Goal: Task Accomplishment & Management: Manage account settings

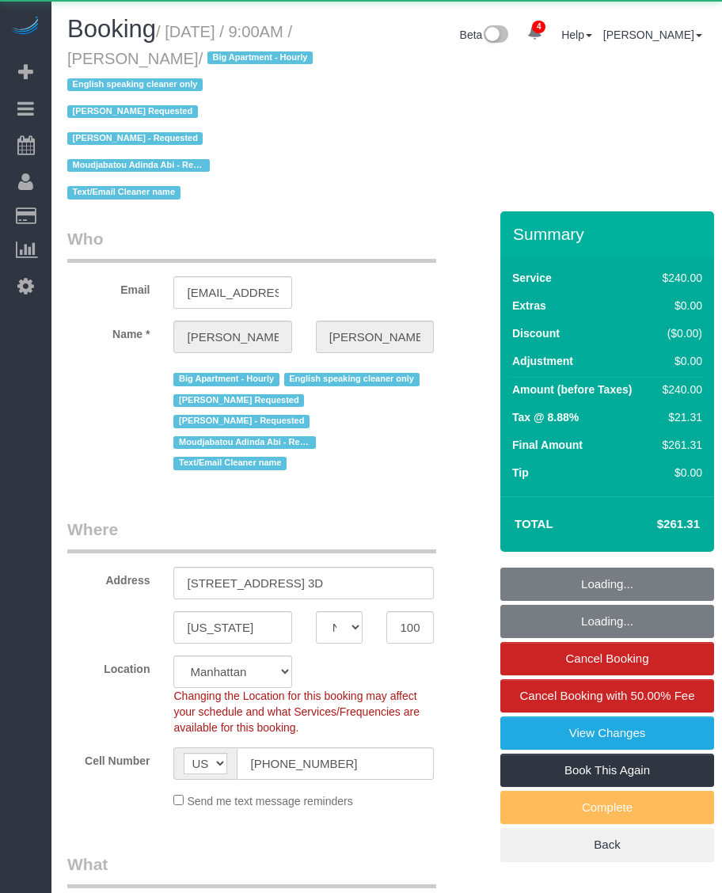
select select "NY"
select select "string:stripe-pm_1OZH3s4VGloSiKo7VuH7vbAz"
select select "180"
select select "object:816"
select select "spot1"
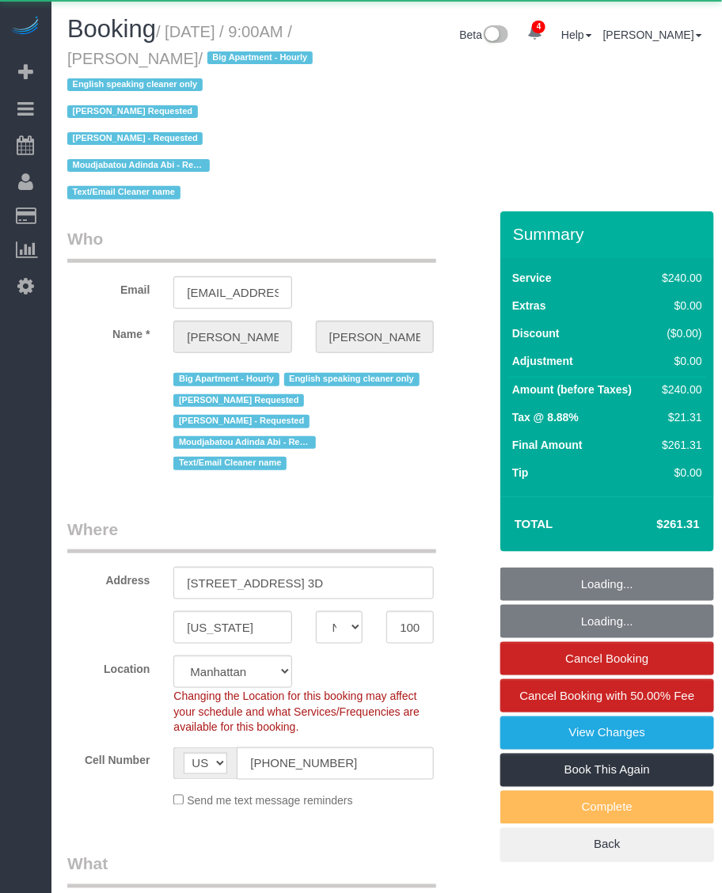
select select "number:89"
select select "number:90"
select select "number:15"
select select "number:5"
select select "object:1385"
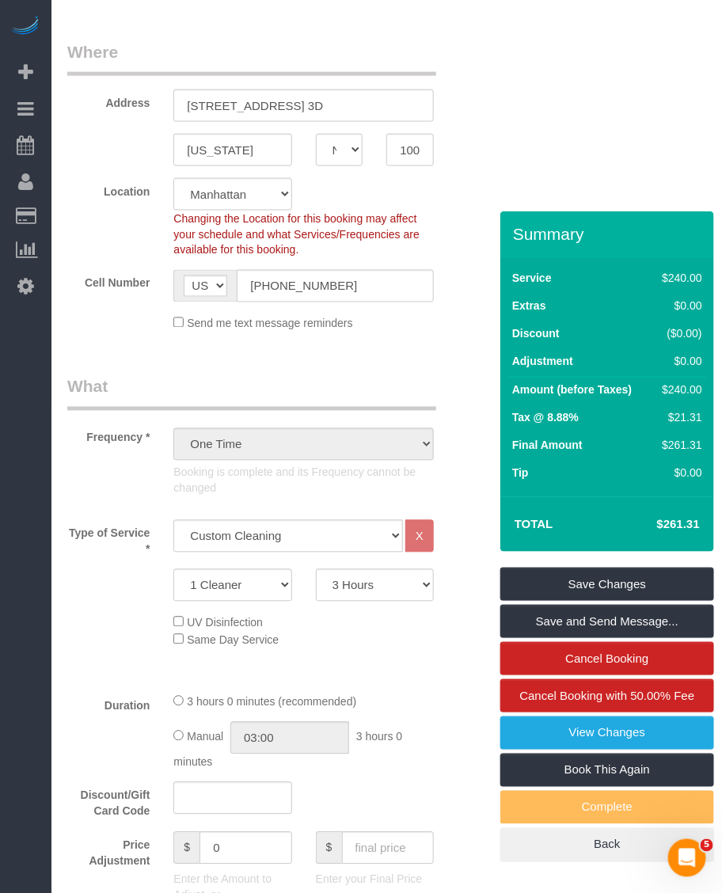
scroll to position [297, 0]
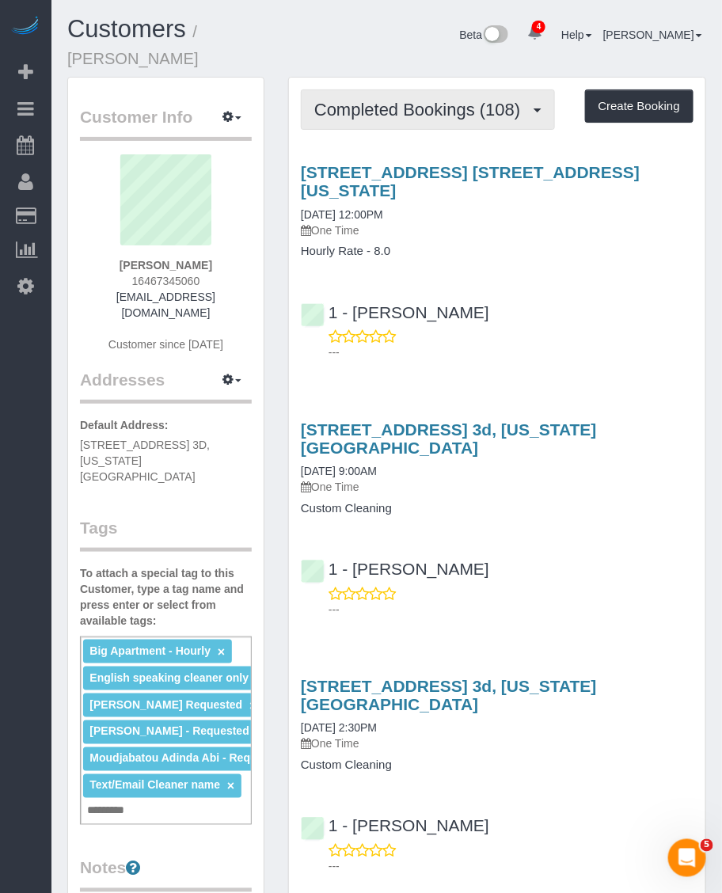
click at [405, 105] on span "Completed Bookings (108)" at bounding box center [421, 110] width 214 height 20
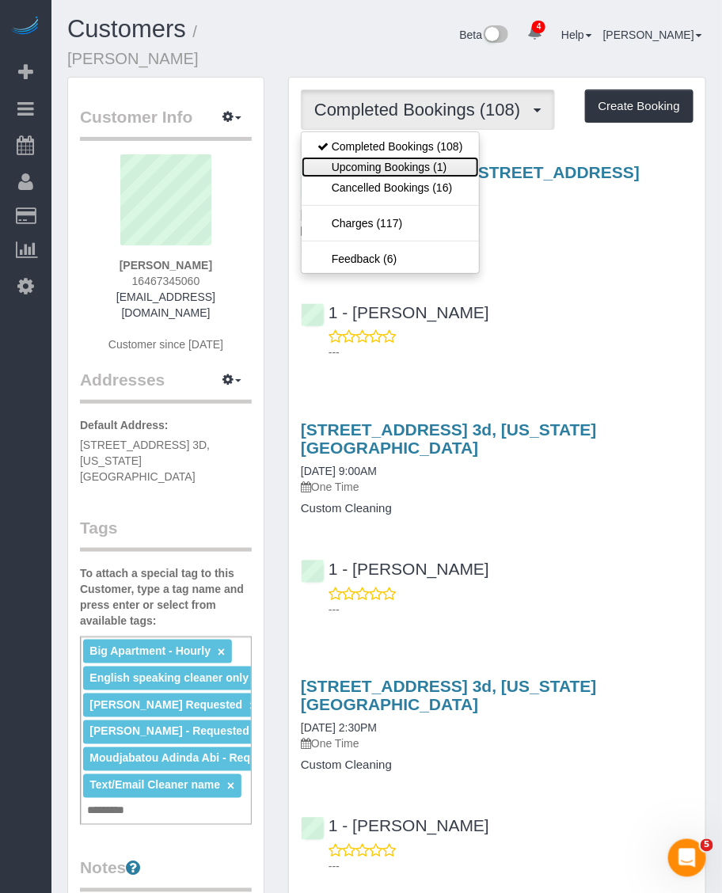
click at [386, 161] on link "Upcoming Bookings (1)" at bounding box center [390, 167] width 177 height 21
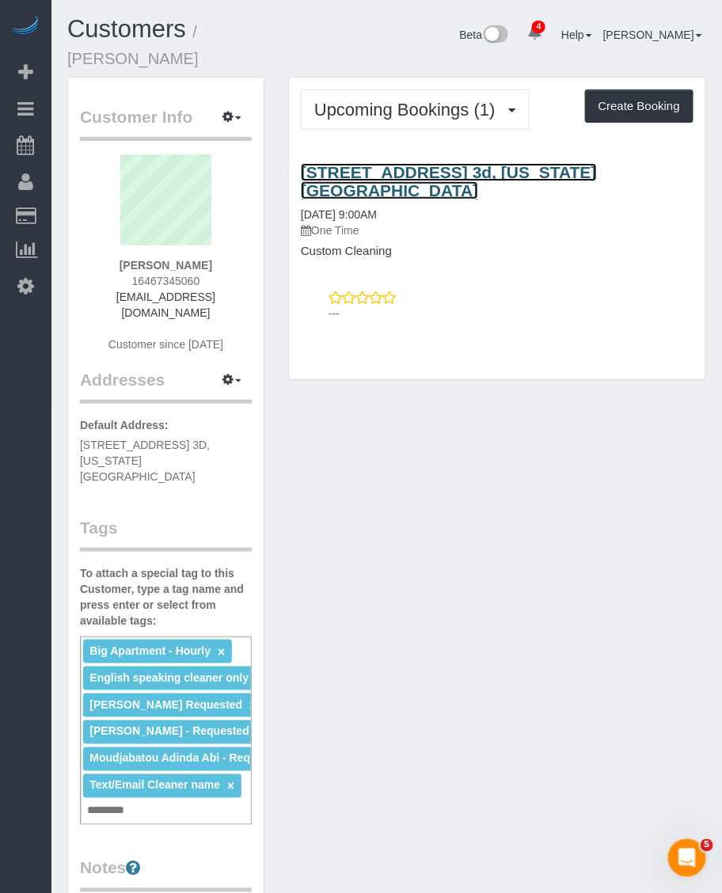
click at [397, 170] on link "[STREET_ADDRESS] 3d, [US_STATE][GEOGRAPHIC_DATA]" at bounding box center [449, 181] width 296 height 36
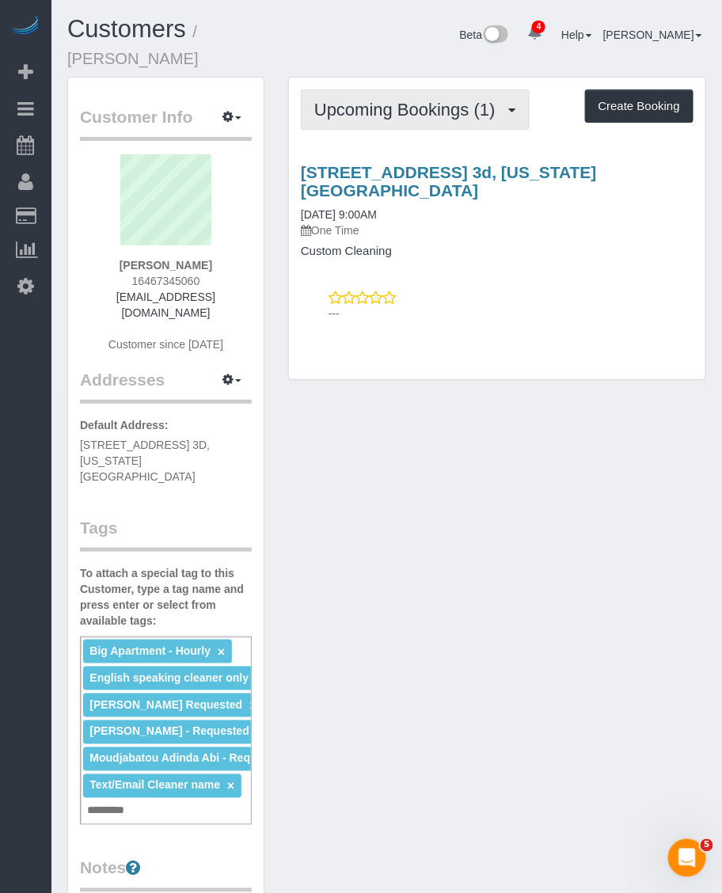
click at [378, 95] on button "Upcoming Bookings (1)" at bounding box center [415, 109] width 229 height 40
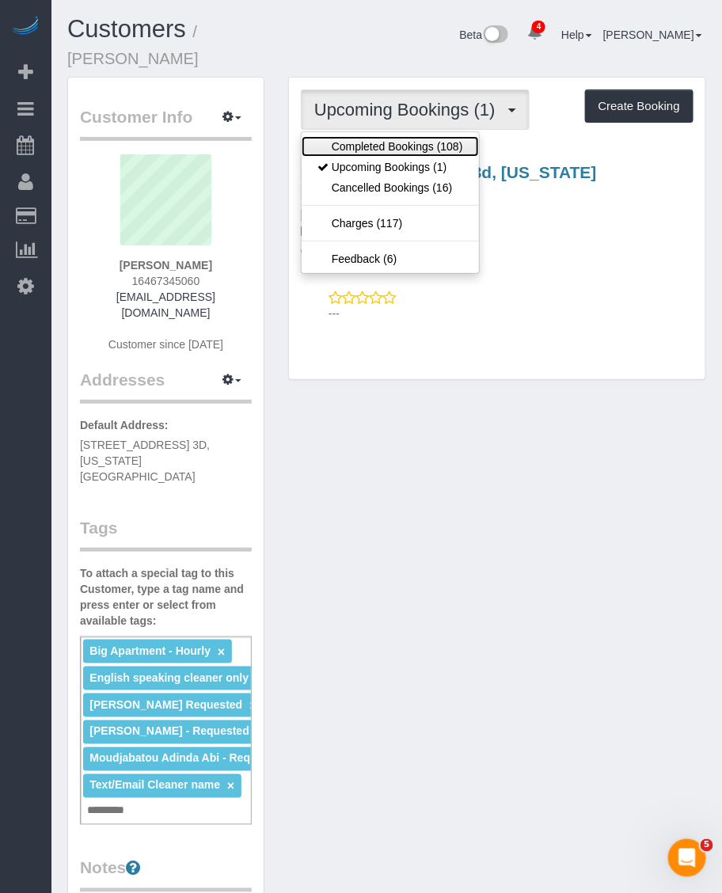
click at [388, 150] on link "Completed Bookings (108)" at bounding box center [390, 146] width 177 height 21
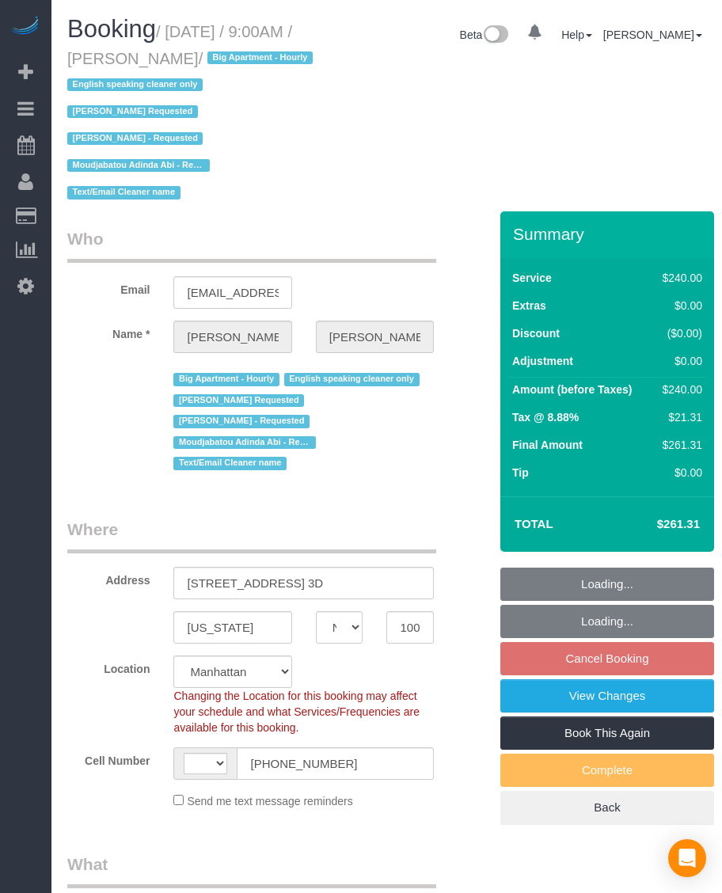
select select "NY"
select select "string:[GEOGRAPHIC_DATA]"
select select "180"
select select "object:801"
select select "spot2"
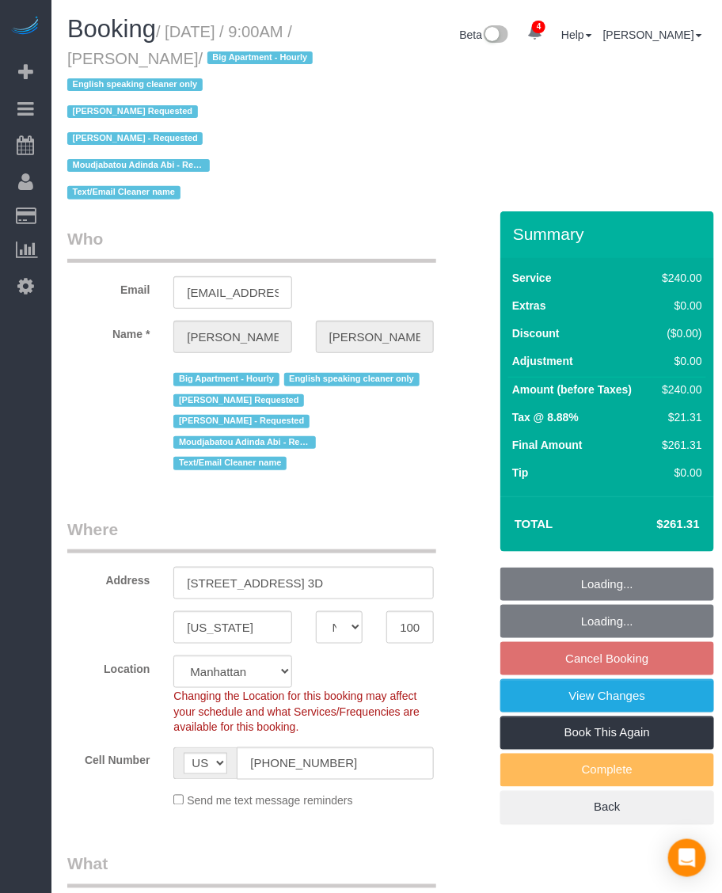
select select "number:89"
select select "number:90"
select select "number:15"
select select "number:5"
select select "object:1366"
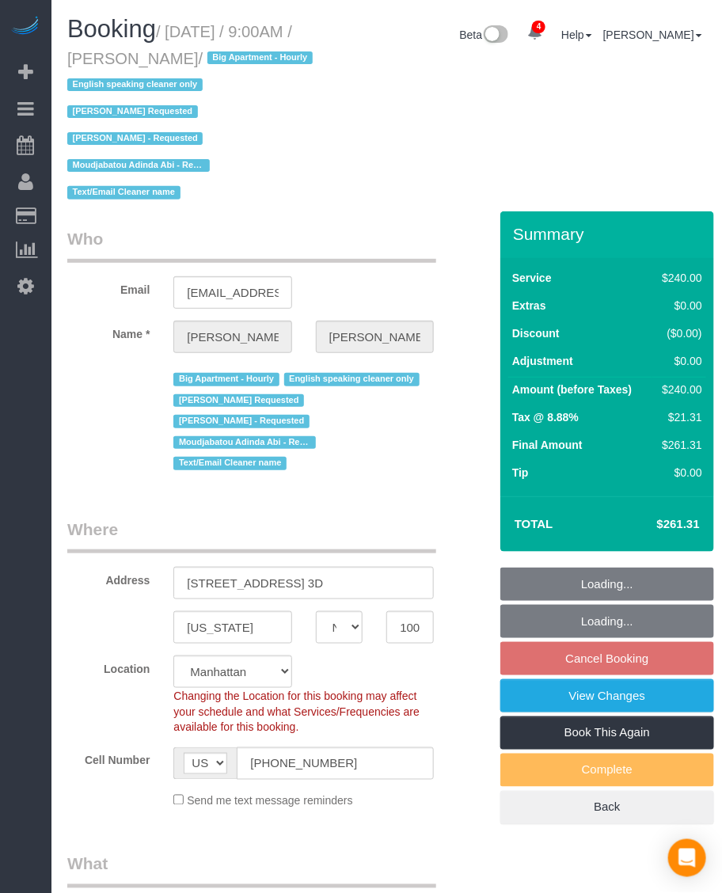
select select "string:stripe-pm_1OZH3s4VGloSiKo7VuH7vbAz"
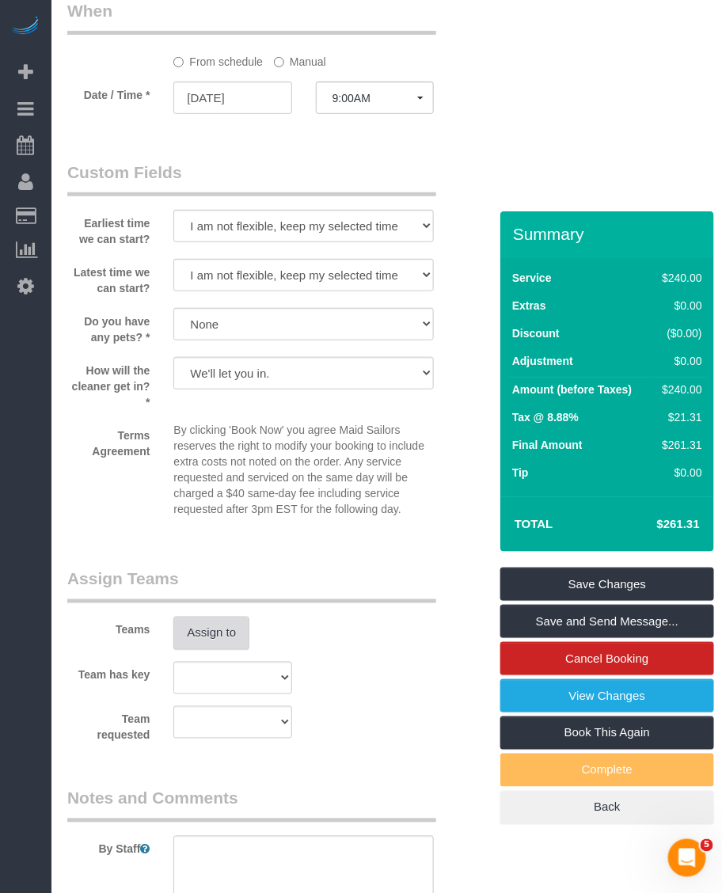
click at [222, 617] on button "Assign to" at bounding box center [211, 633] width 76 height 33
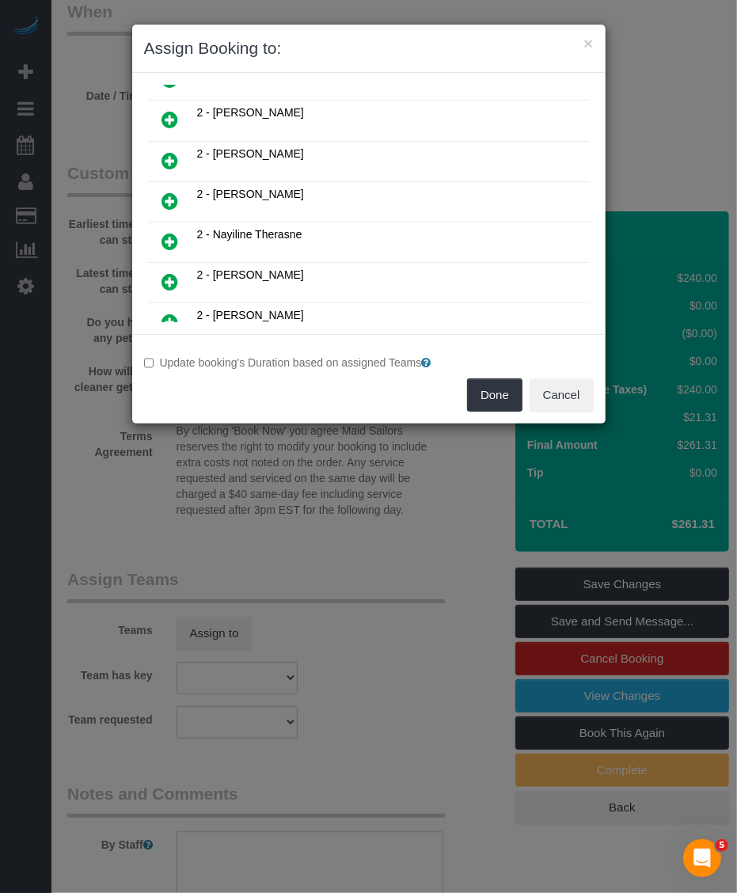
scroll to position [1089, 0]
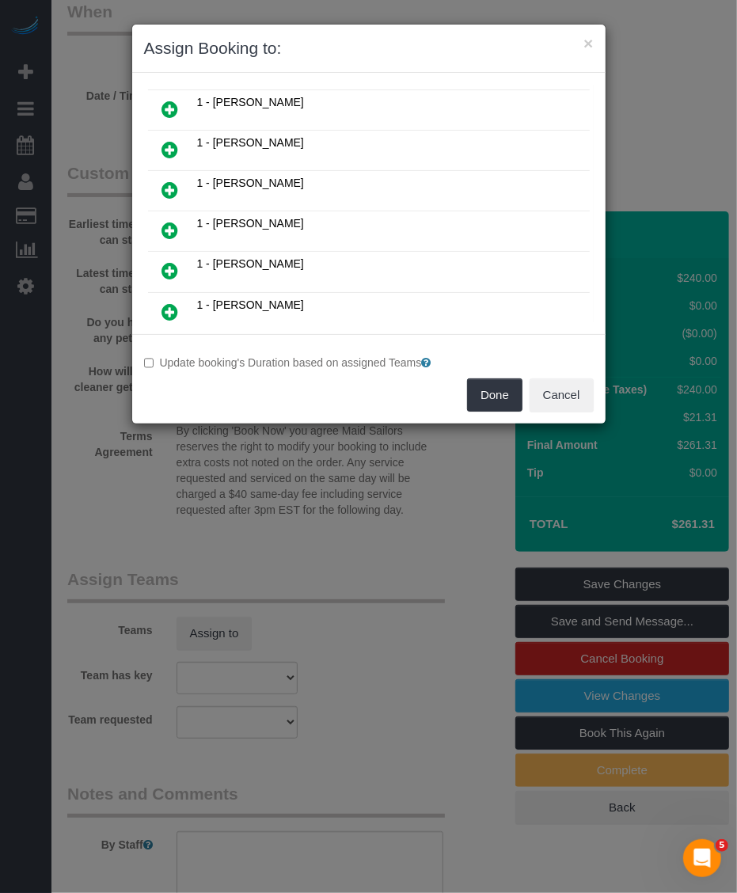
click at [181, 226] on link at bounding box center [170, 231] width 37 height 32
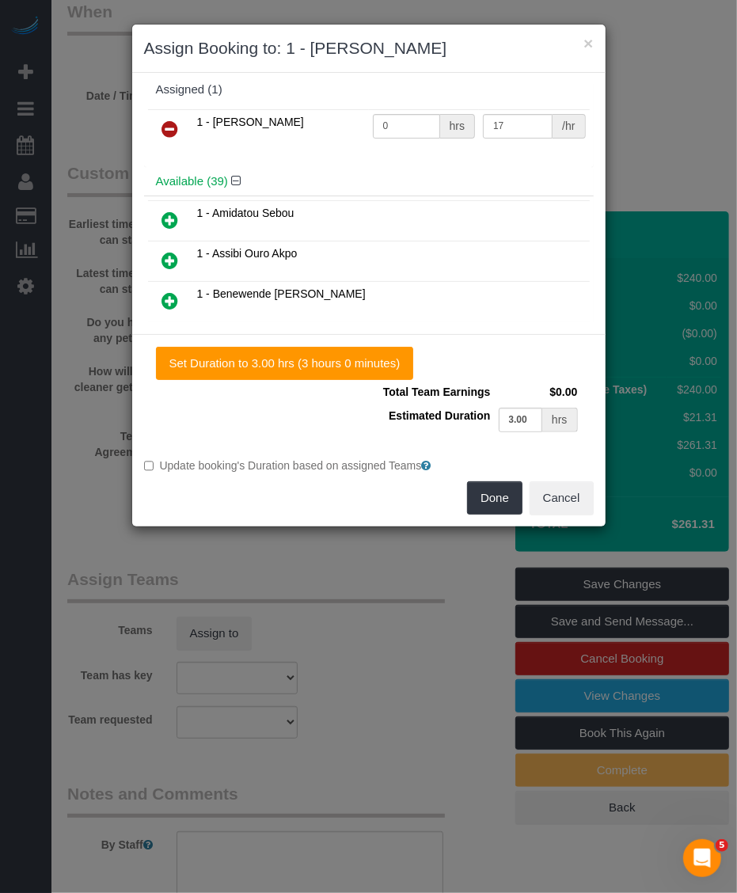
scroll to position [0, 0]
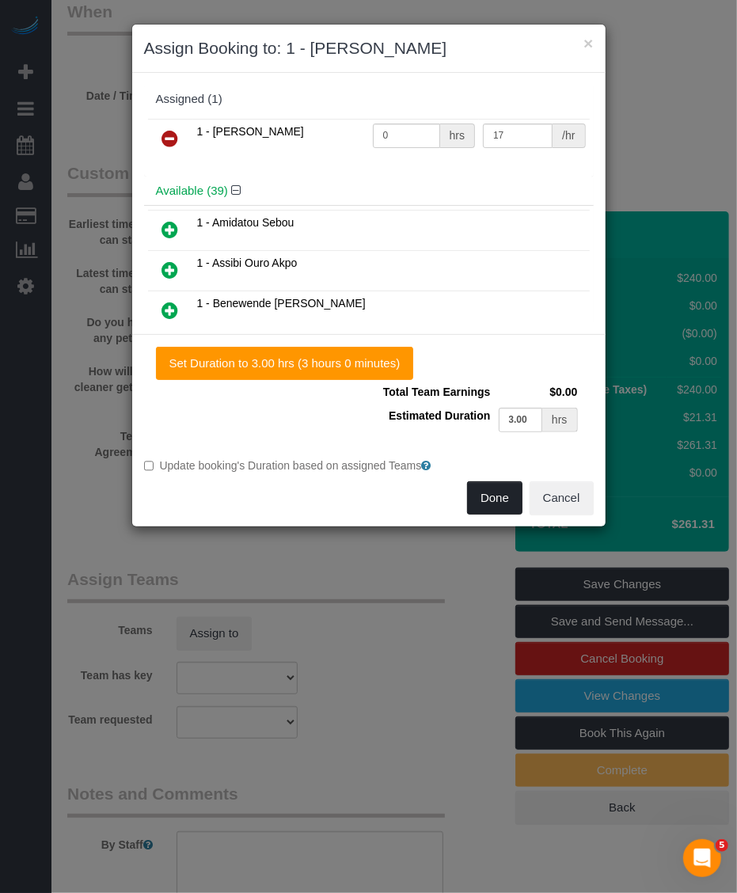
click at [489, 499] on button "Done" at bounding box center [494, 497] width 55 height 33
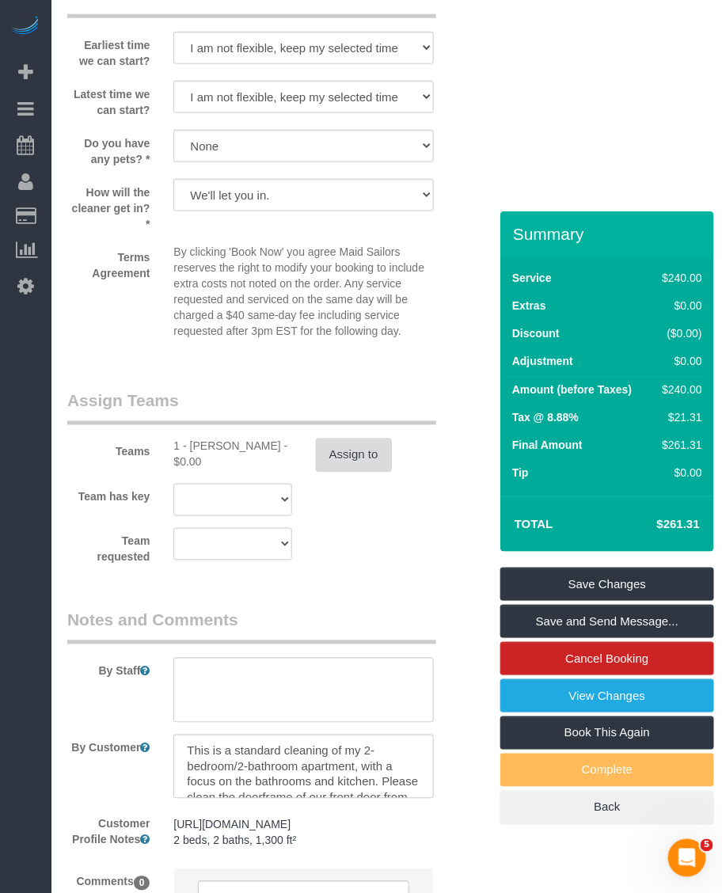
scroll to position [1896, 0]
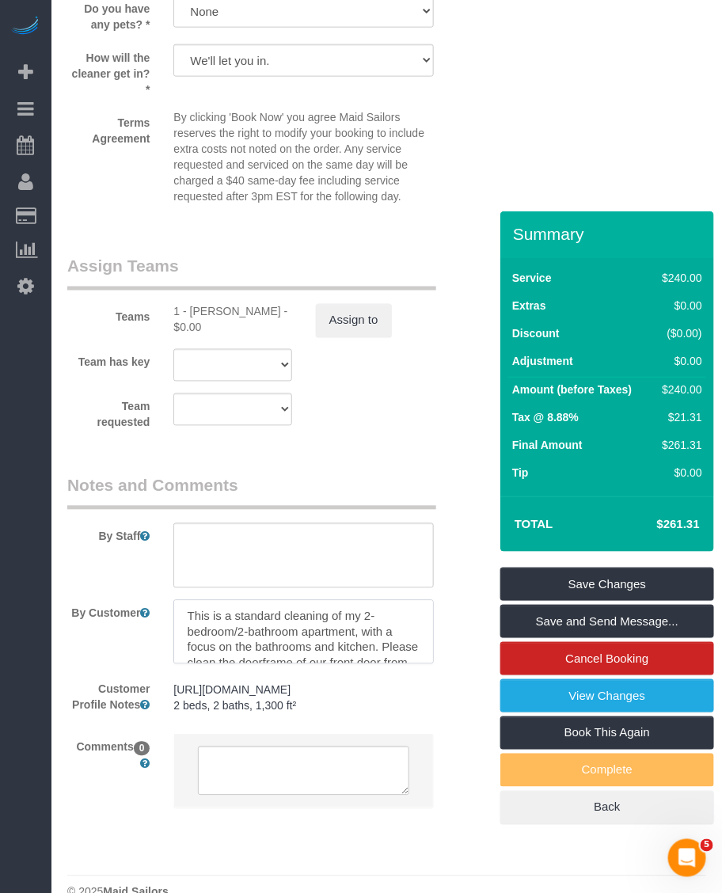
click at [318, 600] on textarea at bounding box center [303, 632] width 260 height 65
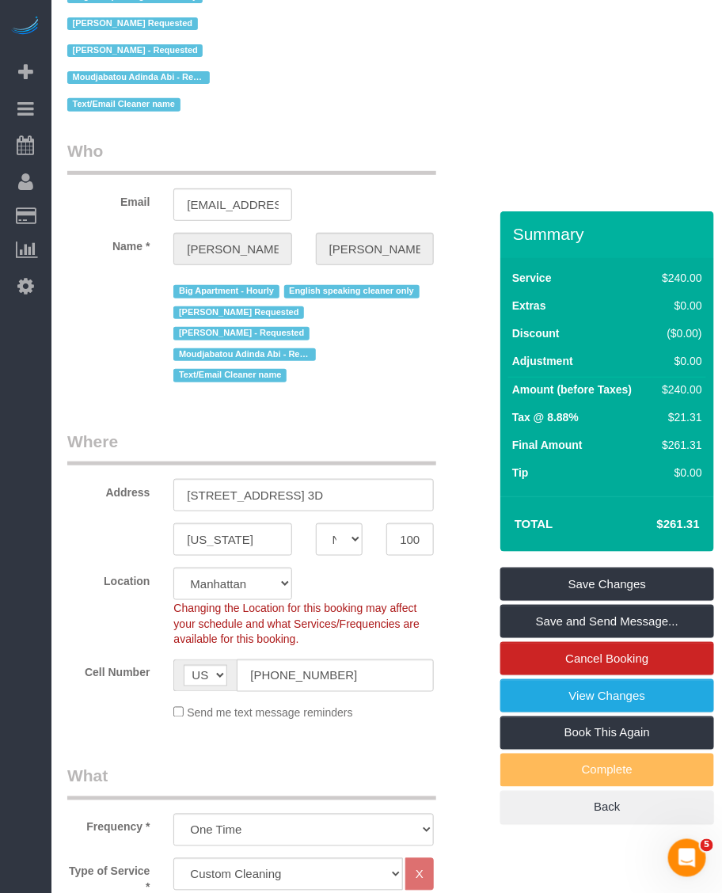
scroll to position [0, 0]
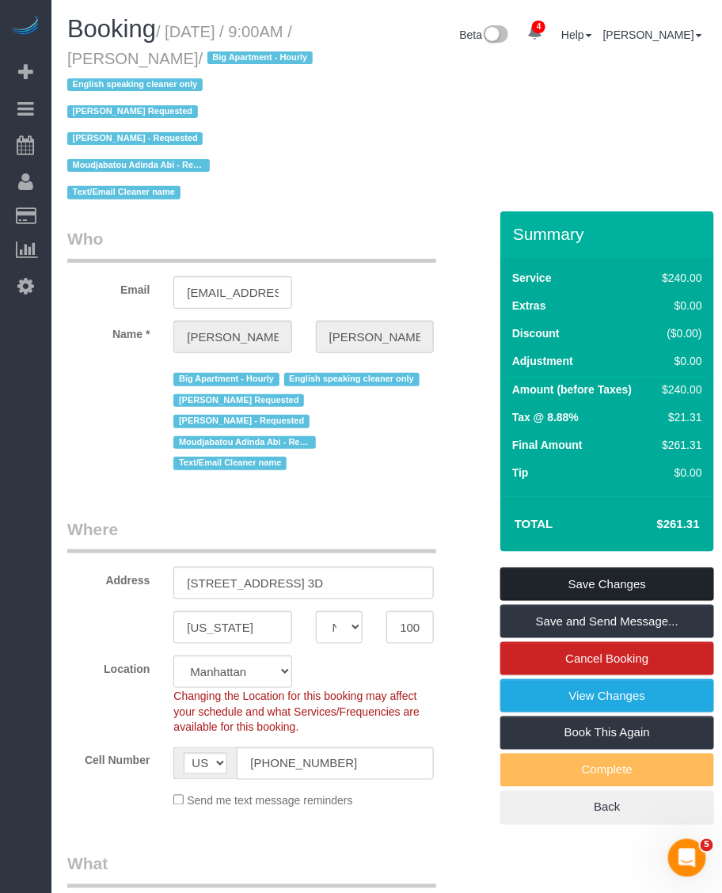
click at [603, 568] on link "Save Changes" at bounding box center [607, 584] width 214 height 33
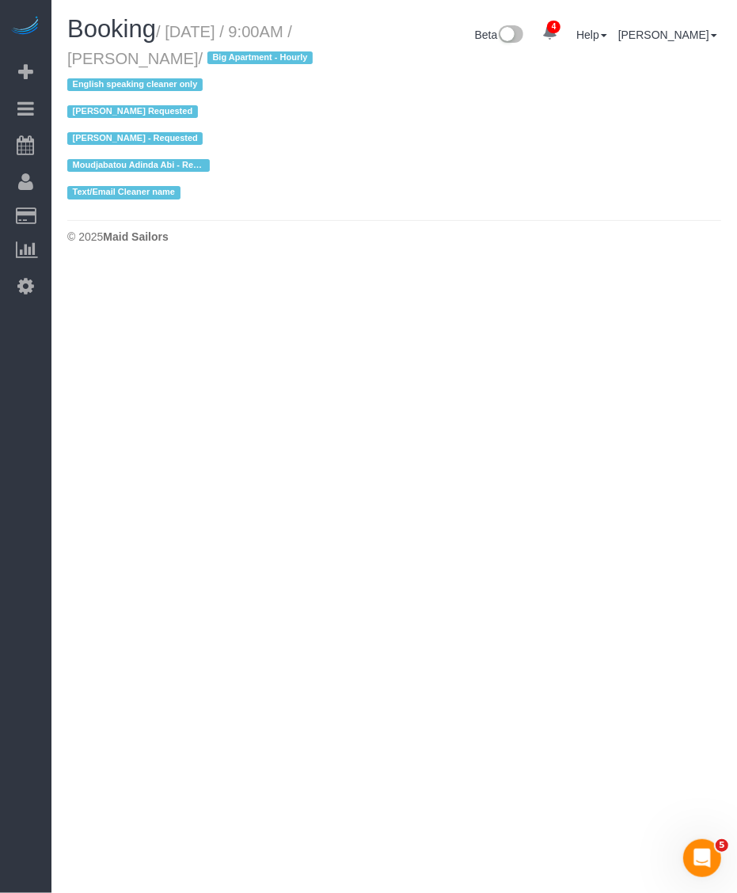
select select "NY"
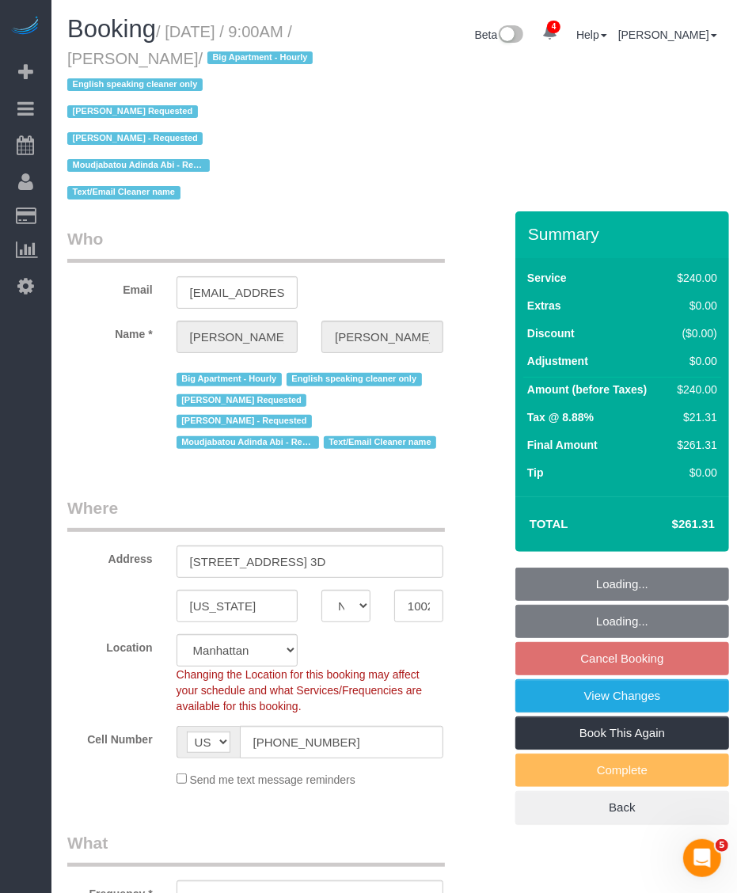
select select "object:4355"
select select "string:stripe-pm_1OZH3s4VGloSiKo7VuH7vbAz"
select select "180"
select select "number:89"
select select "number:90"
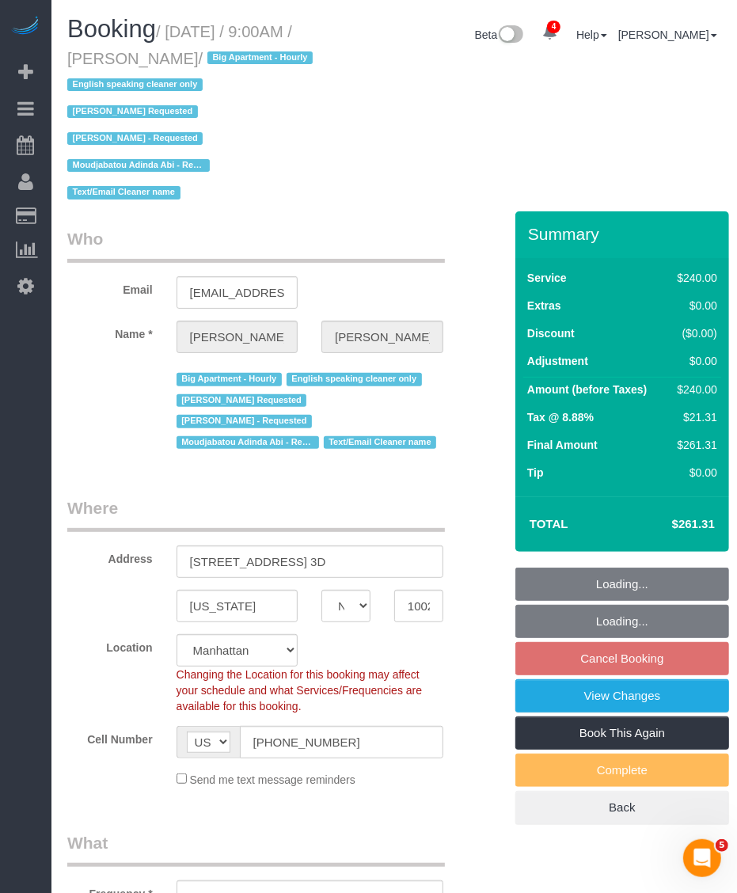
select select "number:15"
select select "number:5"
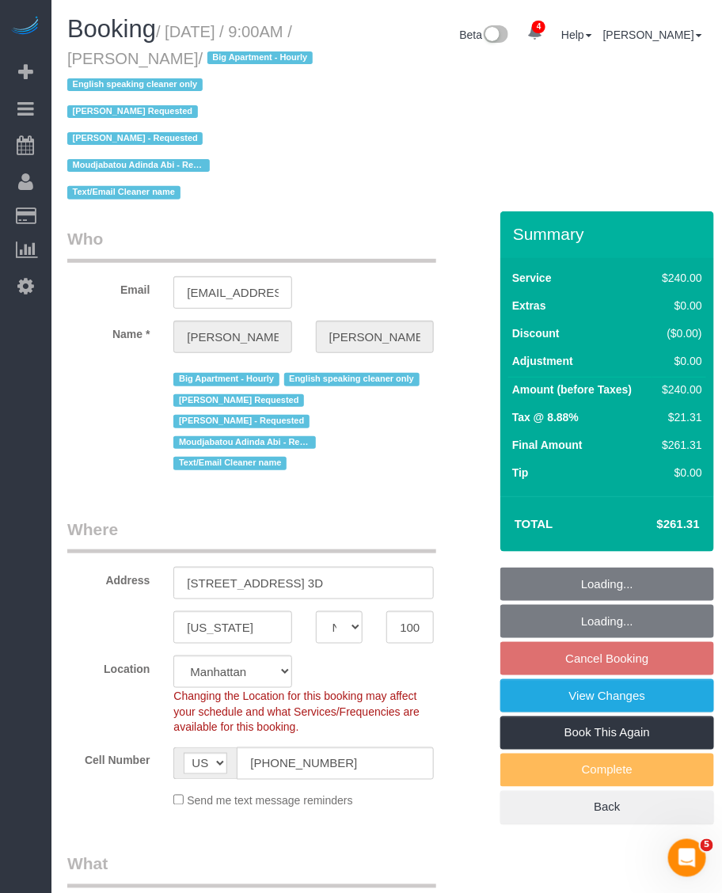
select select "spot62"
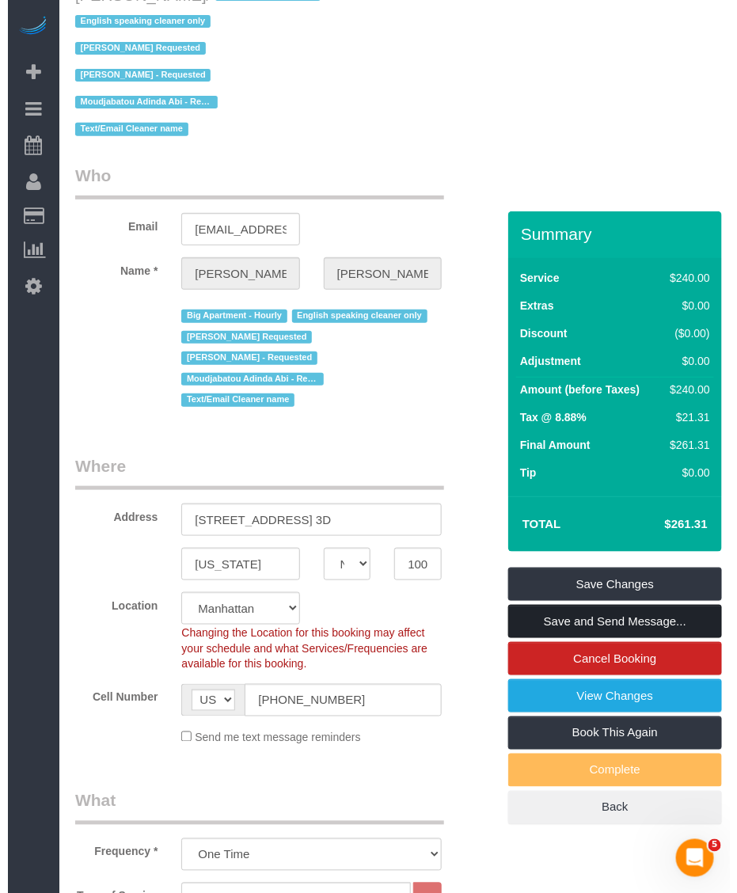
scroll to position [16, 0]
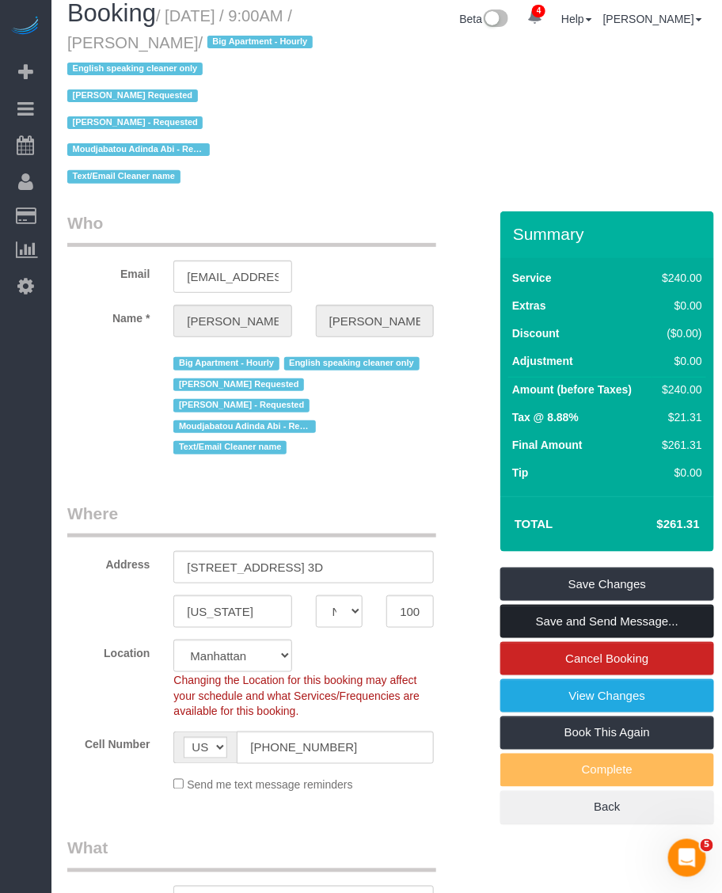
click at [612, 605] on link "Save and Send Message..." at bounding box center [607, 621] width 214 height 33
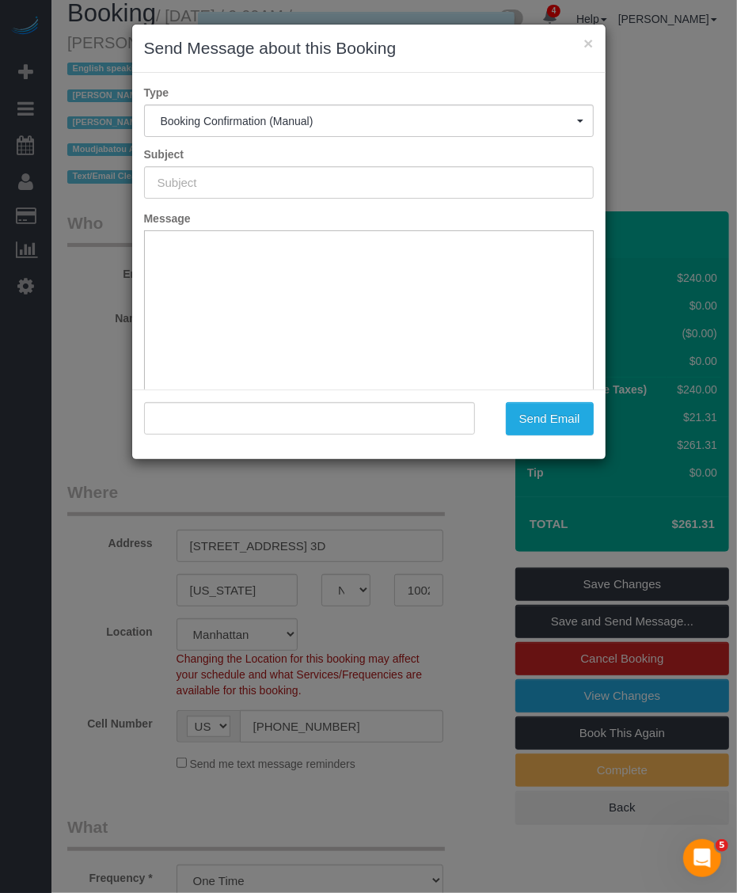
type input "Cleaning Confirmed for 08/30/2025 at 9:00am"
type input ""Jennifer Masella" <jenniferlmasella@gmail.com>"
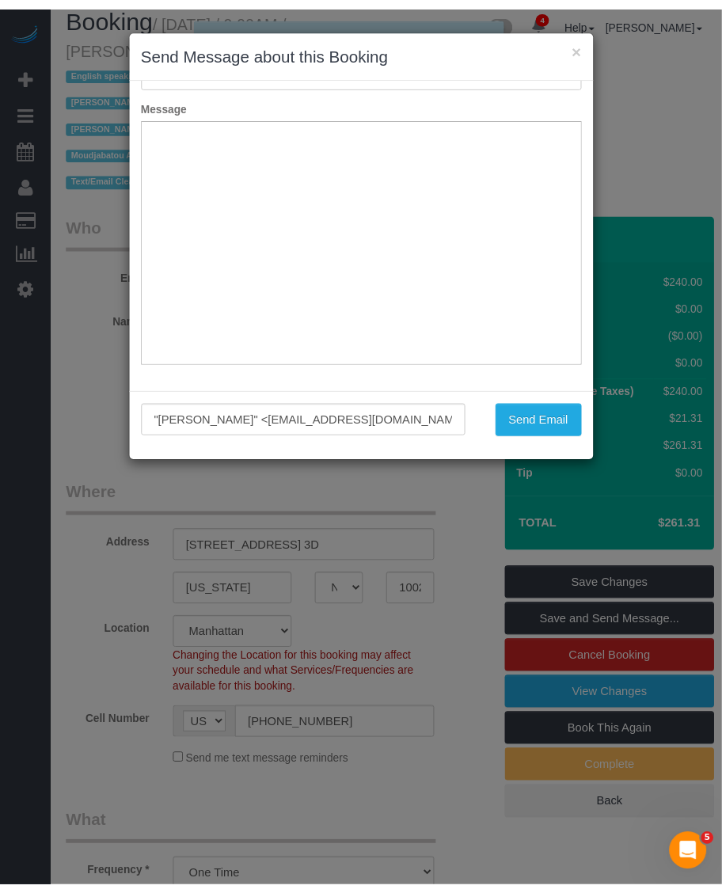
scroll to position [0, 0]
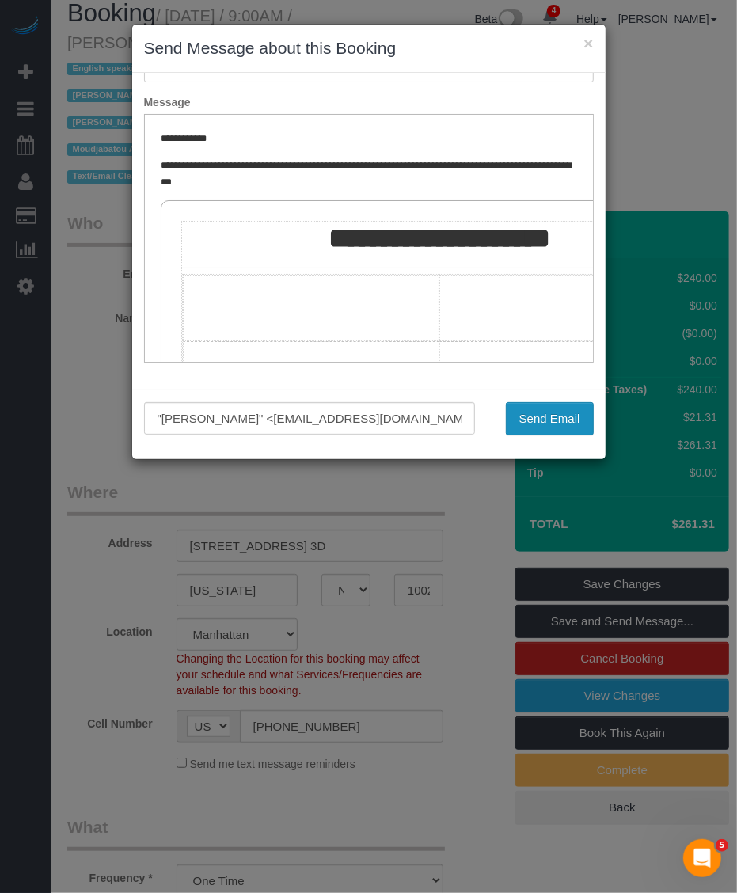
click at [538, 414] on button "Send Email" at bounding box center [550, 418] width 88 height 33
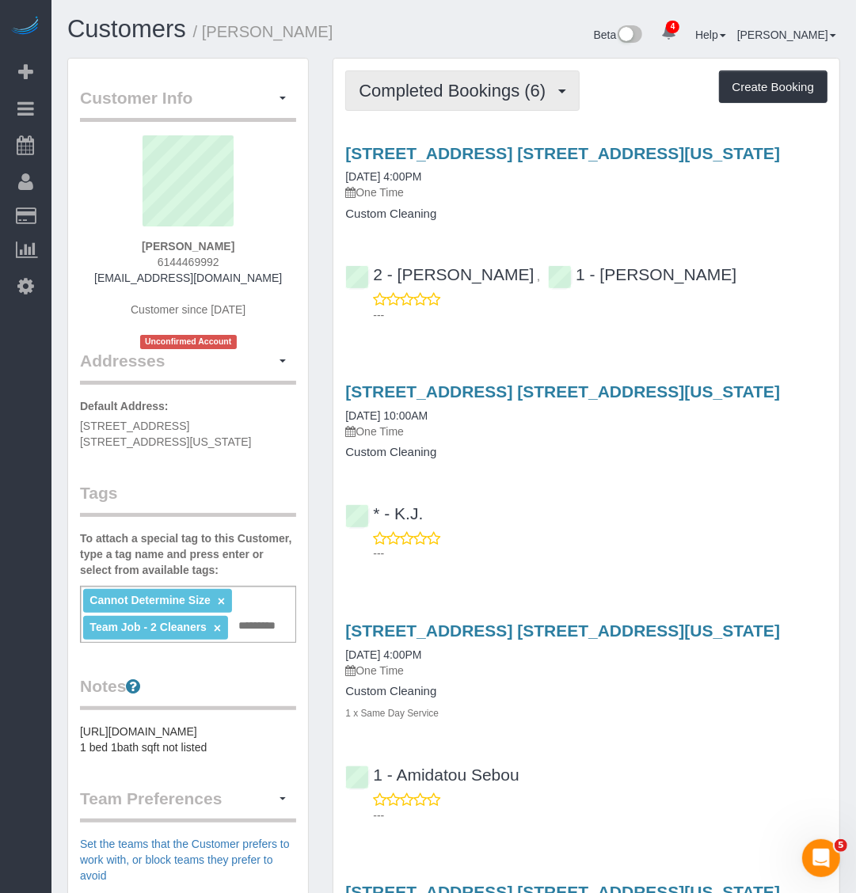
click at [543, 92] on span "Completed Bookings (6)" at bounding box center [456, 91] width 195 height 20
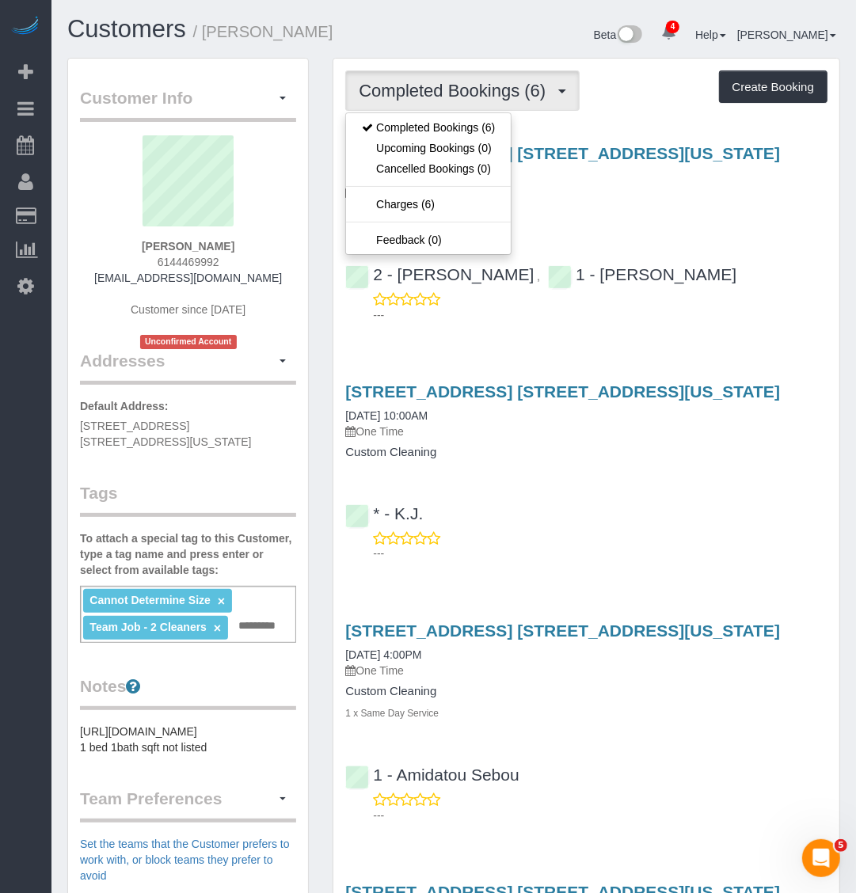
click at [543, 92] on span "Completed Bookings (6)" at bounding box center [456, 91] width 195 height 20
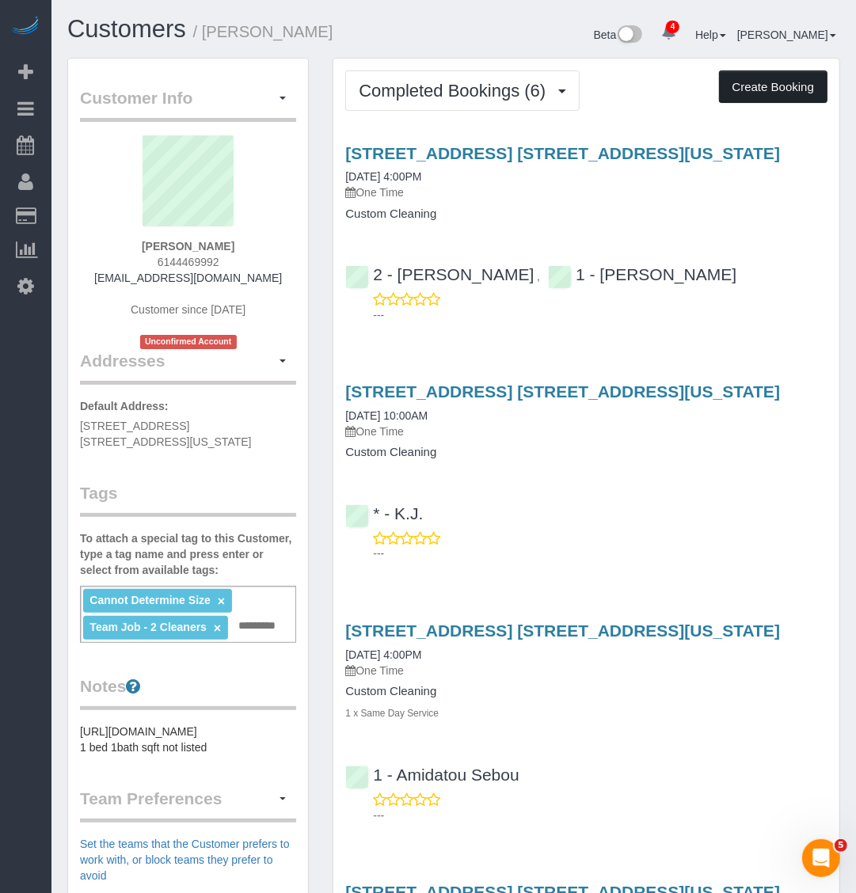
click at [766, 83] on button "Create Booking" at bounding box center [773, 86] width 108 height 33
select select "NY"
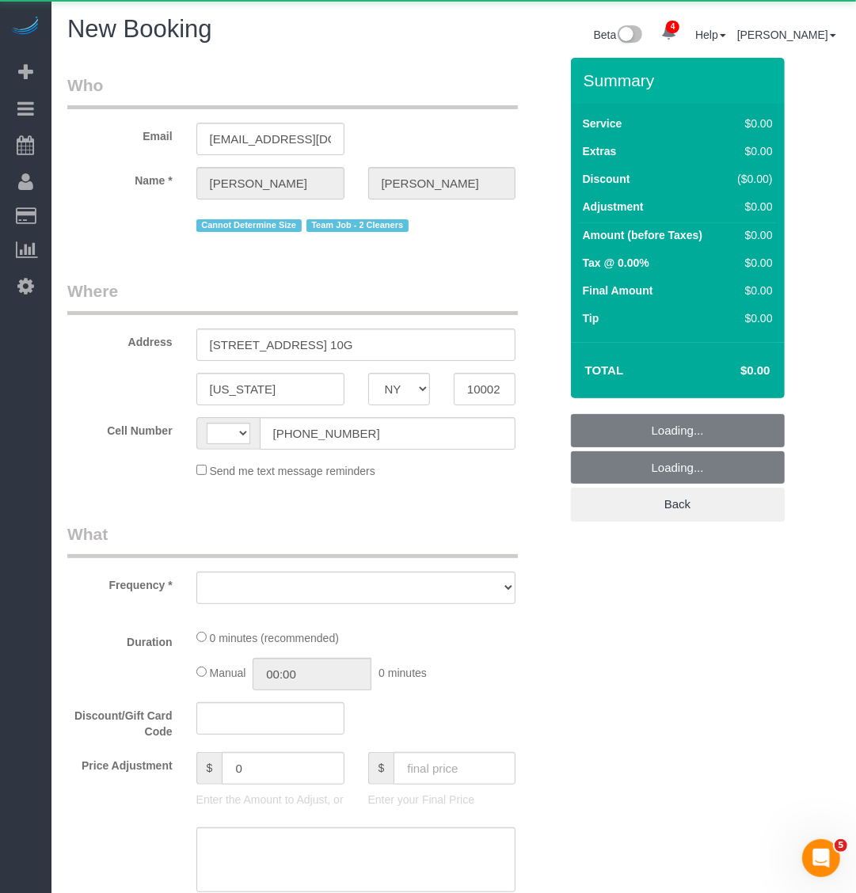
select select "number:89"
select select "number:90"
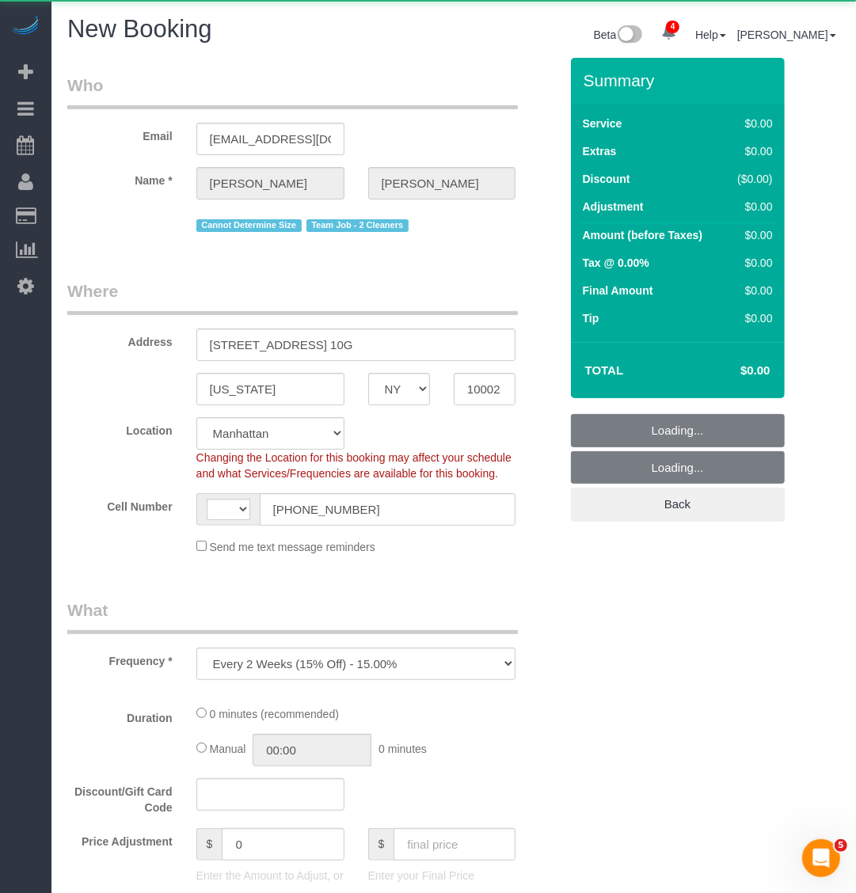
select select "object:1206"
select select "string:US"
select select "string:stripe-pm_1RjS4Z4VGloSiKo73pN9mV8I"
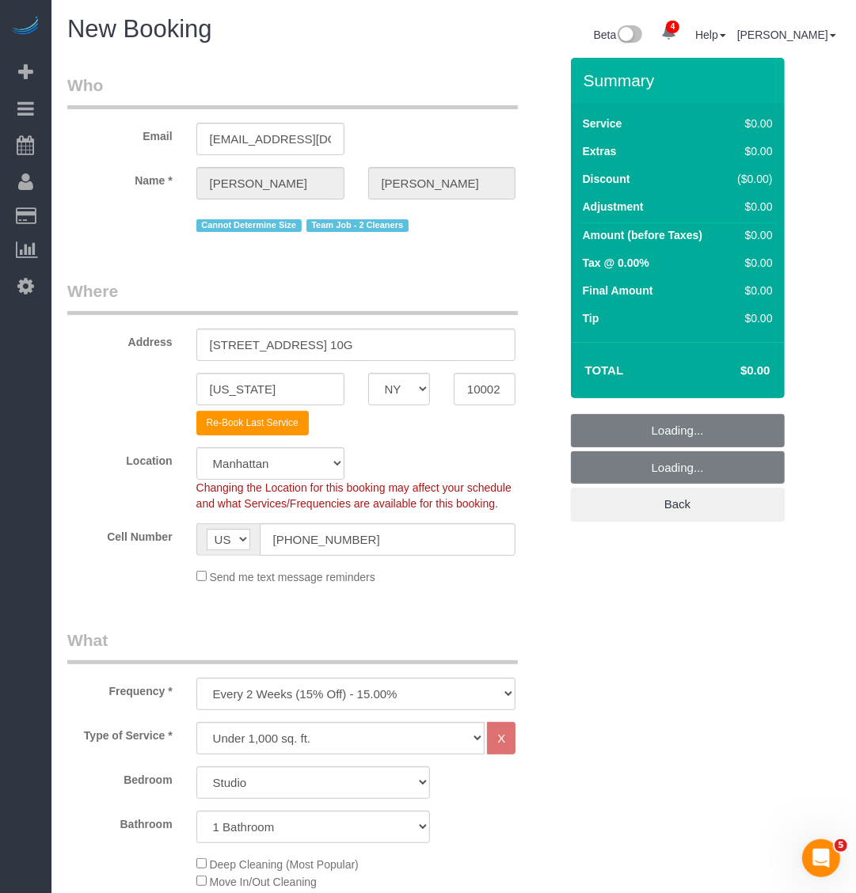
select select "object:1801"
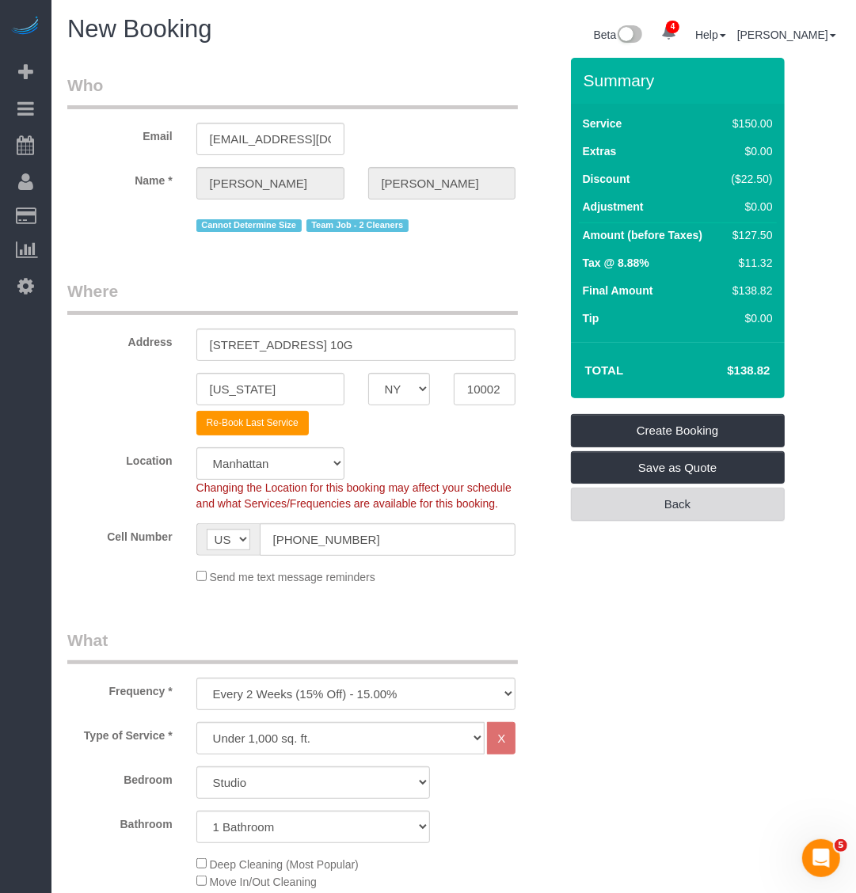
click at [718, 513] on link "Back" at bounding box center [678, 504] width 214 height 33
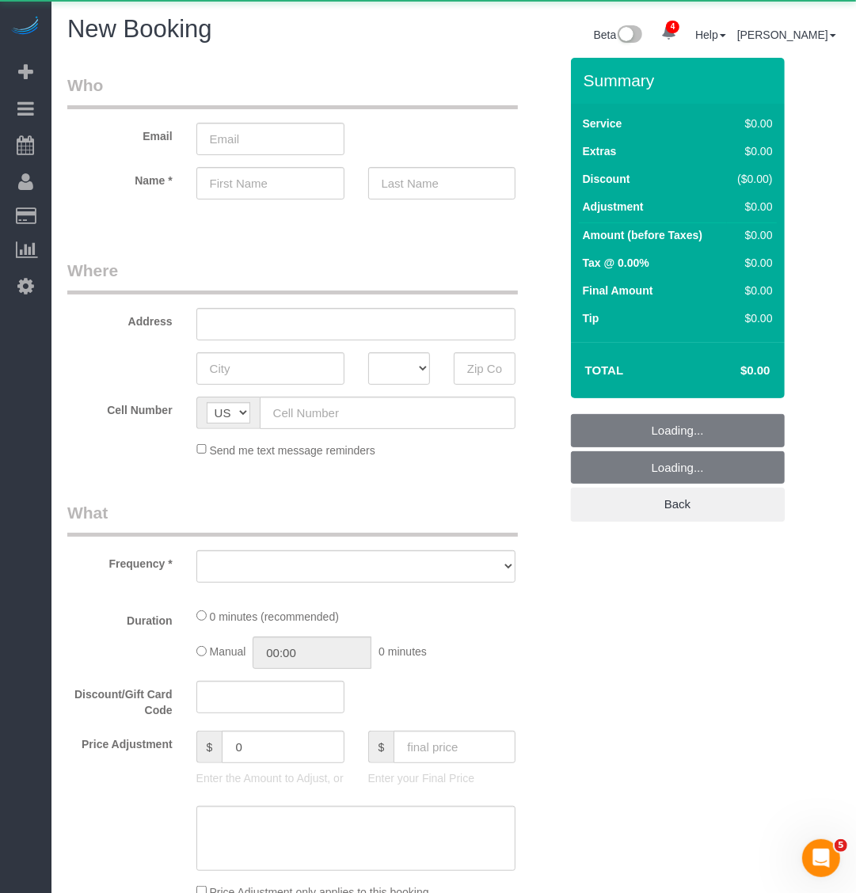
select select "object:2820"
select select "number:89"
select select "number:90"
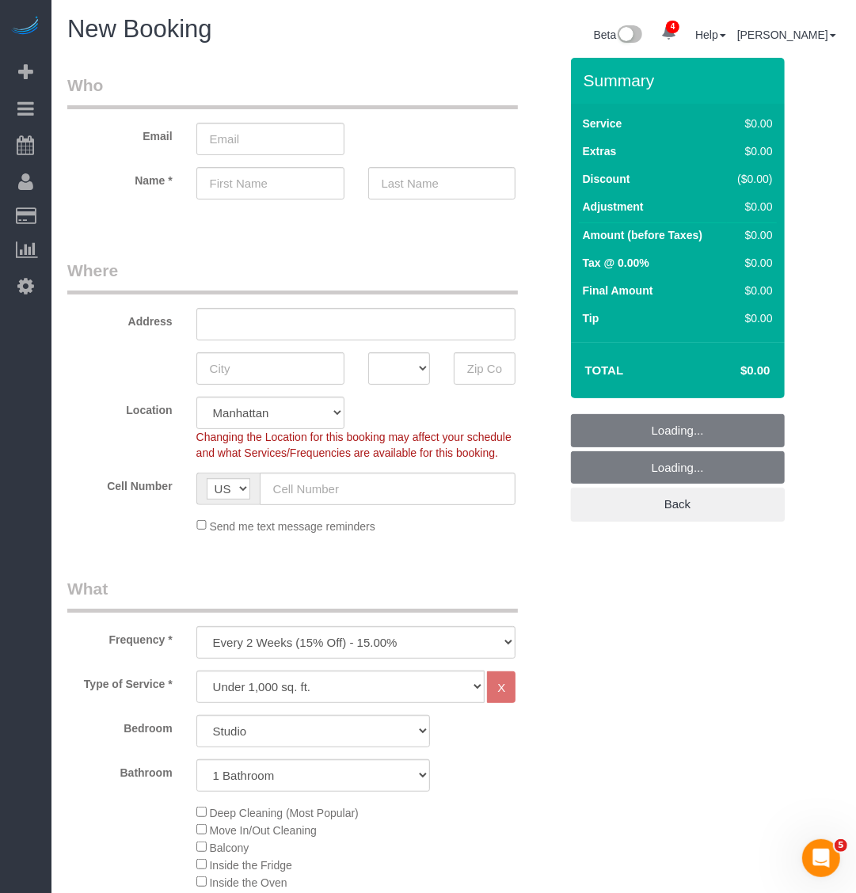
select select "object:3485"
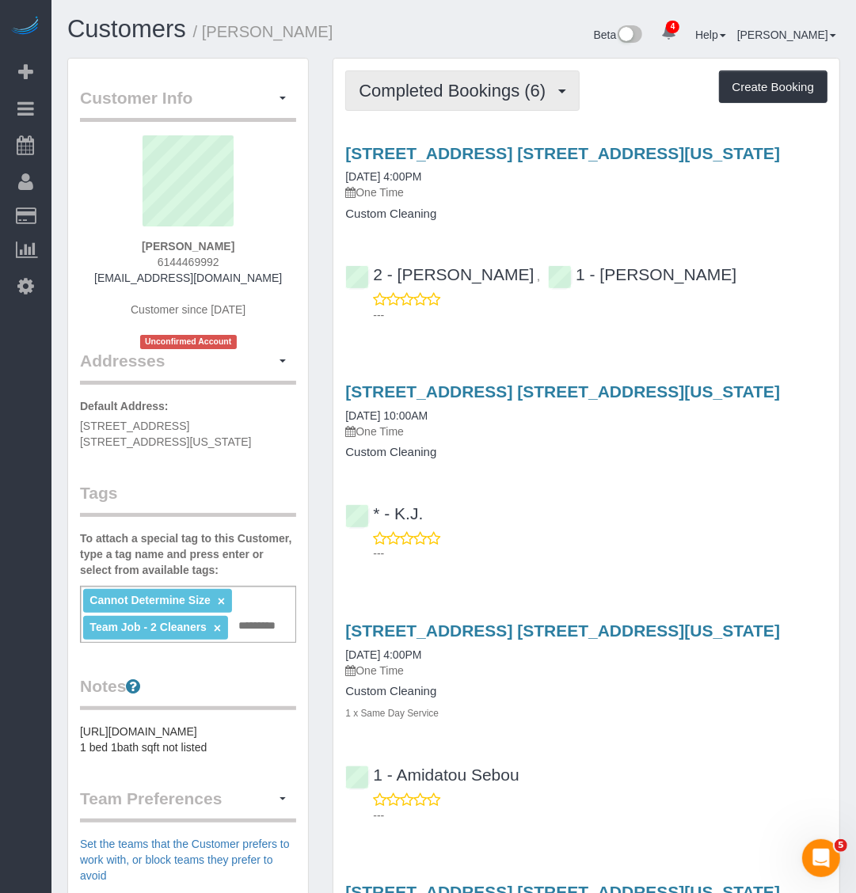
click at [538, 81] on span "Completed Bookings (6)" at bounding box center [456, 91] width 195 height 20
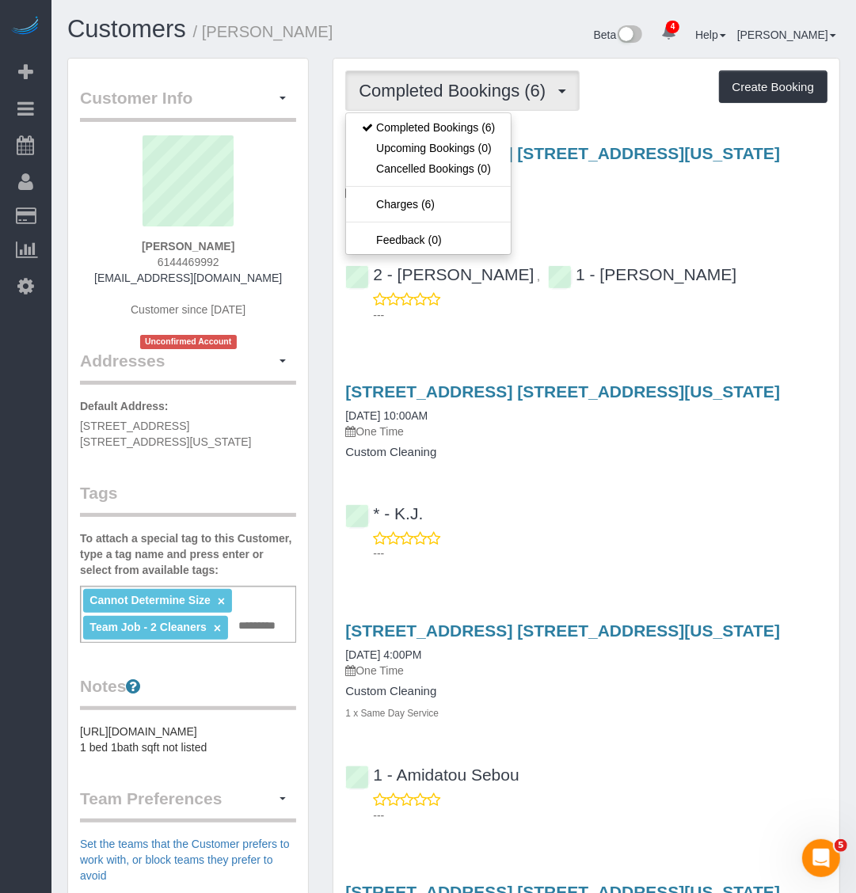
click at [658, 78] on div "Completed Bookings (6) Completed Bookings (6) Upcoming Bookings (0) Cancelled B…" at bounding box center [586, 90] width 482 height 40
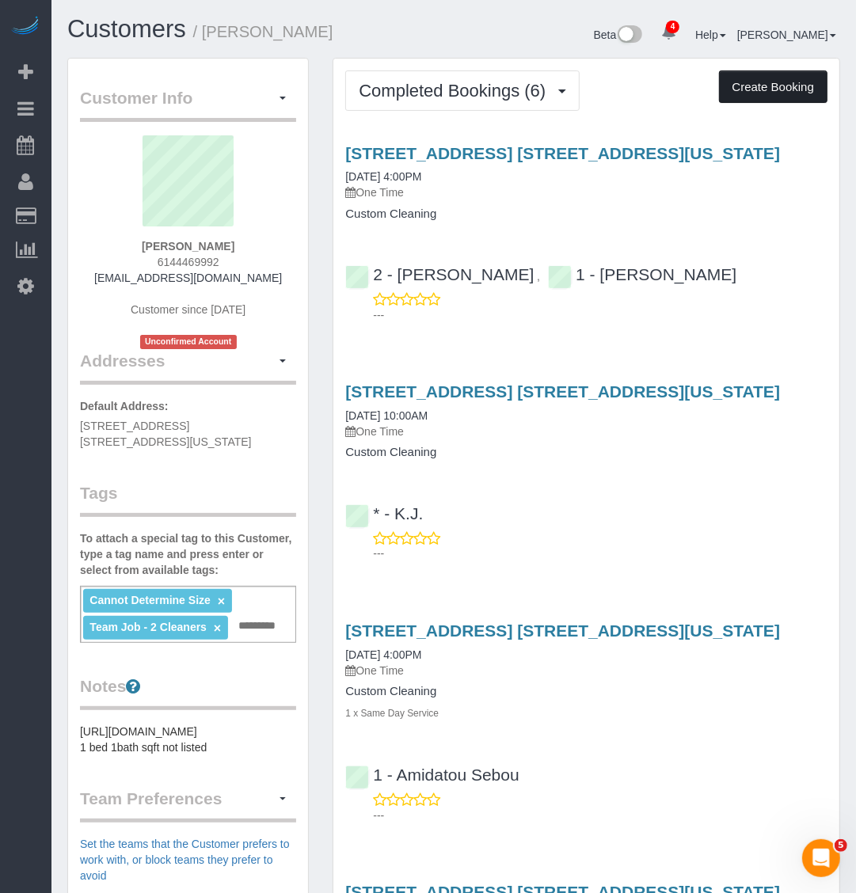
click at [784, 81] on button "Create Booking" at bounding box center [773, 86] width 108 height 33
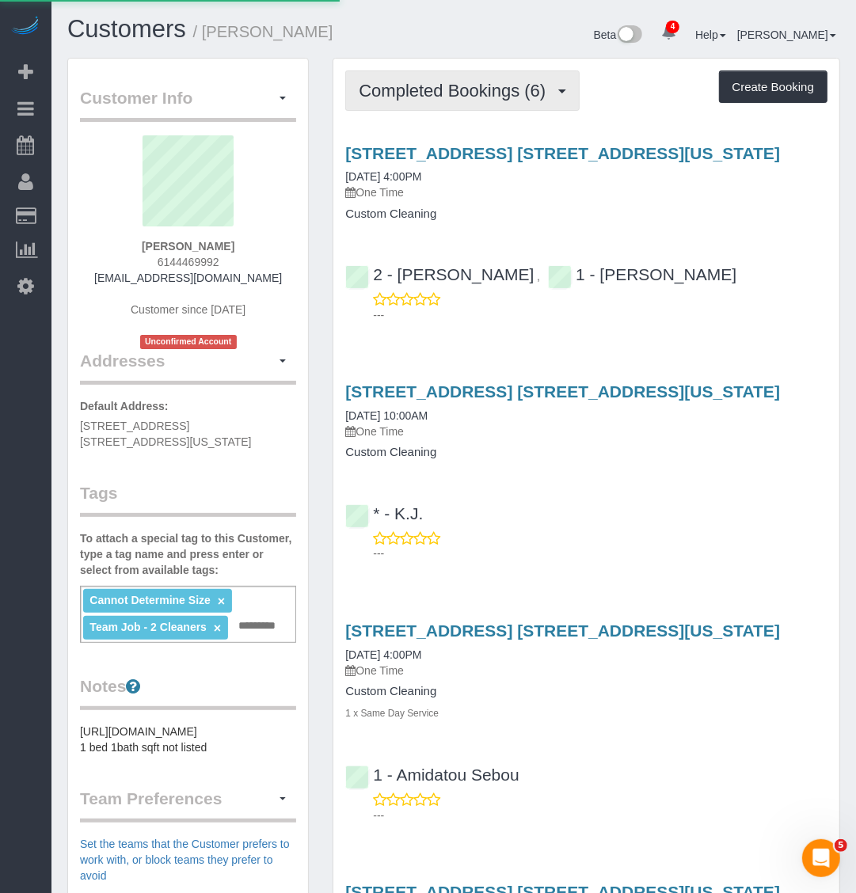
select select "NY"
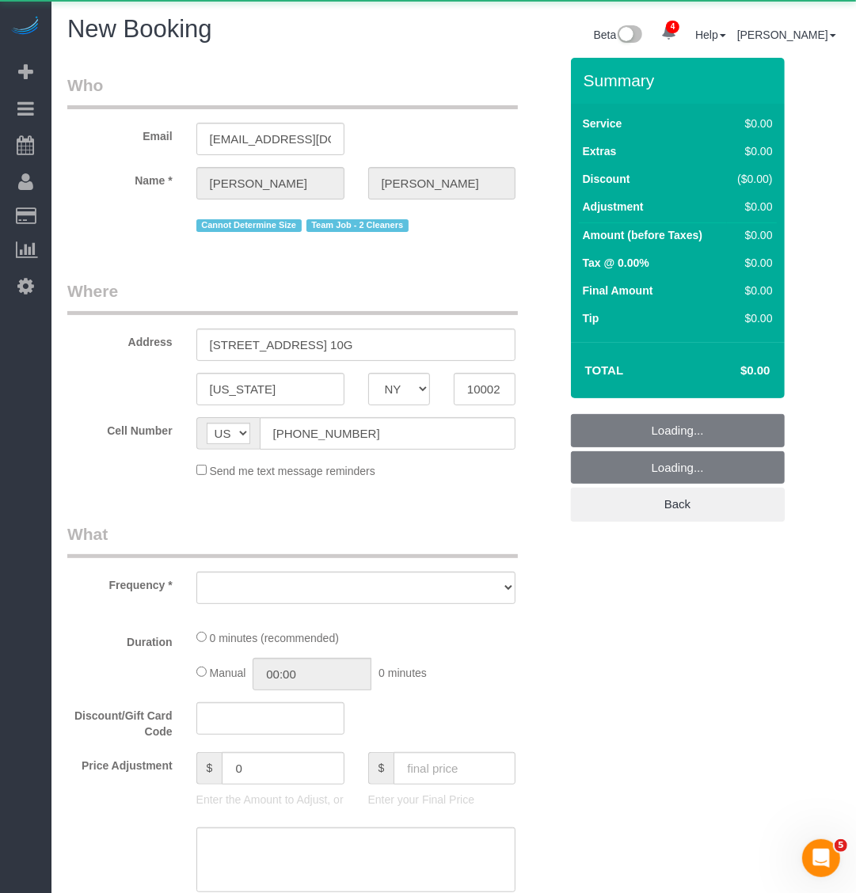
select select "object:4357"
select select "number:89"
select select "number:90"
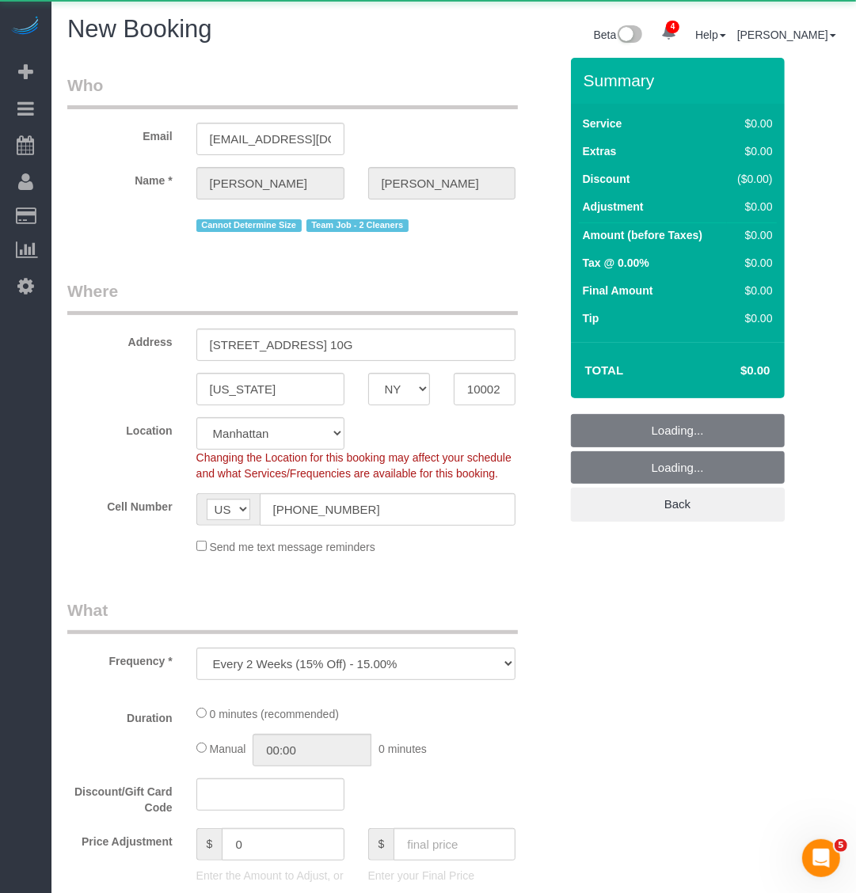
select select "string:stripe-pm_1RjS4Z4VGloSiKo73pN9mV8I"
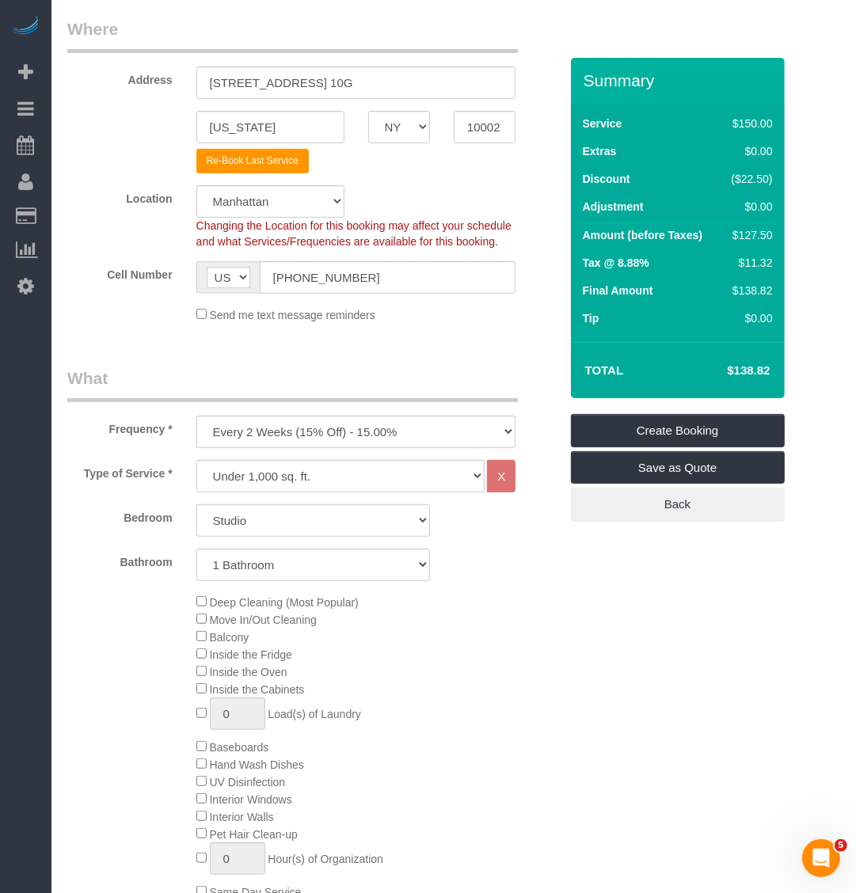
scroll to position [297, 0]
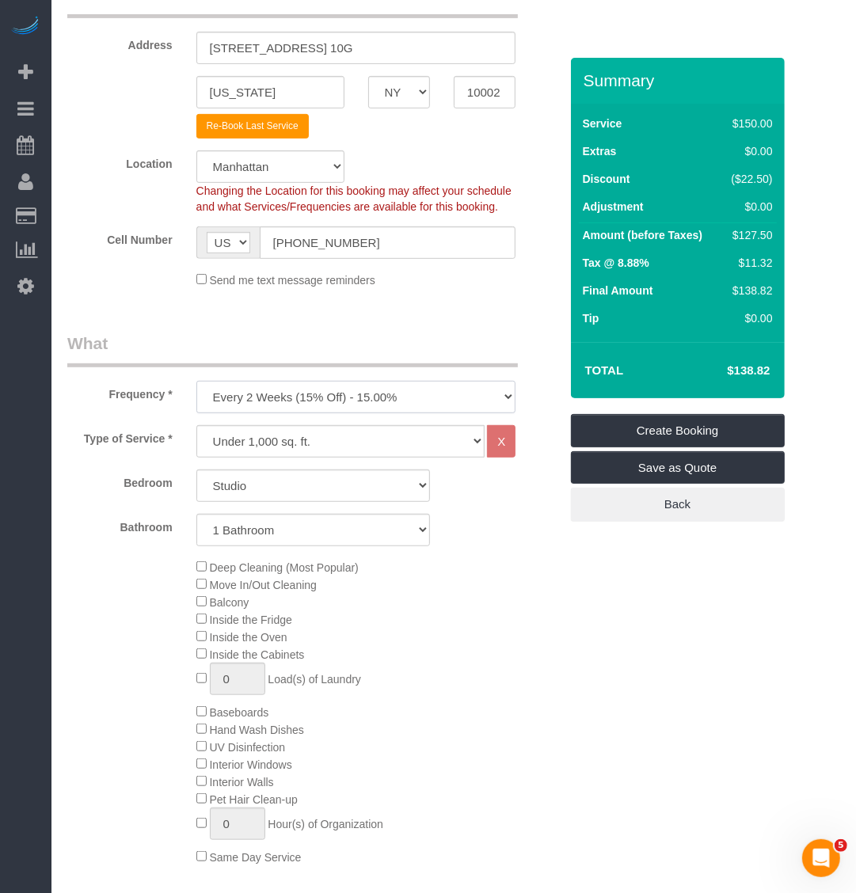
drag, startPoint x: 338, startPoint y: 382, endPoint x: 329, endPoint y: 392, distance: 13.4
click at [337, 382] on select "One Time Weekly (20% Off) - 20.00% Every 2 Weeks (15% Off) - 15.00% Every 4 Wee…" at bounding box center [356, 397] width 320 height 32
select select "object:4921"
click at [196, 381] on select "One Time Weekly (20% Off) - 20.00% Every 2 Weeks (15% Off) - 15.00% Every 4 Wee…" at bounding box center [356, 397] width 320 height 32
click at [323, 435] on select "Under 1,000 sq. ft. 1,001 - 1,500 sq. ft. 1,500+ sq. ft. Custom Cleaning Office…" at bounding box center [340, 441] width 289 height 32
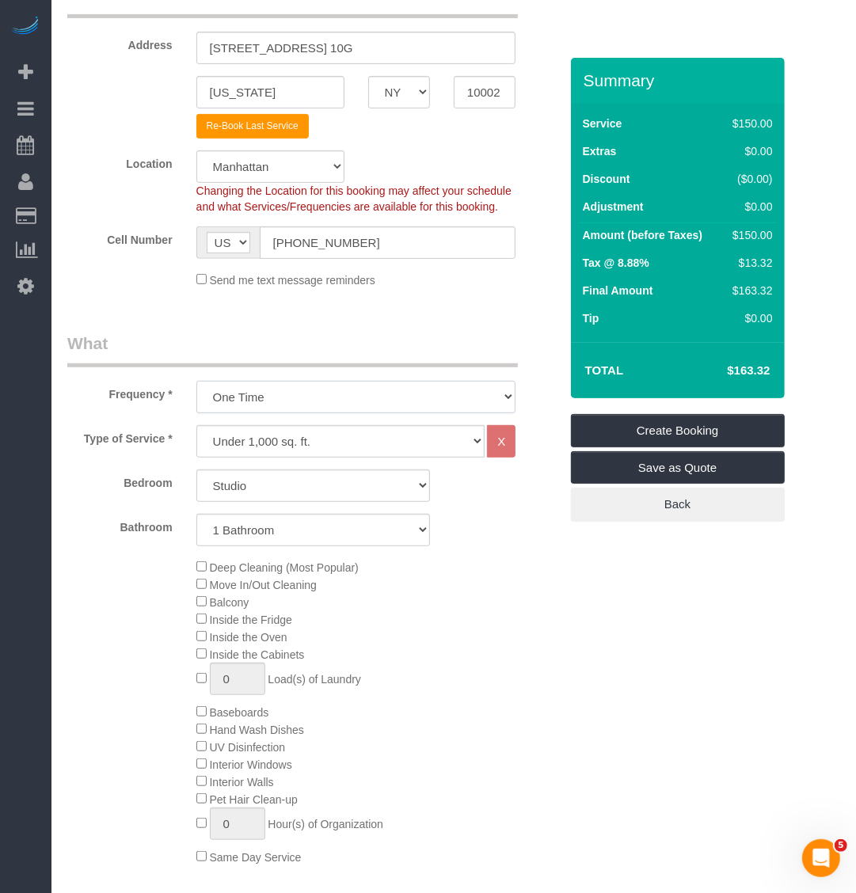
click at [327, 404] on select "One Time Weekly (20% Off) - 20.00% Every 2 Weeks (15% Off) - 15.00% Every 4 Wee…" at bounding box center [356, 397] width 320 height 32
click at [344, 390] on select "One Time Weekly (20% Off) - 20.00% Every 2 Weeks (15% Off) - 15.00% Every 4 Wee…" at bounding box center [356, 397] width 320 height 32
click at [329, 425] on select "Under 1,000 sq. ft. 1,001 - 1,500 sq. ft. 1,500+ sq. ft. Custom Cleaning Office…" at bounding box center [340, 441] width 289 height 32
click at [317, 445] on select "Under 1,000 sq. ft. 1,001 - 1,500 sq. ft. 1,500+ sq. ft. Custom Cleaning Office…" at bounding box center [340, 441] width 289 height 32
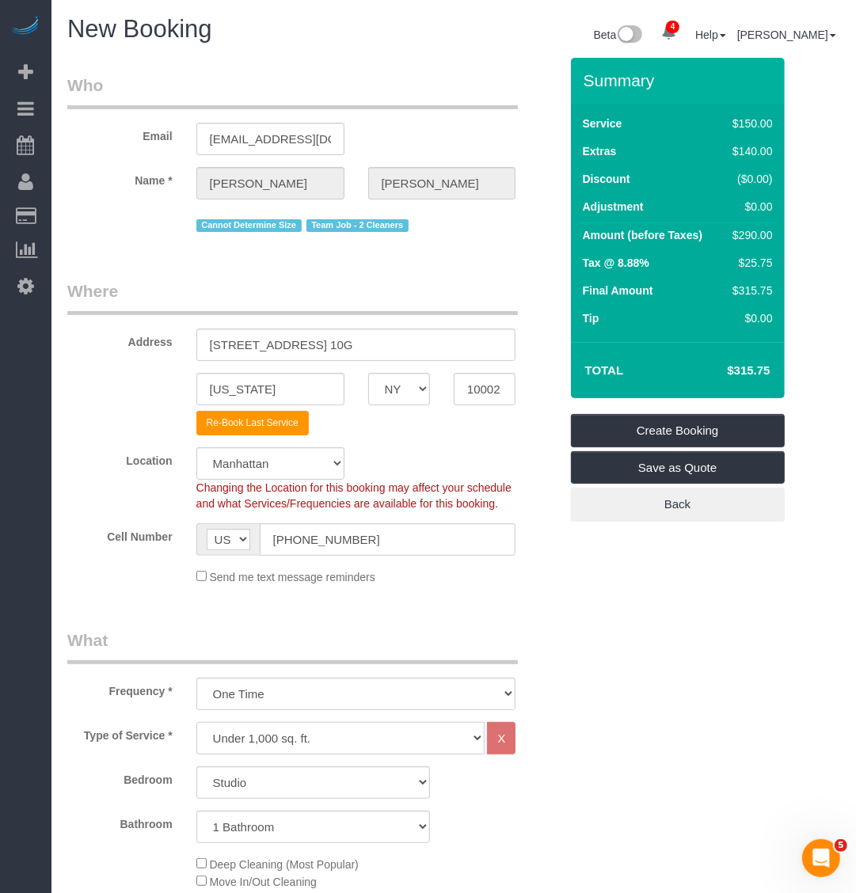
scroll to position [99, 0]
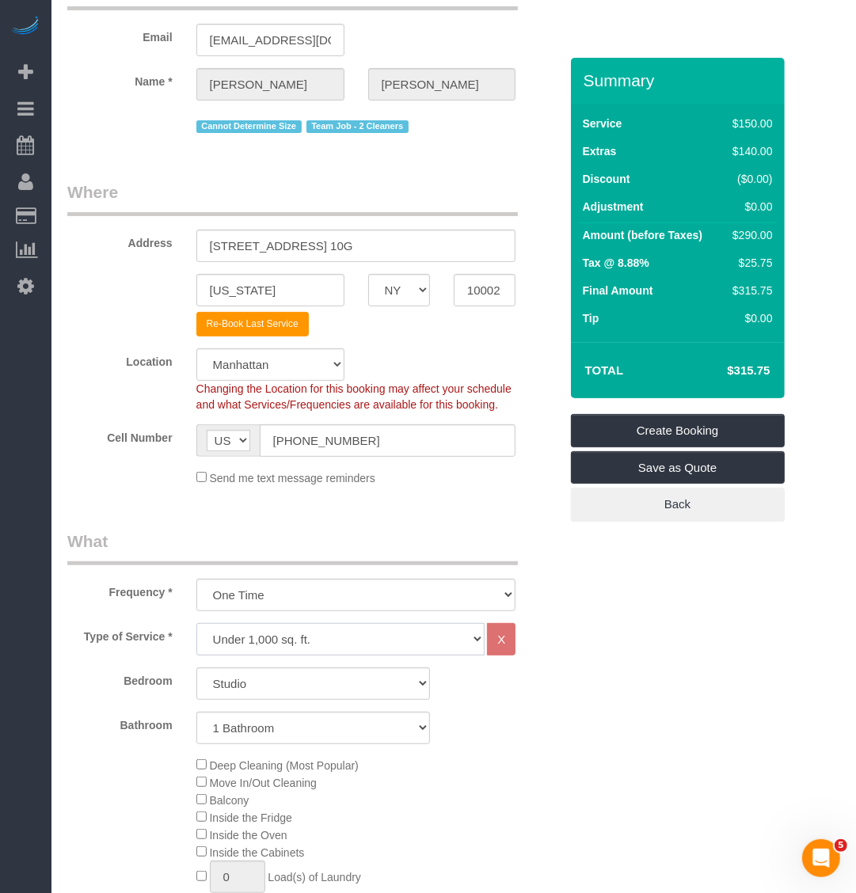
click at [349, 646] on select "Under 1,000 sq. ft. 1,001 - 1,500 sq. ft. 1,500+ sq. ft. Custom Cleaning Office…" at bounding box center [340, 639] width 289 height 32
drag, startPoint x: 643, startPoint y: 650, endPoint x: 627, endPoint y: 649, distance: 15.9
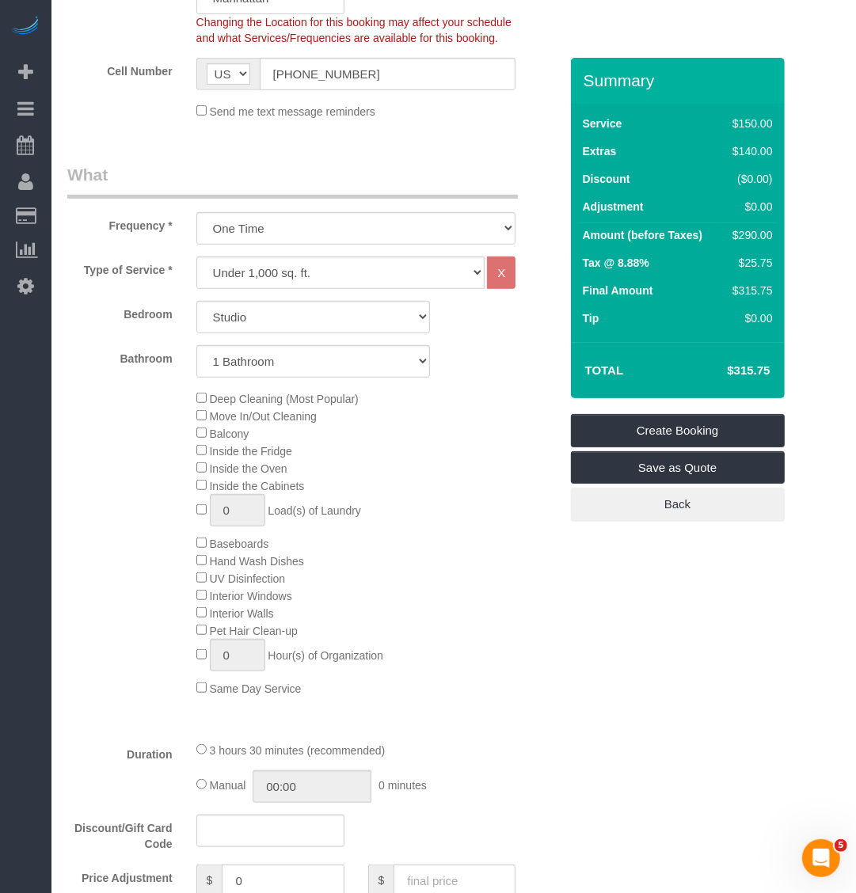
scroll to position [454, 0]
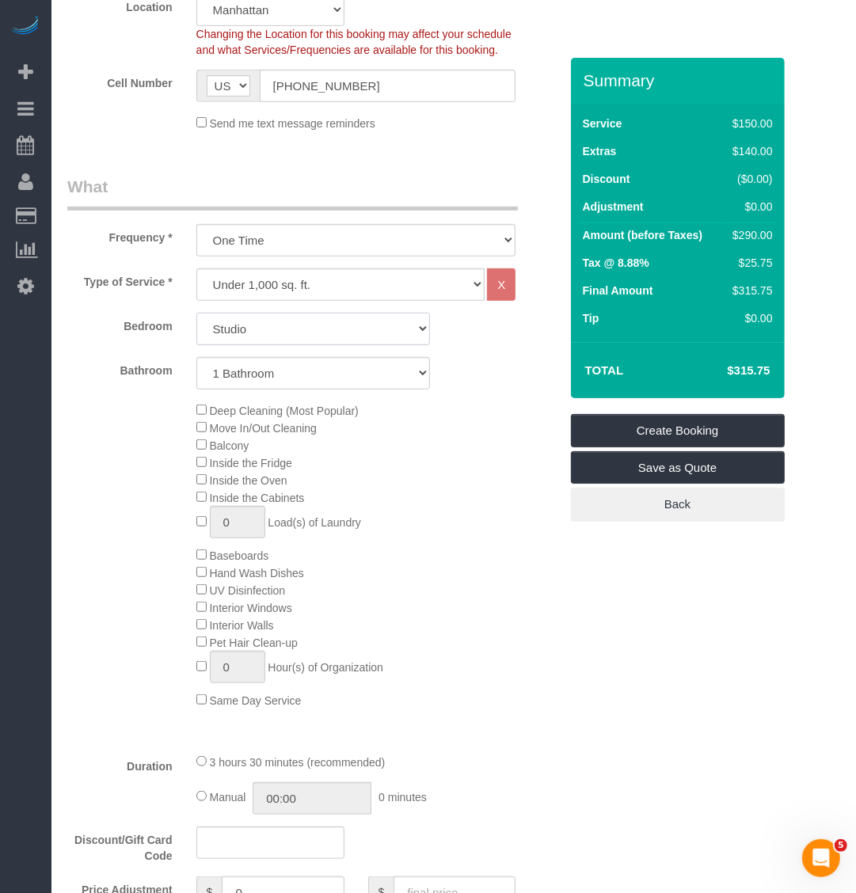
drag, startPoint x: 334, startPoint y: 319, endPoint x: 326, endPoint y: 327, distance: 11.2
click at [334, 319] on select "Studio 1 Bedroom 2 Bedrooms 3 Bedrooms" at bounding box center [313, 329] width 234 height 32
select select "1"
click at [196, 313] on select "Studio 1 Bedroom 2 Bedrooms 3 Bedrooms" at bounding box center [313, 329] width 234 height 32
click at [335, 329] on select "Studio 1 Bedroom 2 Bedrooms 3 Bedrooms" at bounding box center [313, 329] width 234 height 32
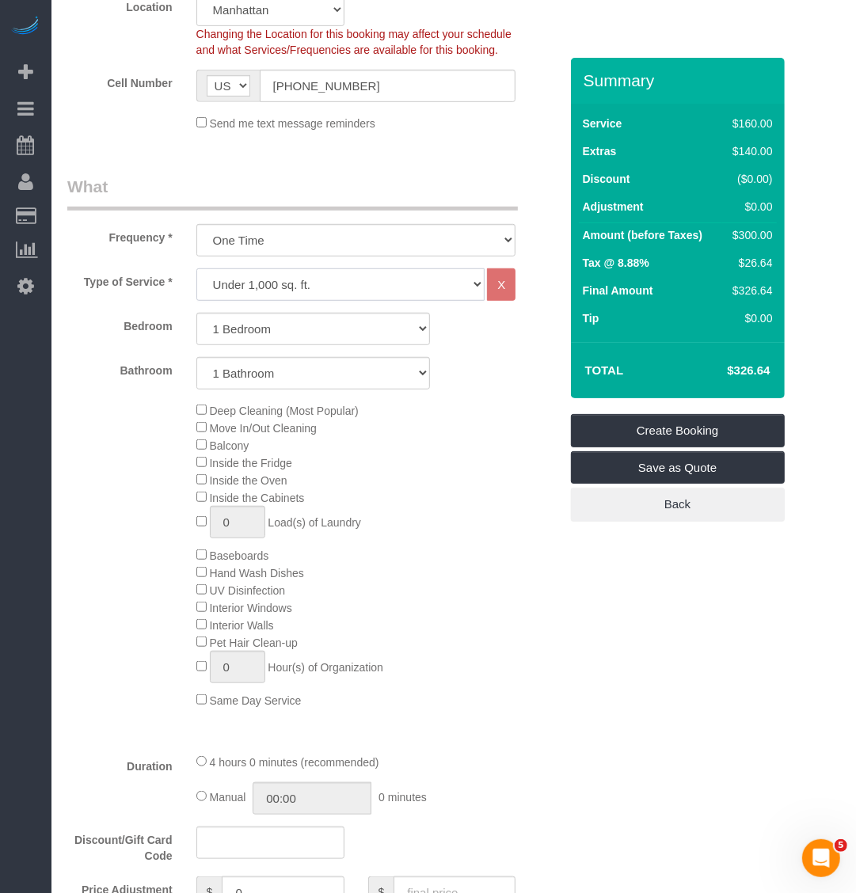
click at [363, 285] on select "Under 1,000 sq. ft. 1,001 - 1,500 sq. ft. 1,500+ sq. ft. Custom Cleaning Office…" at bounding box center [340, 284] width 289 height 32
select select "308"
click at [196, 268] on select "Under 1,000 sq. ft. 1,001 - 1,500 sq. ft. 1,500+ sq. ft. Custom Cleaning Office…" at bounding box center [340, 284] width 289 height 32
select select "1"
select select "120"
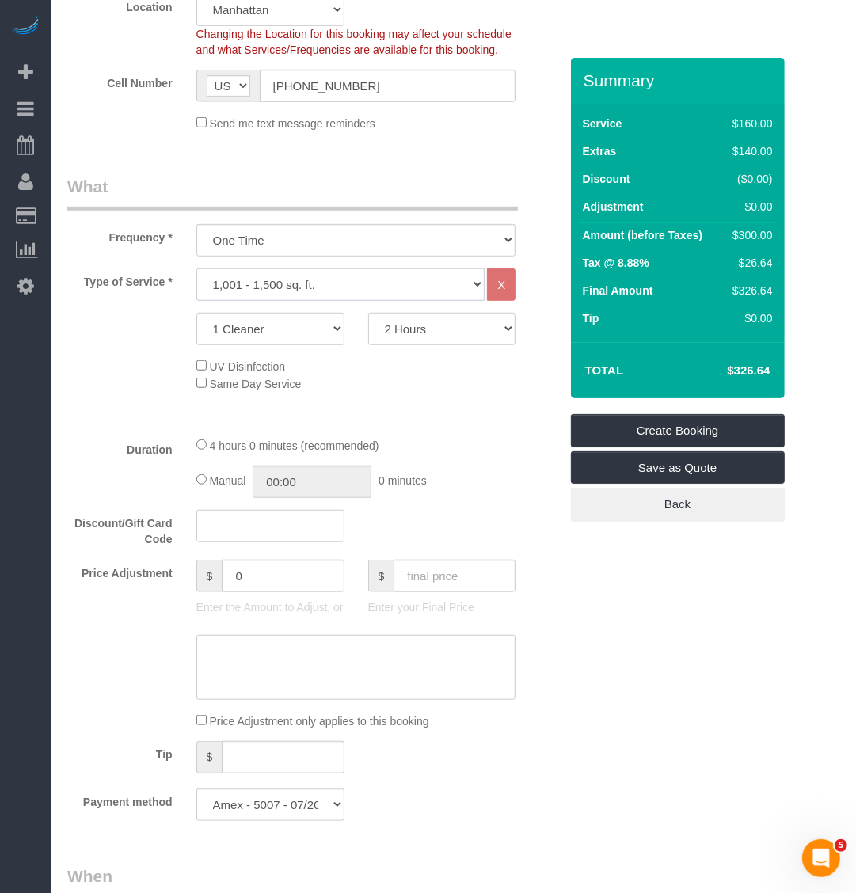
click at [357, 283] on select "Under 1,000 sq. ft. 1,001 - 1,500 sq. ft. 1,500+ sq. ft. Custom Cleaning Office…" at bounding box center [340, 284] width 289 height 32
select select "216"
click at [196, 268] on select "Under 1,000 sq. ft. 1,001 - 1,500 sq. ft. 1,500+ sq. ft. Custom Cleaning Office…" at bounding box center [340, 284] width 289 height 32
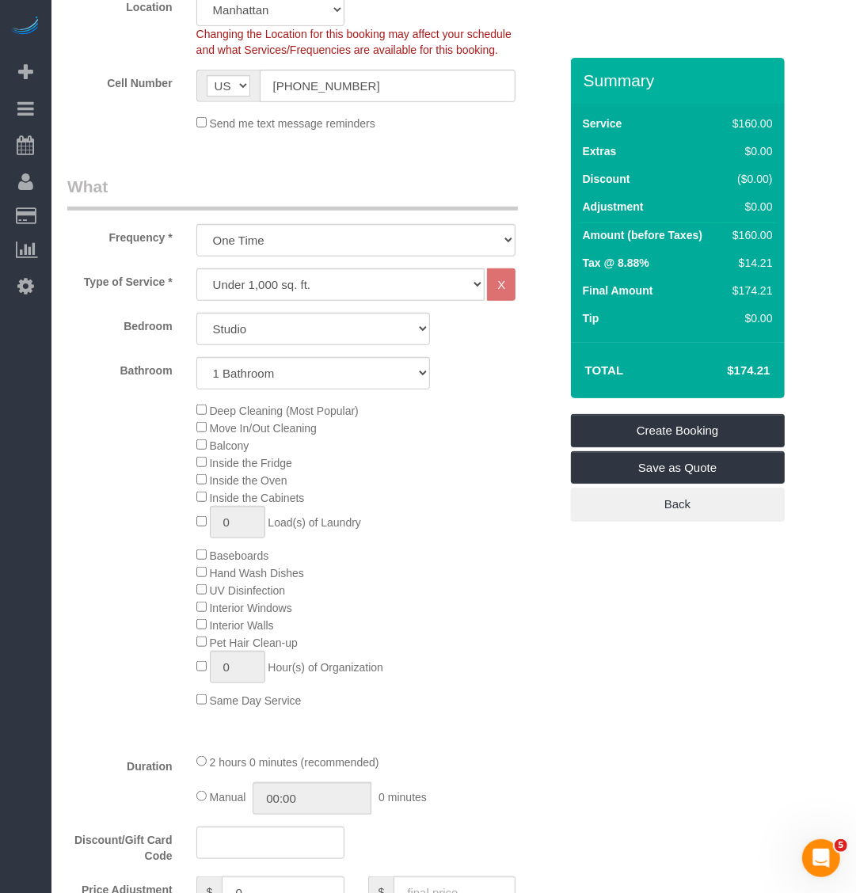
click at [199, 420] on div "Deep Cleaning (Most Popular) Move In/Out Cleaning Balcony Inside the Fridge Ins…" at bounding box center [377, 554] width 386 height 307
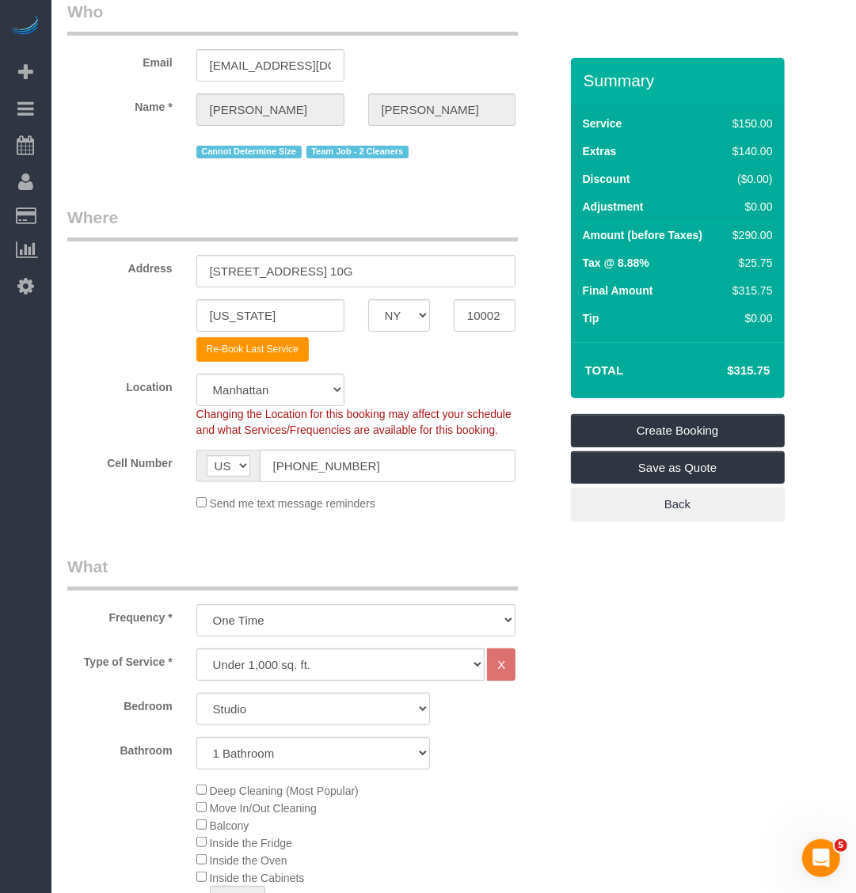
scroll to position [198, 0]
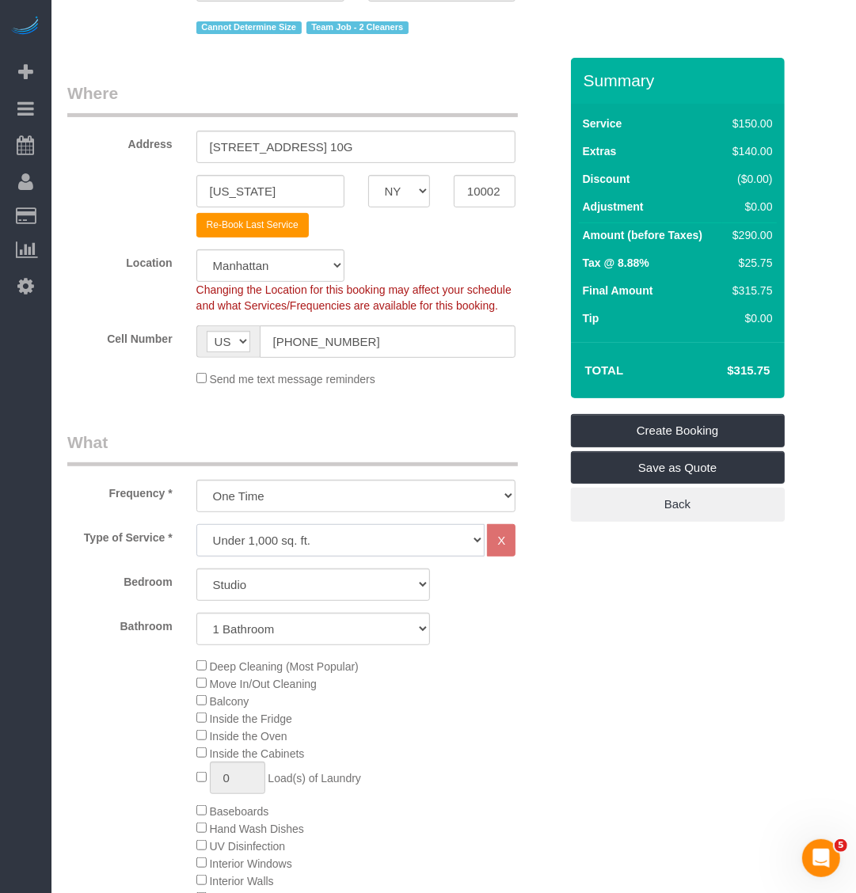
click at [334, 539] on select "Under 1,000 sq. ft. 1,001 - 1,500 sq. ft. 1,500+ sq. ft. Custom Cleaning Office…" at bounding box center [340, 540] width 289 height 32
click at [295, 557] on div "Type of Service * Under 1,000 sq. ft. 1,001 - 1,500 sq. ft. 1,500+ sq. ft. Cust…" at bounding box center [313, 760] width 492 height 472
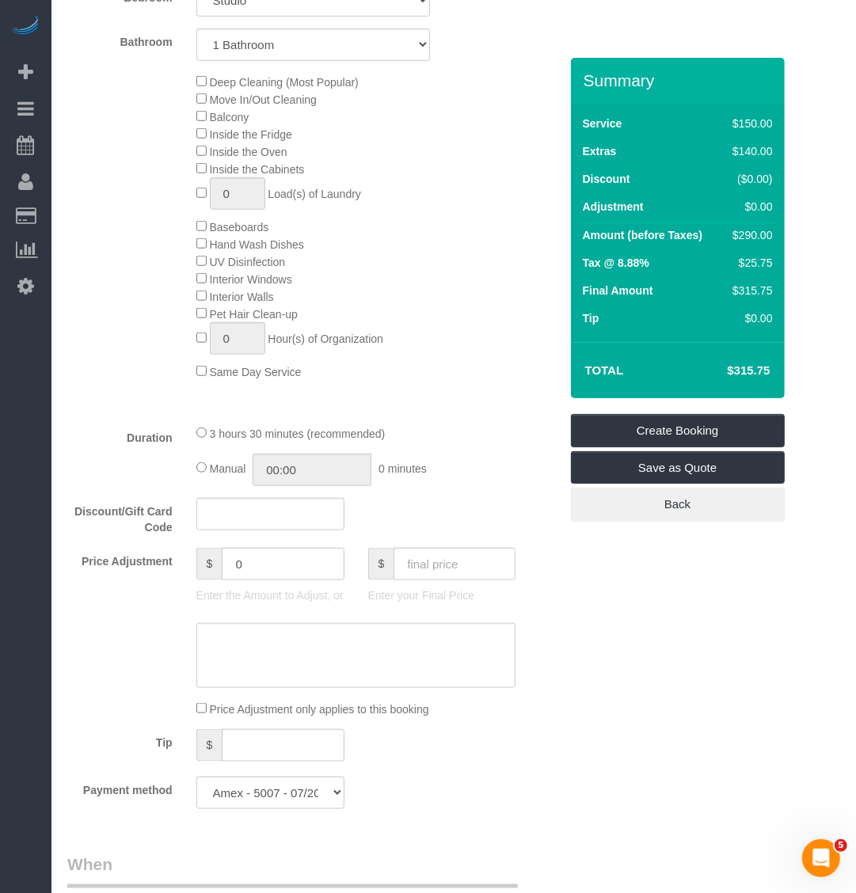
scroll to position [792, 0]
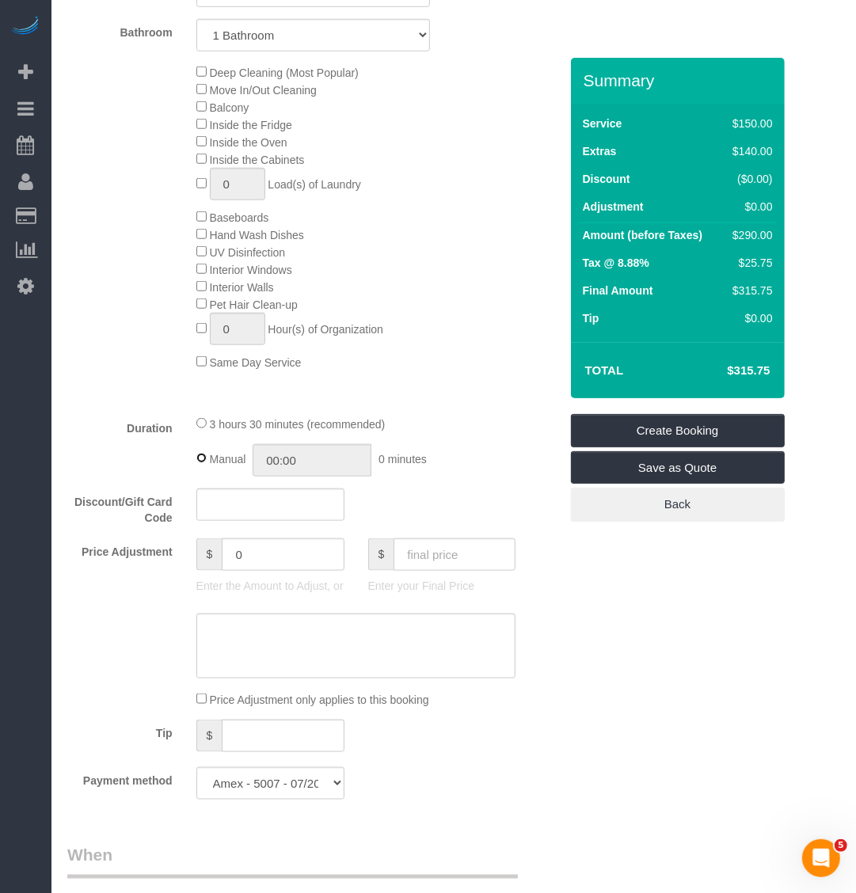
type input "03:30"
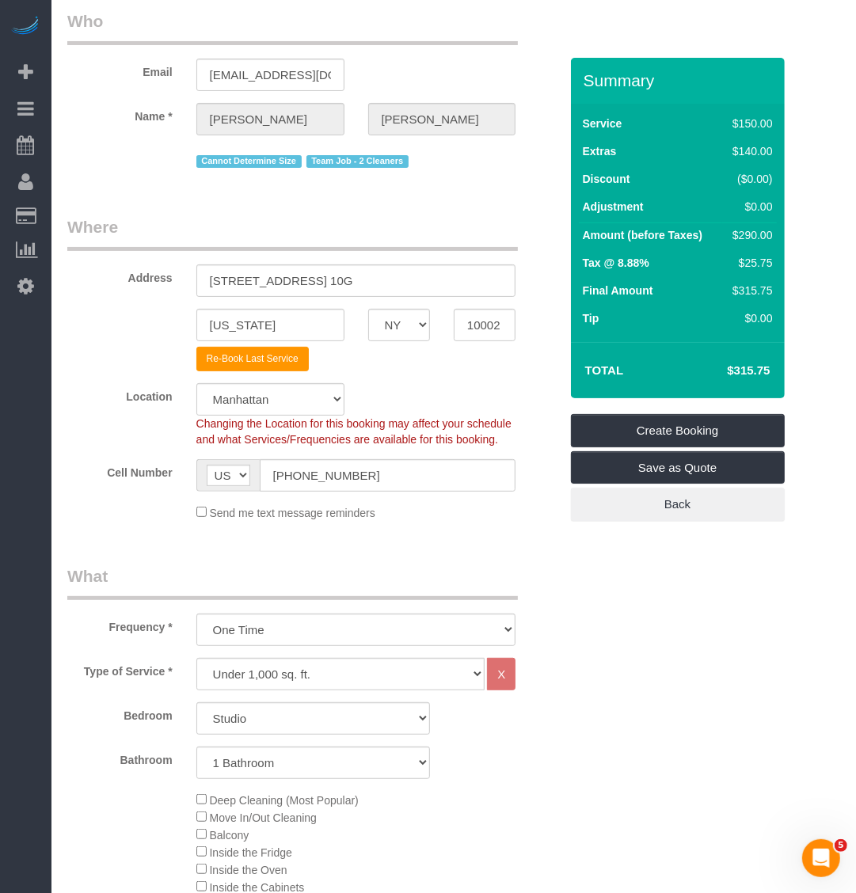
scroll to position [99, 0]
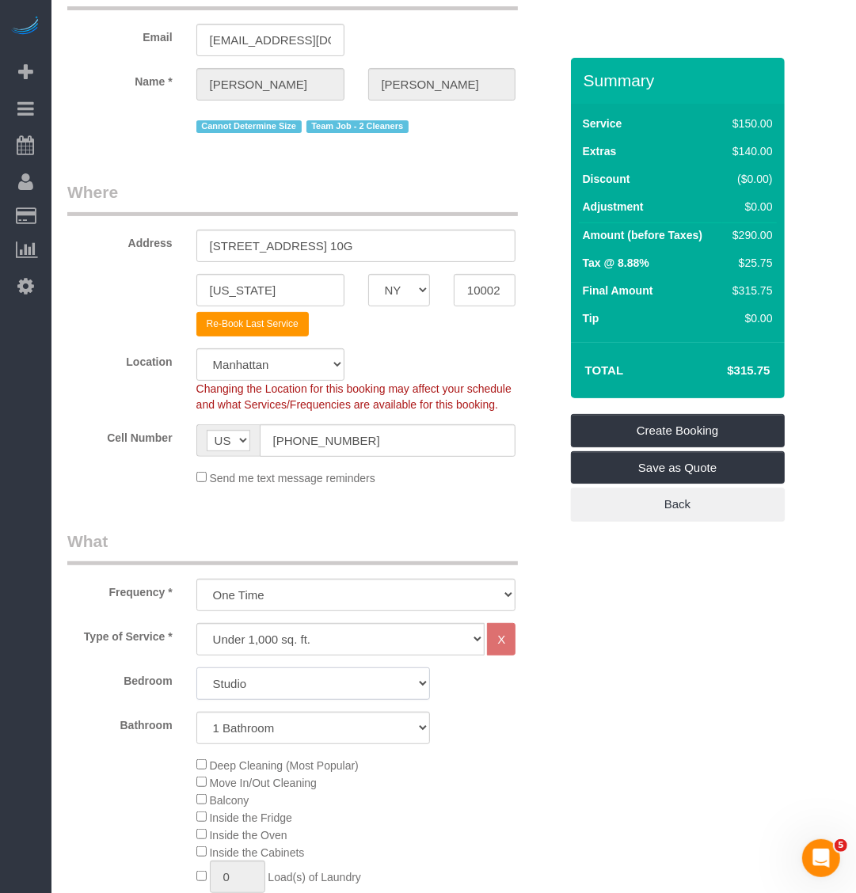
click at [293, 675] on select "Studio 1 Bedroom 2 Bedrooms 3 Bedrooms" at bounding box center [313, 683] width 234 height 32
select select "1"
click at [196, 667] on select "Studio 1 Bedroom 2 Bedrooms 3 Bedrooms" at bounding box center [313, 683] width 234 height 32
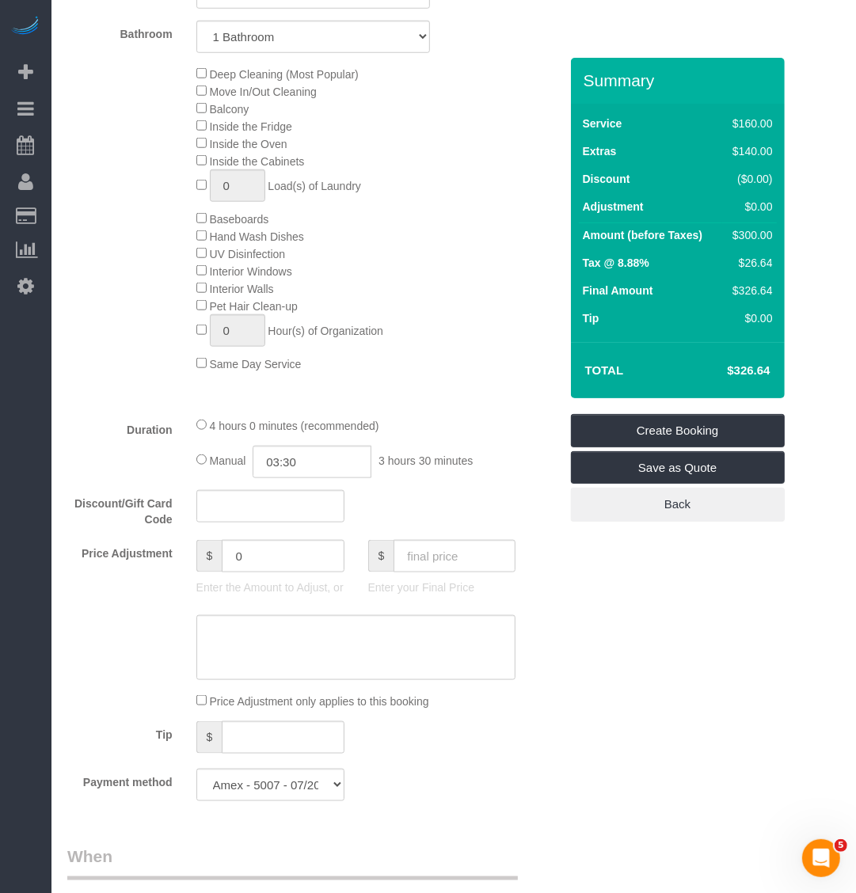
scroll to position [792, 0]
drag, startPoint x: 310, startPoint y: 456, endPoint x: 265, endPoint y: 456, distance: 45.1
click at [259, 456] on input "03:30" at bounding box center [312, 460] width 119 height 32
type input "02:00"
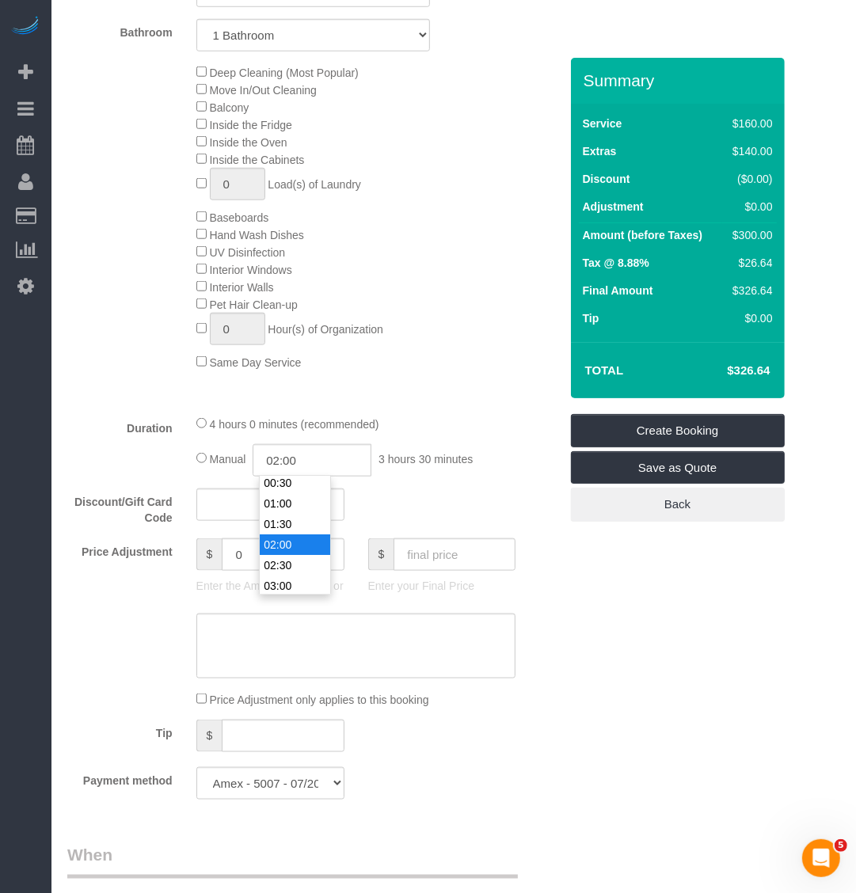
click at [289, 539] on li "02:00" at bounding box center [295, 544] width 70 height 21
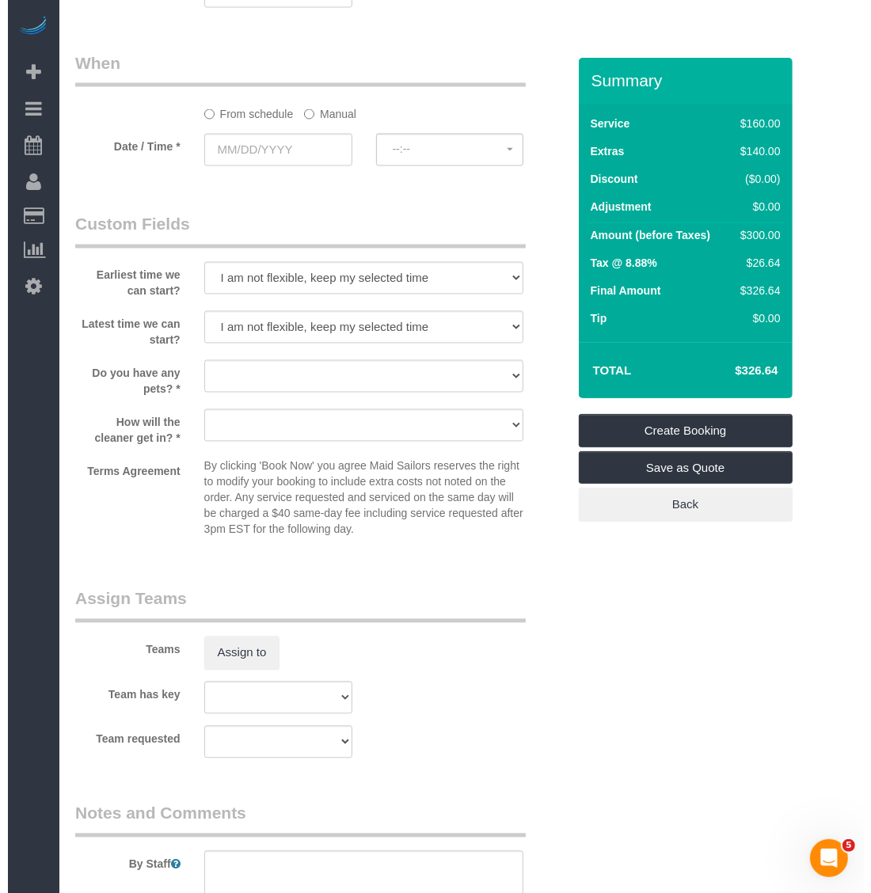
scroll to position [1839, 0]
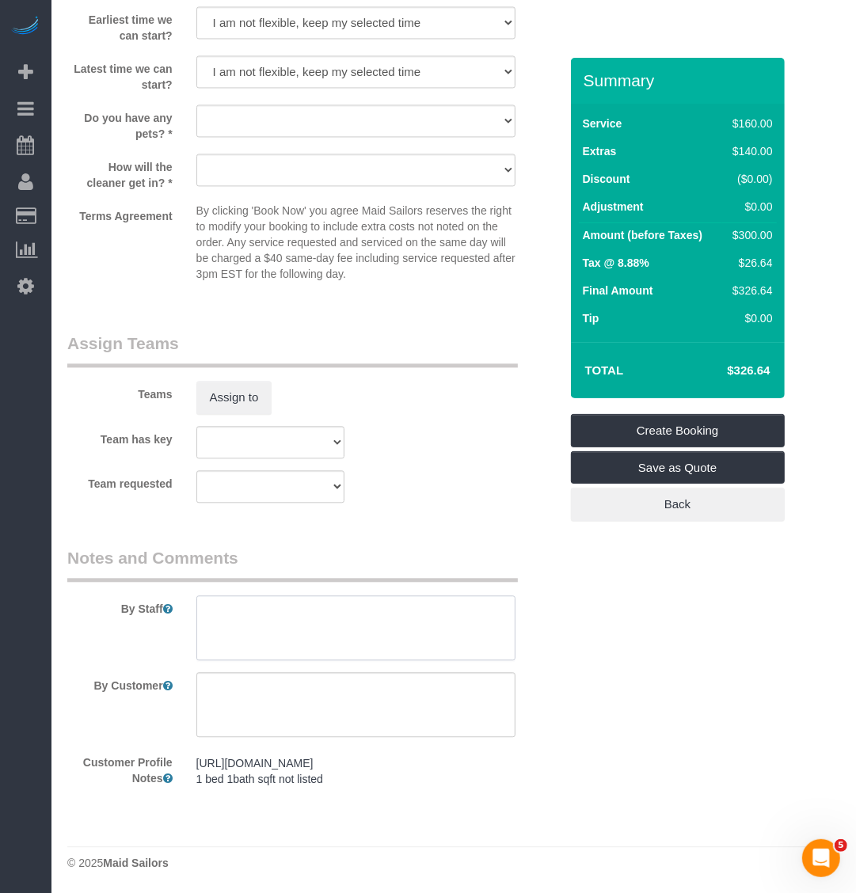
click at [248, 646] on textarea at bounding box center [356, 627] width 320 height 65
type textarea "TJ"
click at [240, 386] on button "Assign to" at bounding box center [234, 397] width 76 height 33
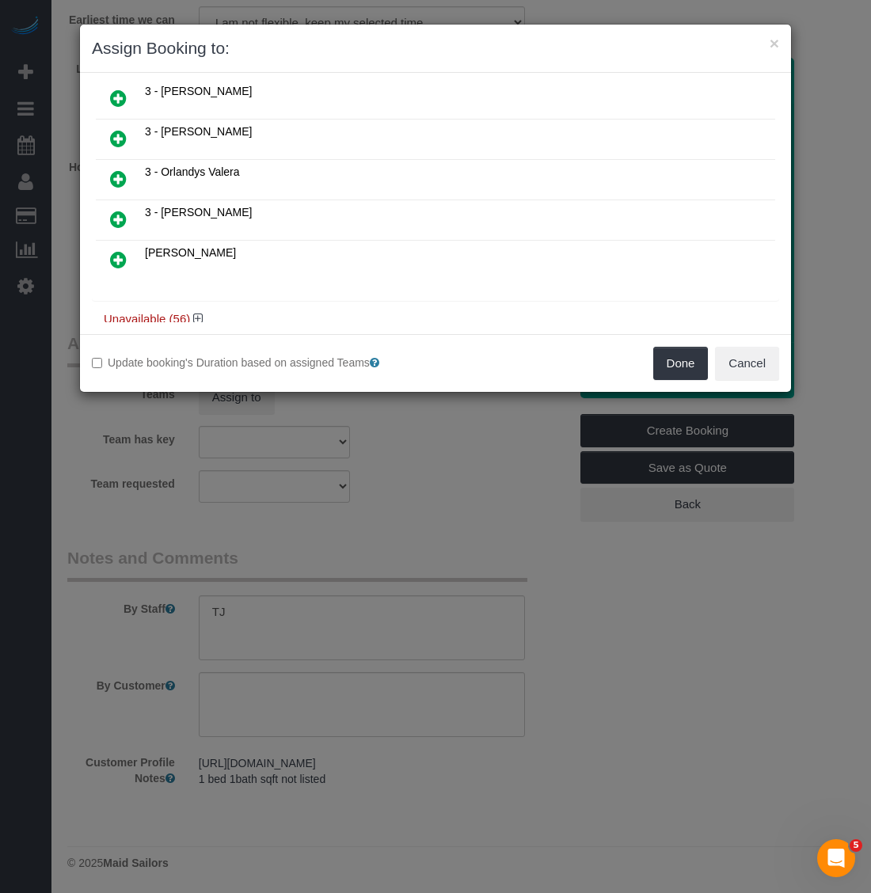
scroll to position [915, 0]
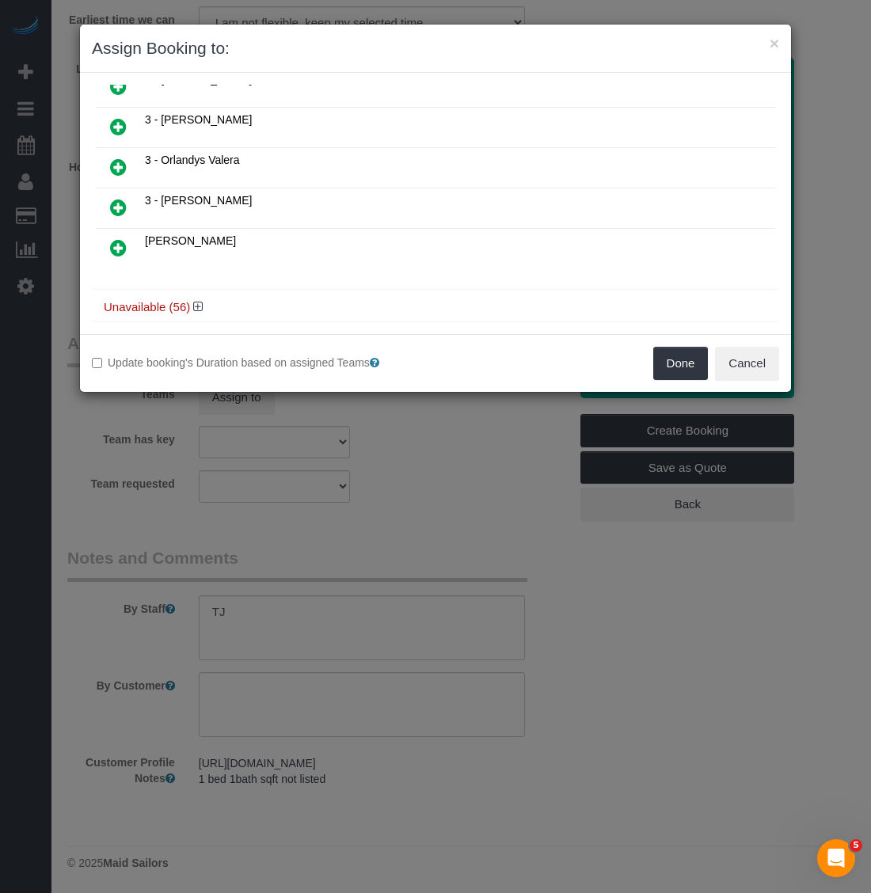
click at [149, 301] on h4 "Unavailable (56)" at bounding box center [435, 307] width 663 height 13
click at [200, 301] on icon at bounding box center [198, 307] width 10 height 12
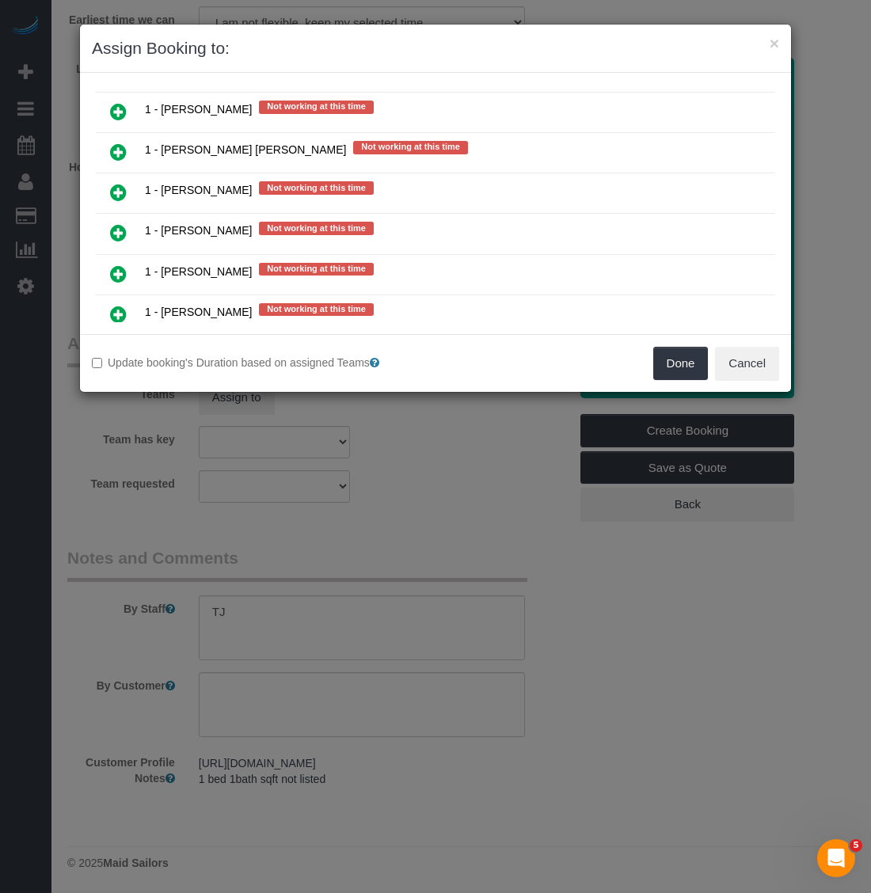
scroll to position [2995, 0]
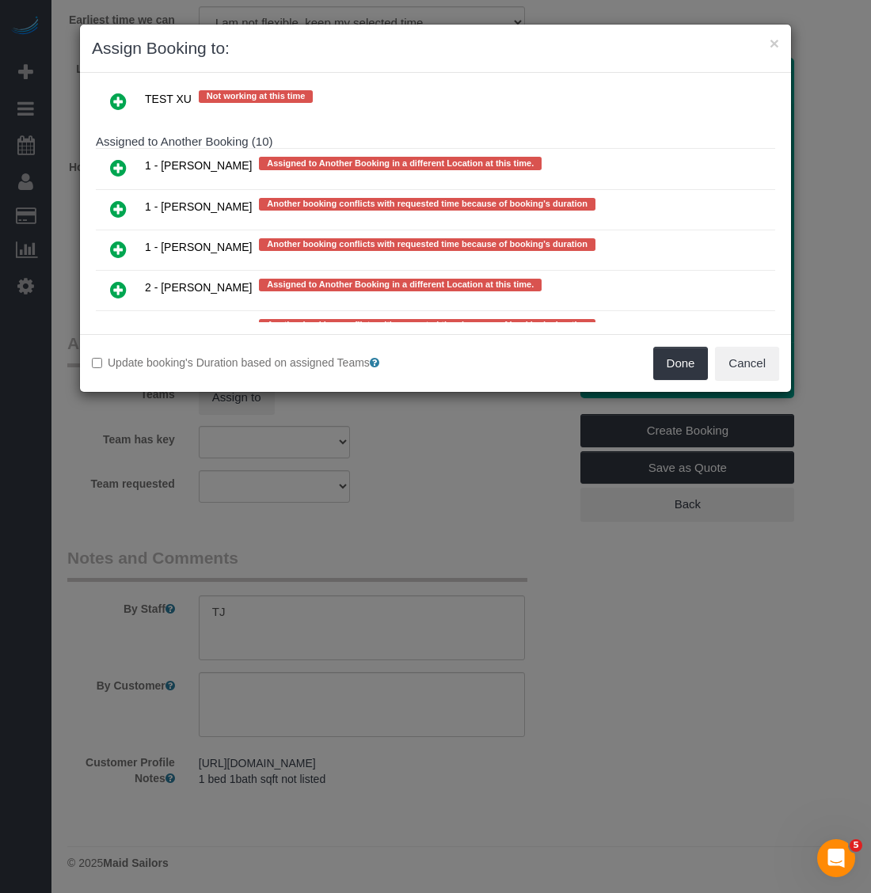
click at [115, 240] on icon at bounding box center [118, 249] width 17 height 19
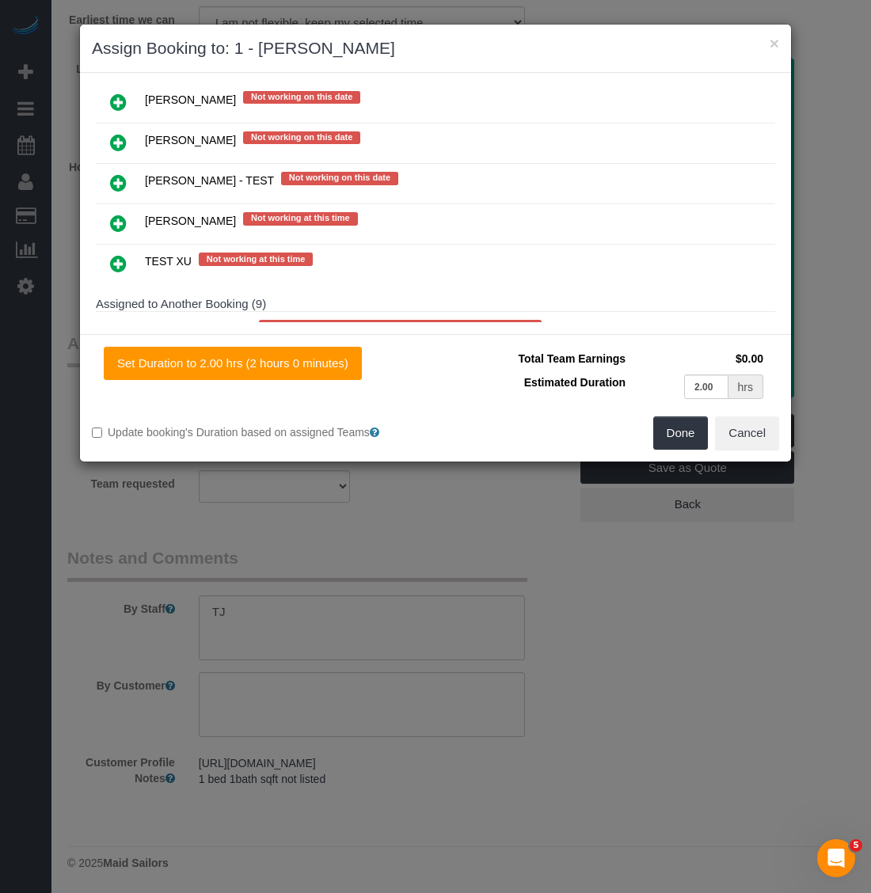
scroll to position [2939, 0]
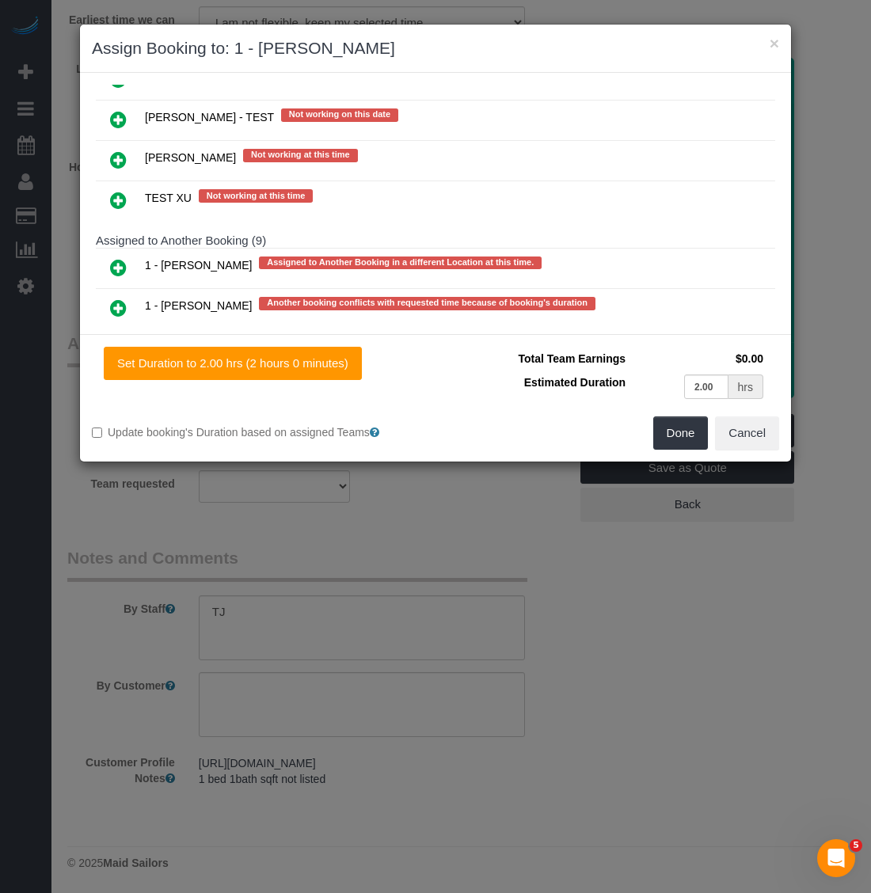
click at [112, 339] on icon at bounding box center [118, 348] width 17 height 19
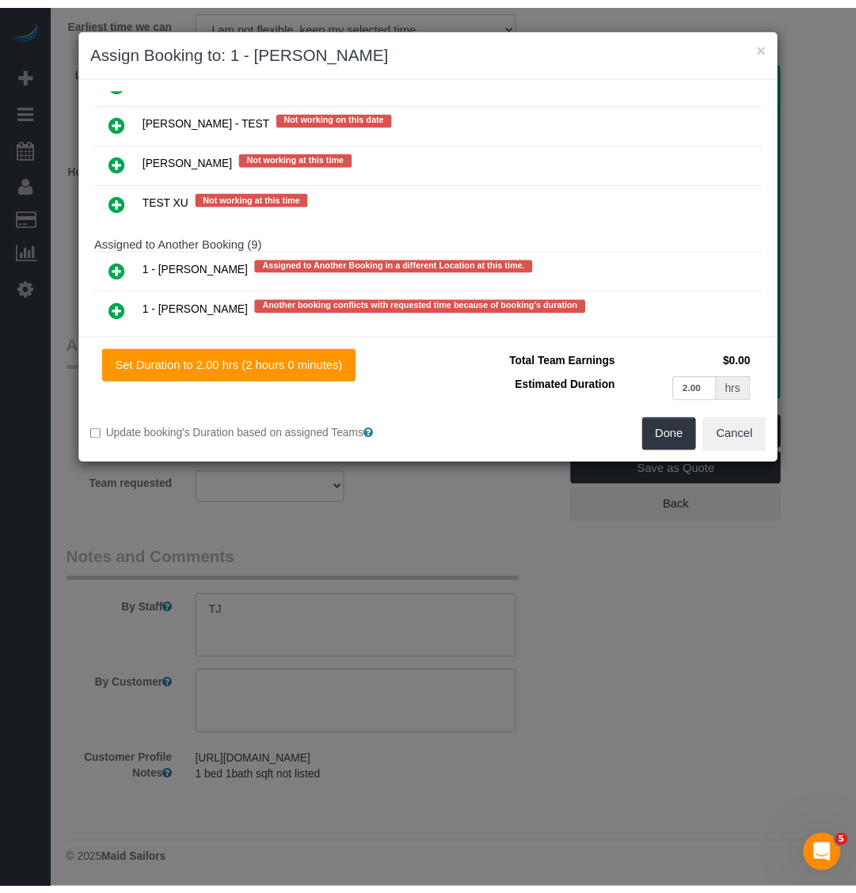
scroll to position [2985, 0]
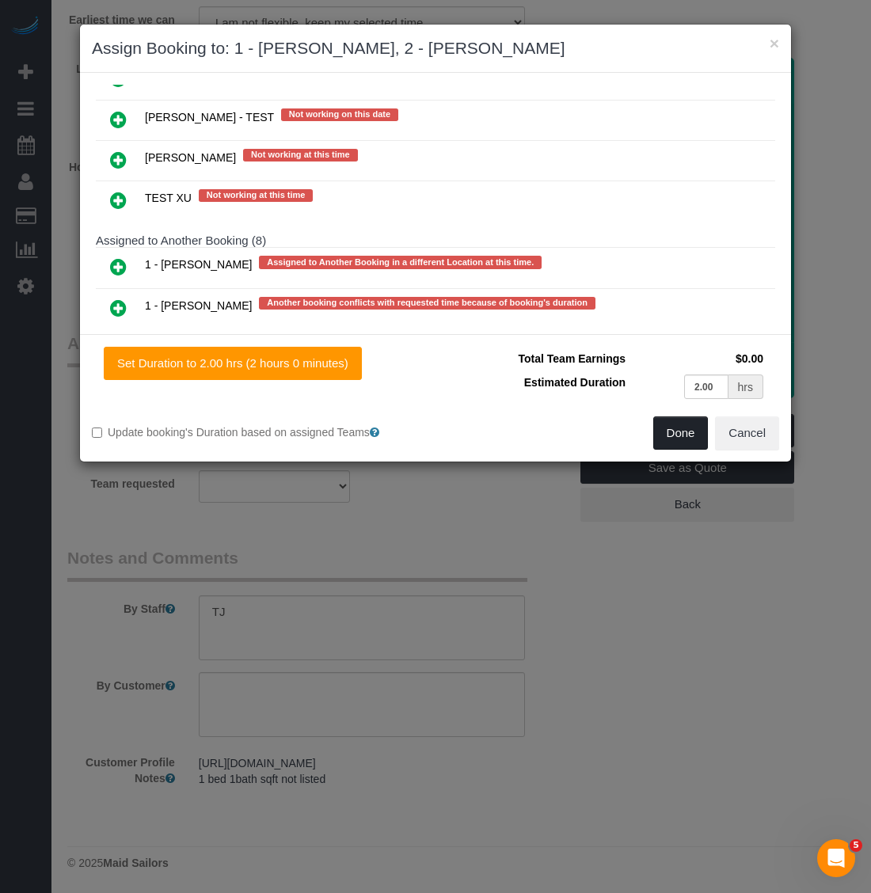
click at [690, 426] on button "Done" at bounding box center [680, 432] width 55 height 33
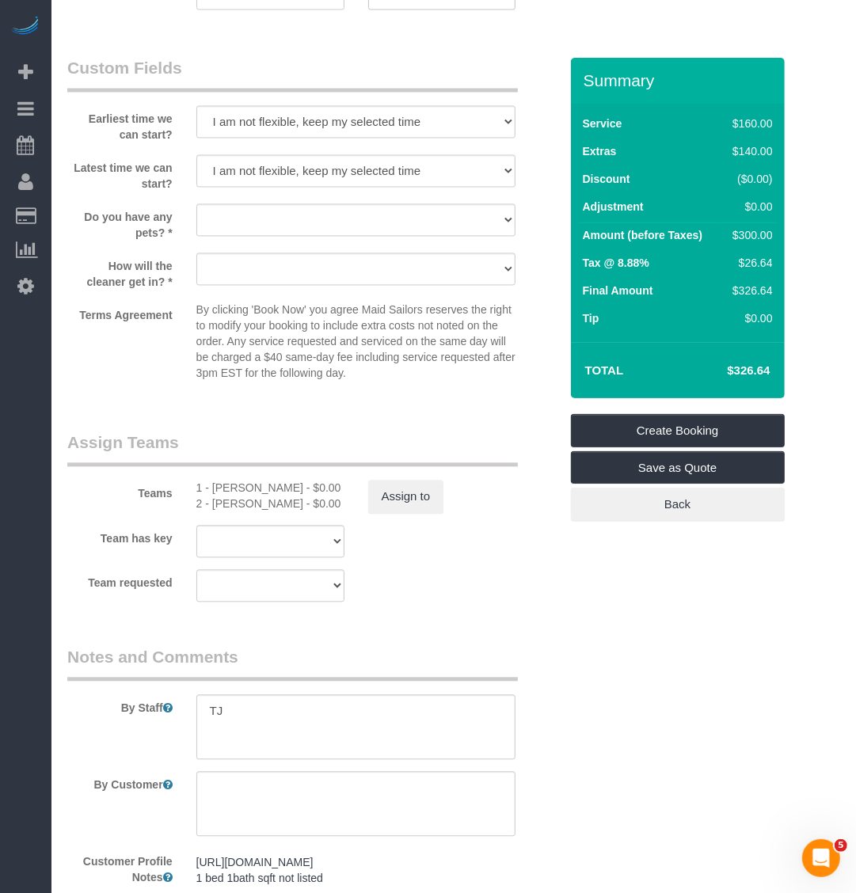
scroll to position [1245, 0]
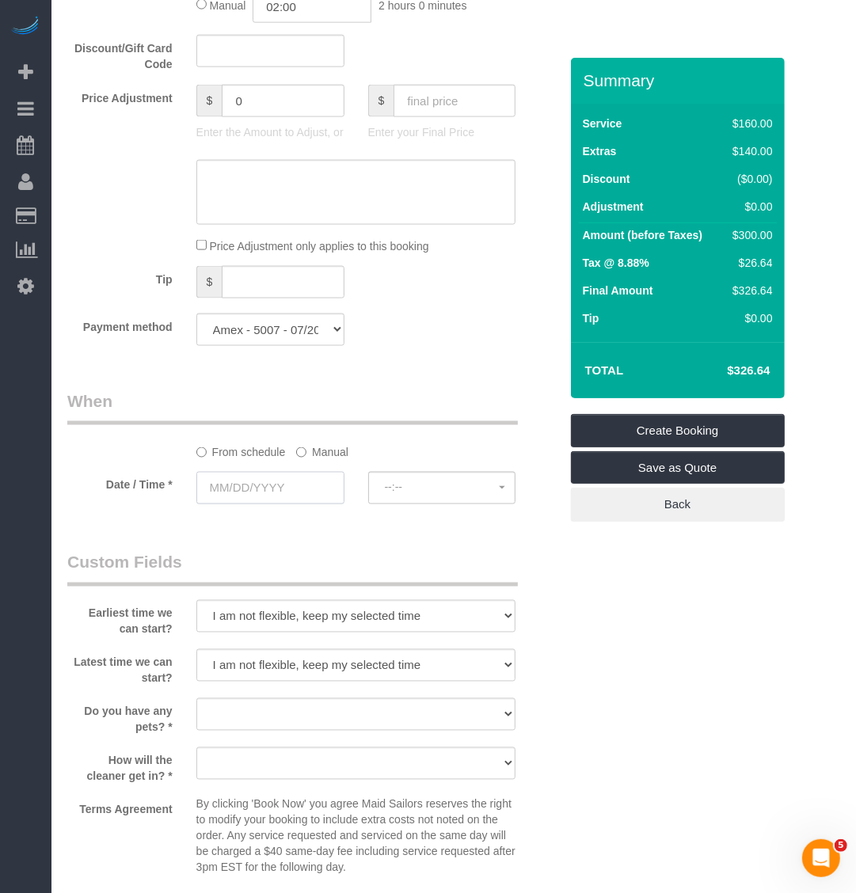
click at [254, 496] on input "text" at bounding box center [270, 488] width 148 height 32
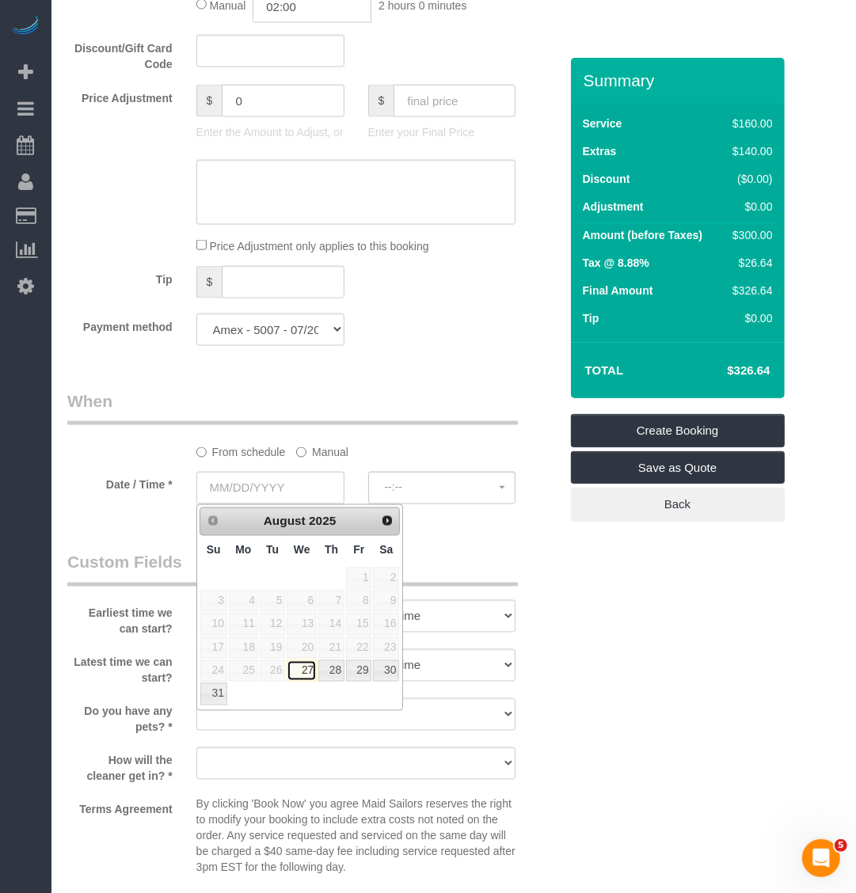
click at [310, 673] on link "27" at bounding box center [302, 670] width 30 height 21
type input "[DATE]"
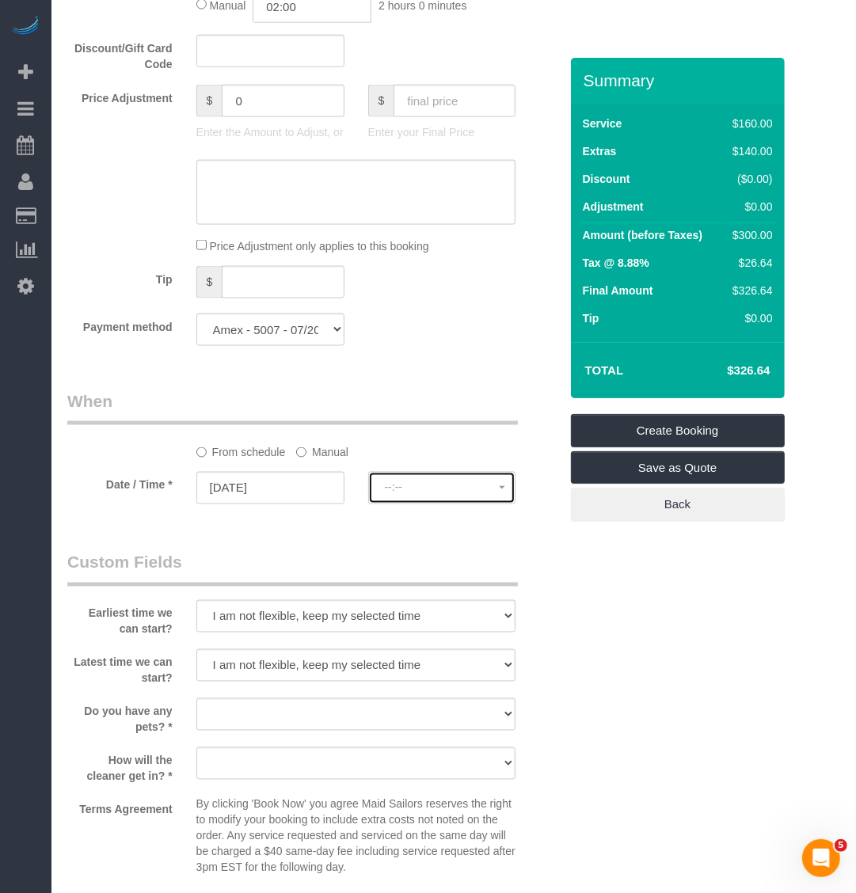
click at [448, 472] on button "--:--" at bounding box center [442, 488] width 148 height 32
click at [454, 485] on span "--:--" at bounding box center [442, 487] width 115 height 13
click at [452, 484] on span "2:00PM" at bounding box center [442, 487] width 115 height 13
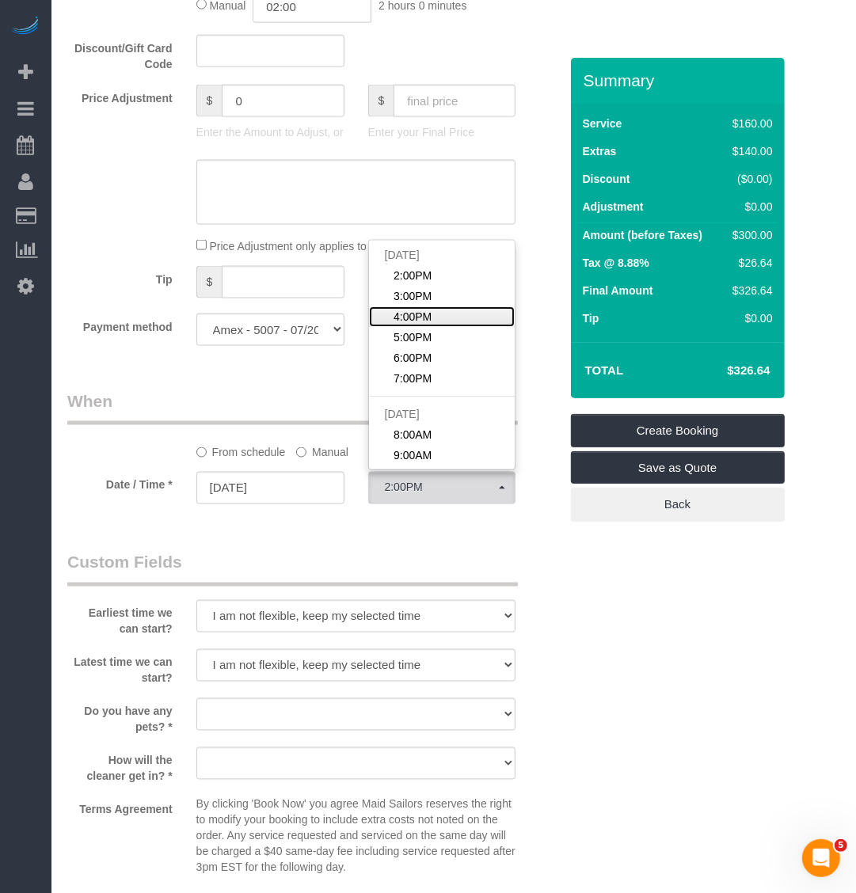
click at [428, 322] on span "4:00PM" at bounding box center [412, 317] width 38 height 16
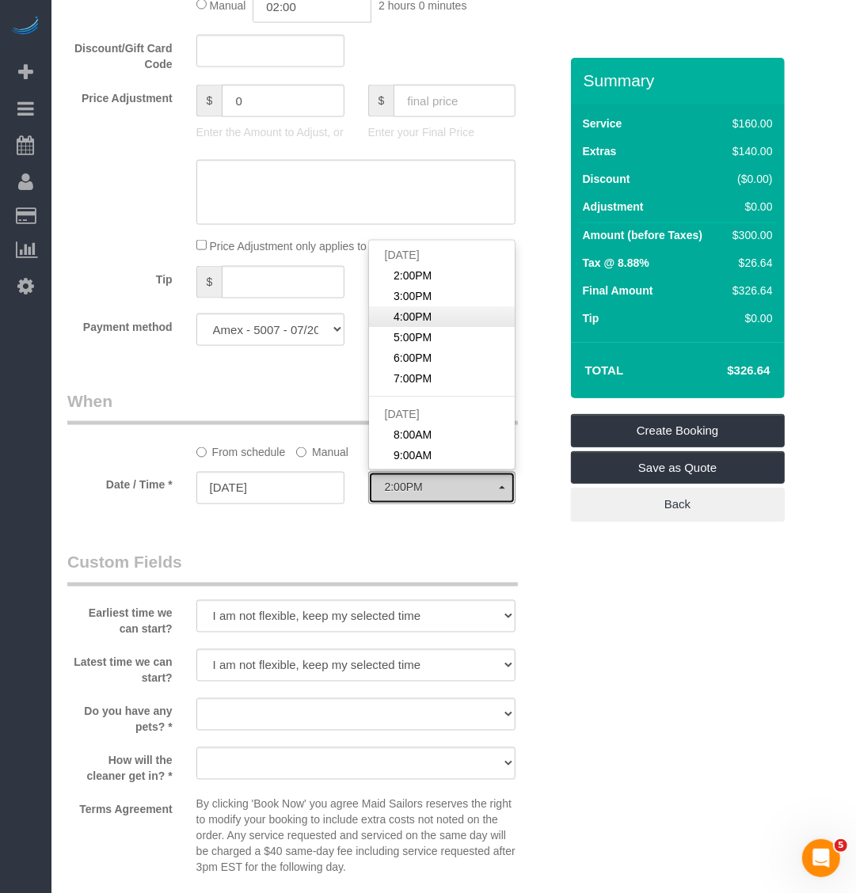
select select "spot3"
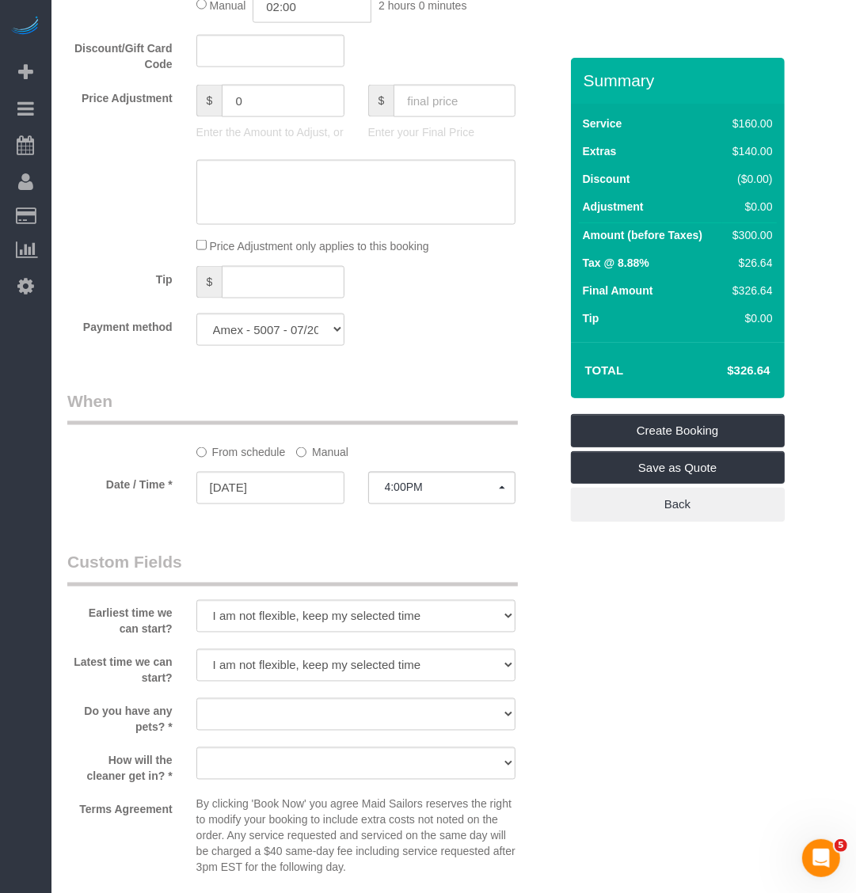
click at [417, 546] on div "Who Email samiraahmed101@gmail.com Name * Samira Ahmed Cannot Determine Size Te…" at bounding box center [312, 122] width 515 height 2620
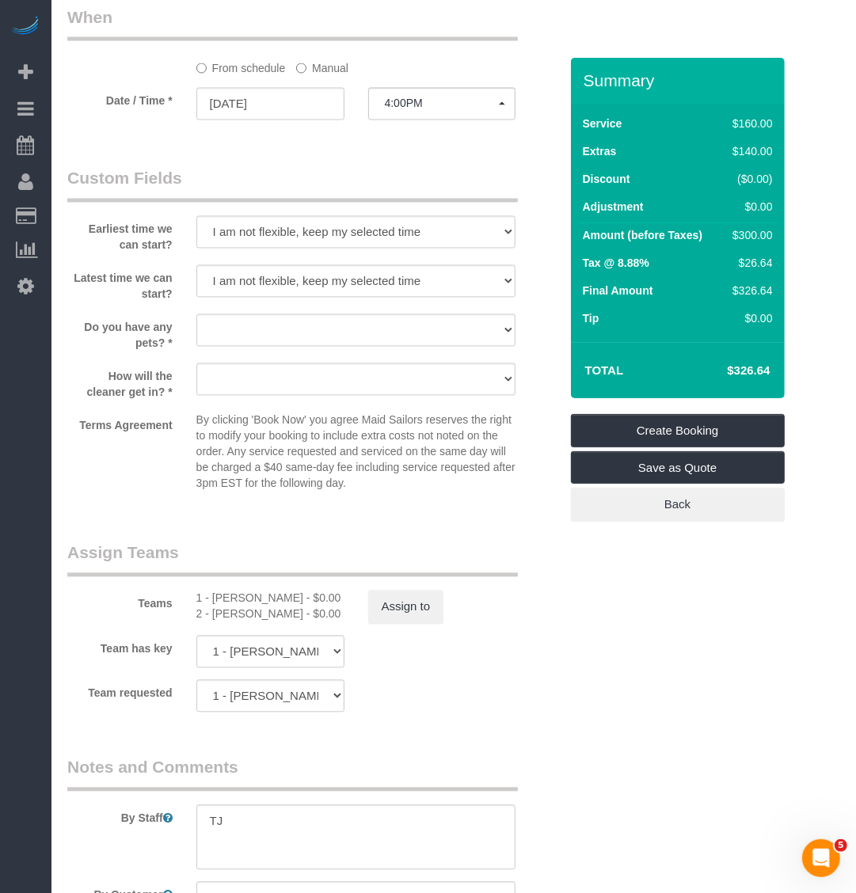
scroll to position [1641, 0]
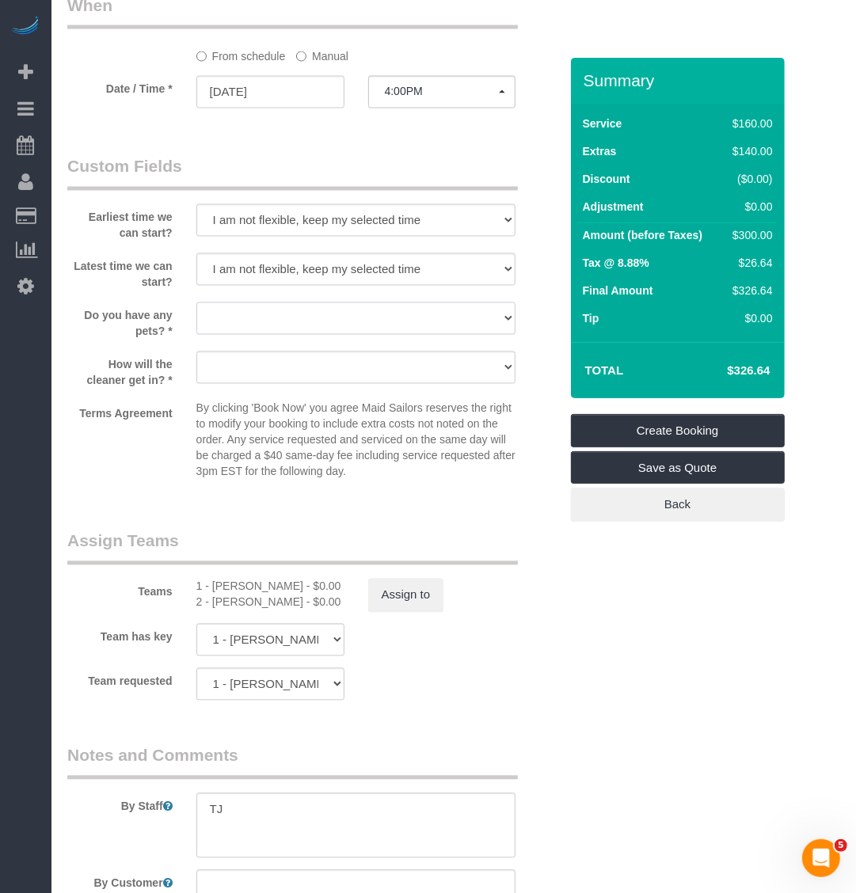
click at [303, 326] on select "Dog Cat None" at bounding box center [356, 318] width 320 height 32
select select "number:15"
click at [196, 302] on select "Dog Cat None" at bounding box center [356, 318] width 320 height 32
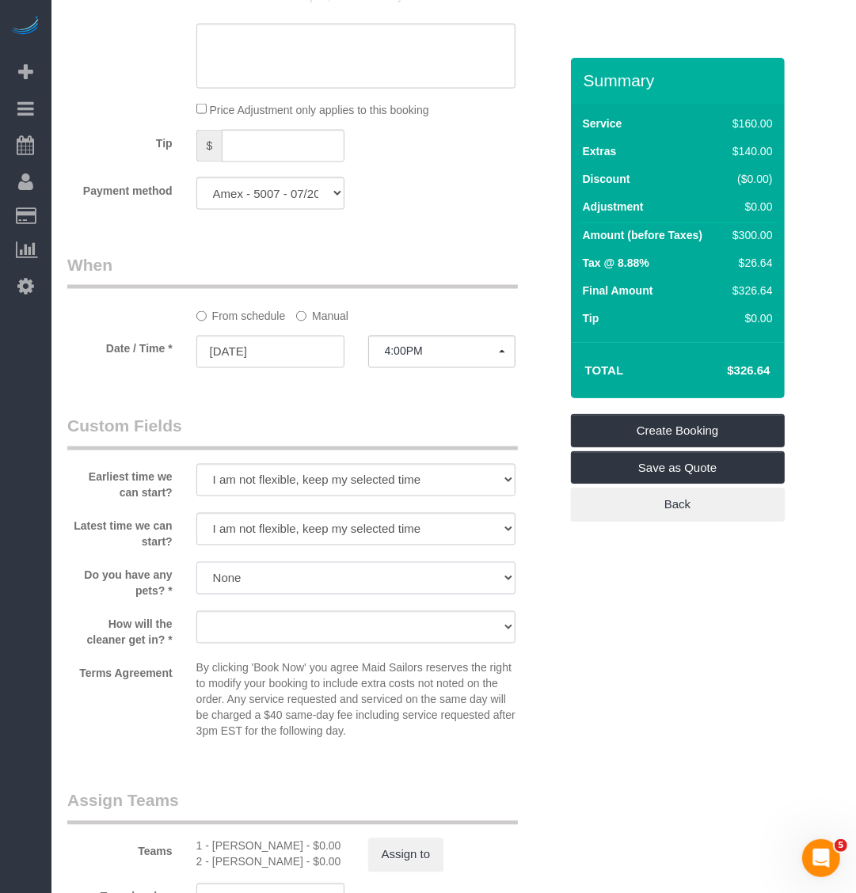
scroll to position [1344, 0]
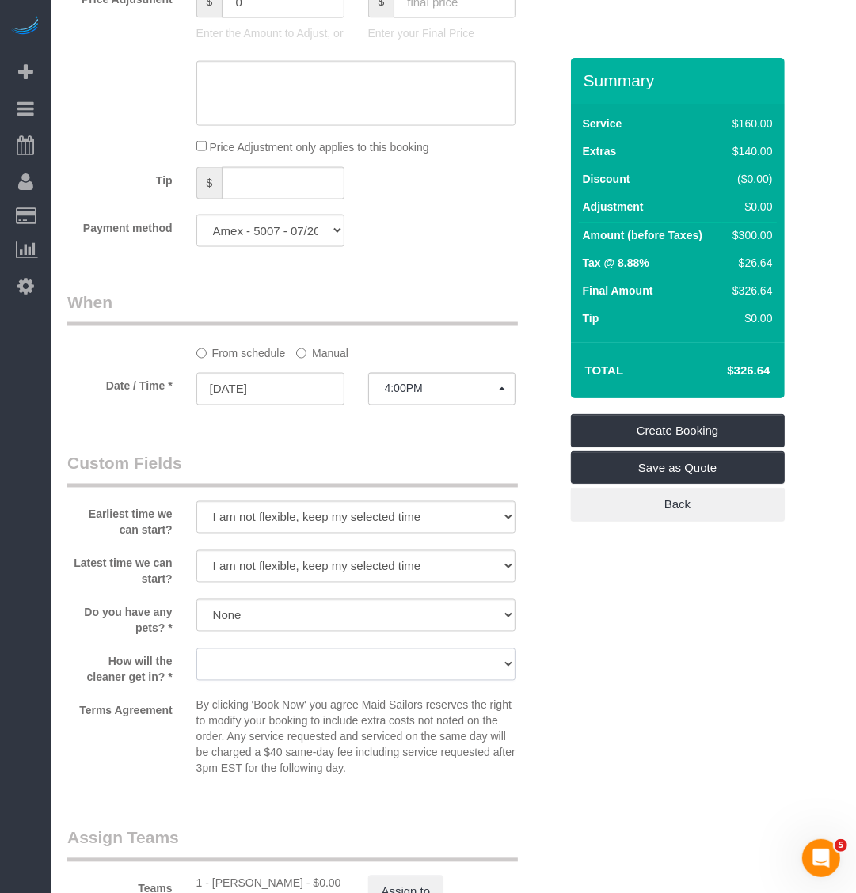
click at [330, 659] on select "We'll let you in. Doorman/Front Desk has the key. Other (Provide details)" at bounding box center [356, 664] width 320 height 32
select select "number:5"
click at [196, 648] on select "We'll let you in. Doorman/Front Desk has the key. Other (Provide details)" at bounding box center [356, 664] width 320 height 32
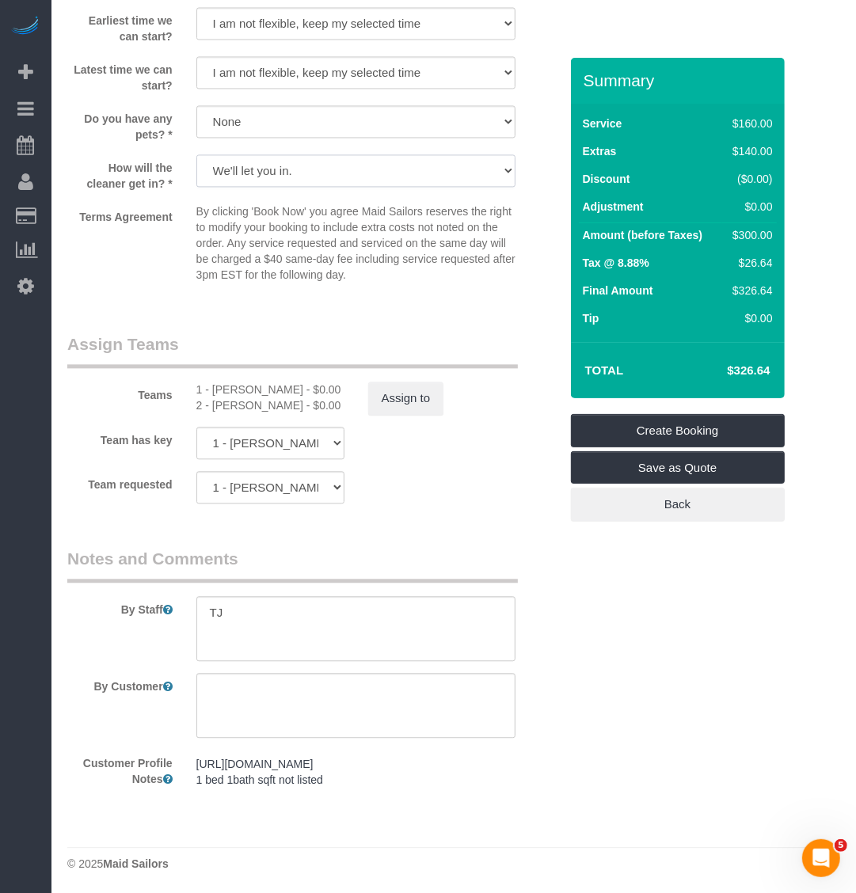
scroll to position [1839, 0]
click at [302, 682] on textarea at bounding box center [356, 704] width 320 height 65
paste textarea "This booking is for a 1-bedroom, 1-bathroom"
click at [418, 410] on button "Assign to" at bounding box center [406, 397] width 76 height 33
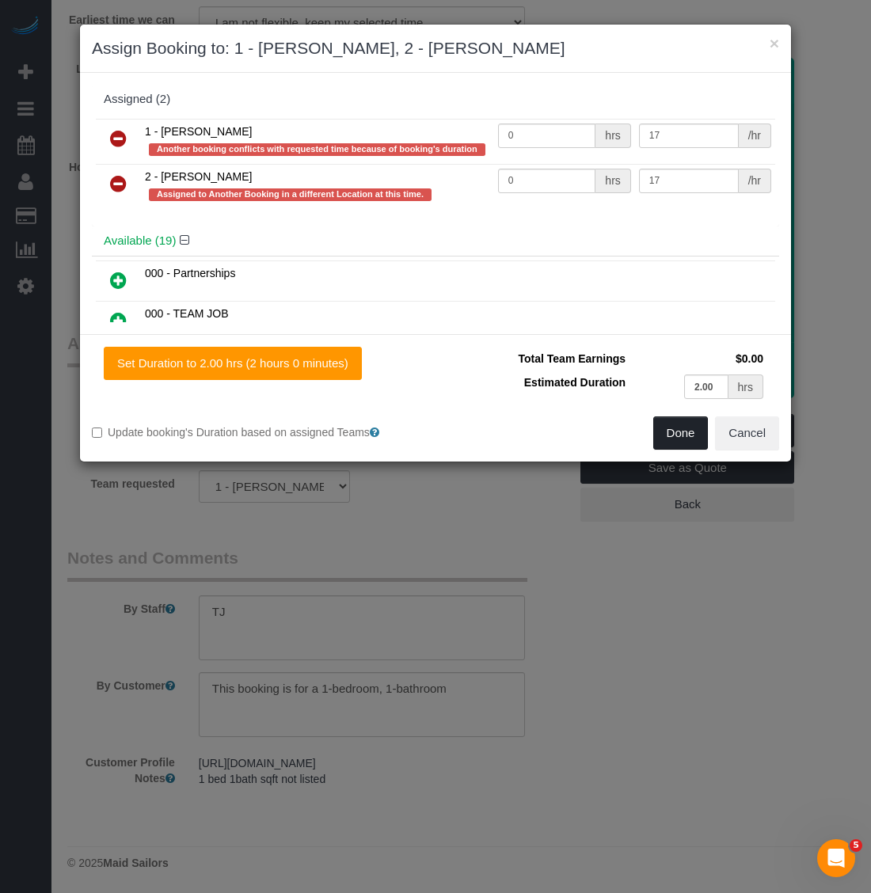
click at [674, 437] on button "Done" at bounding box center [680, 432] width 55 height 33
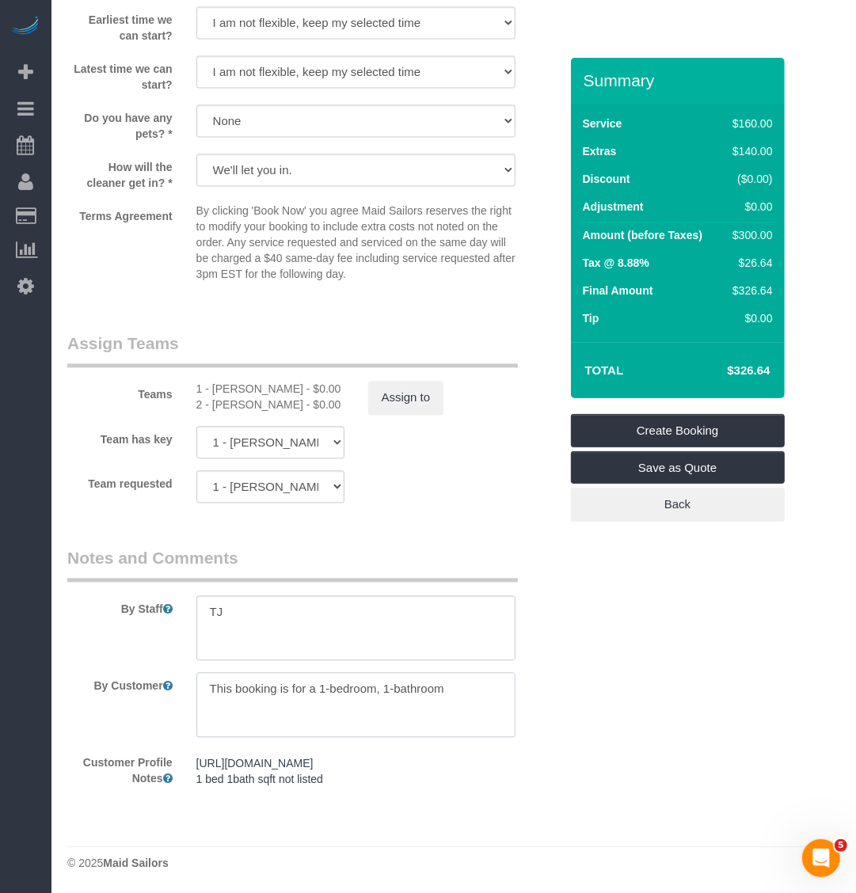
click at [467, 686] on textarea at bounding box center [356, 704] width 320 height 65
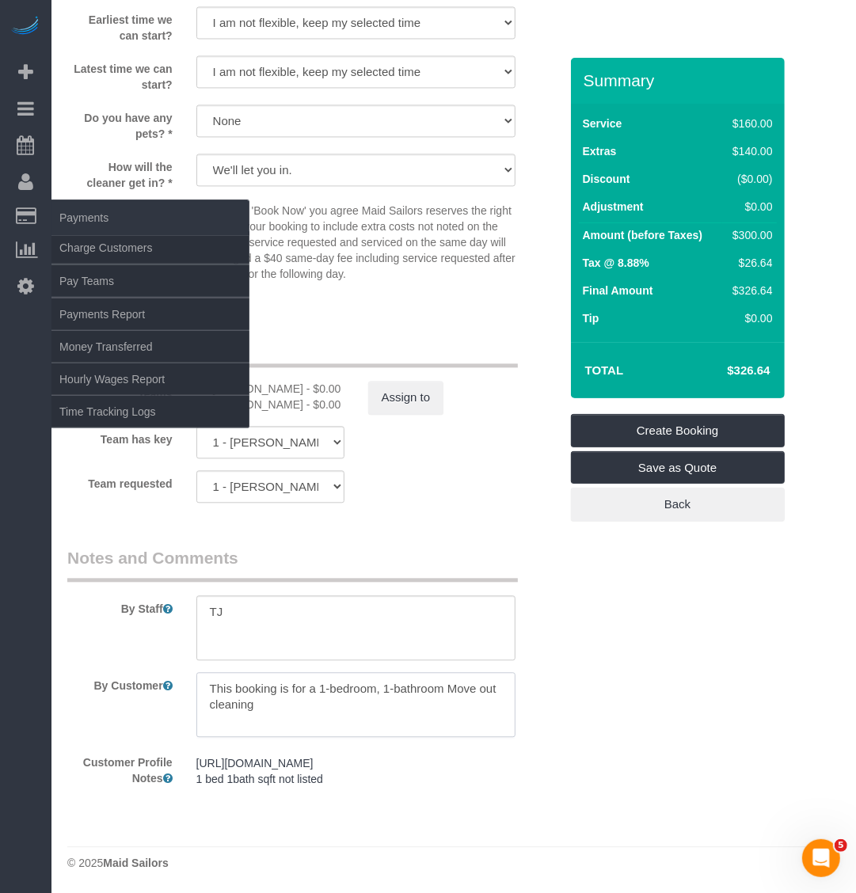
type textarea "This booking is for a 1-bedroom, 1-bathroom Move out cleaning"
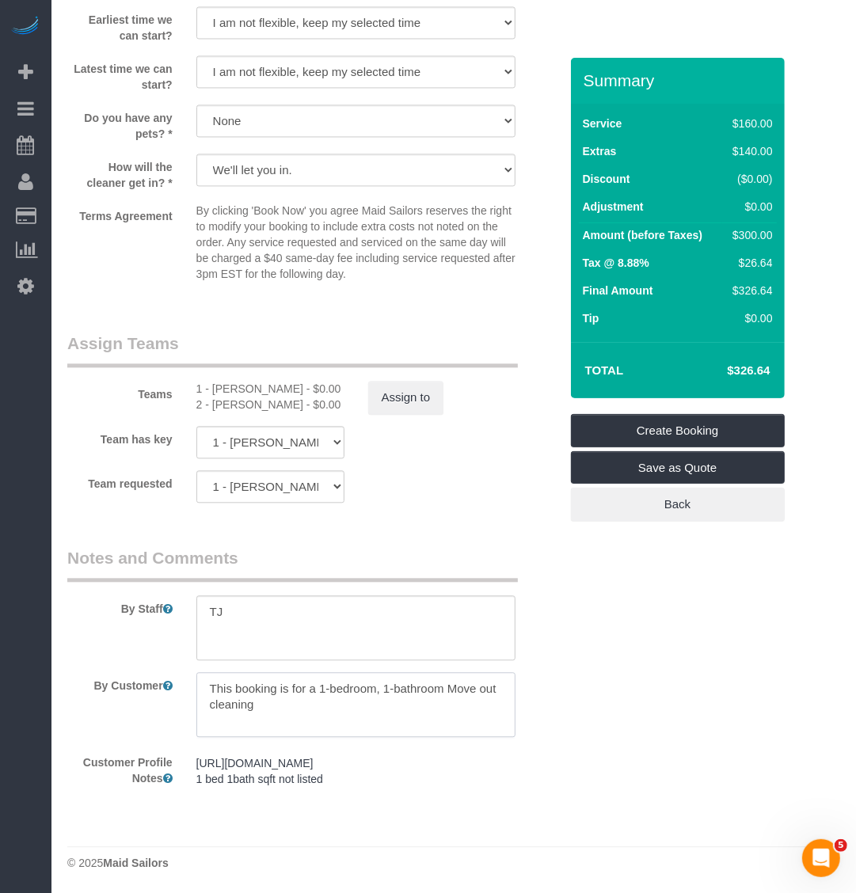
click at [392, 713] on textarea at bounding box center [356, 704] width 320 height 65
drag, startPoint x: 262, startPoint y: 611, endPoint x: 252, endPoint y: 611, distance: 10.3
click at [252, 611] on textarea at bounding box center [356, 627] width 320 height 65
type textarea "TJ Move out cleaning 2cleaners x 2 hours"
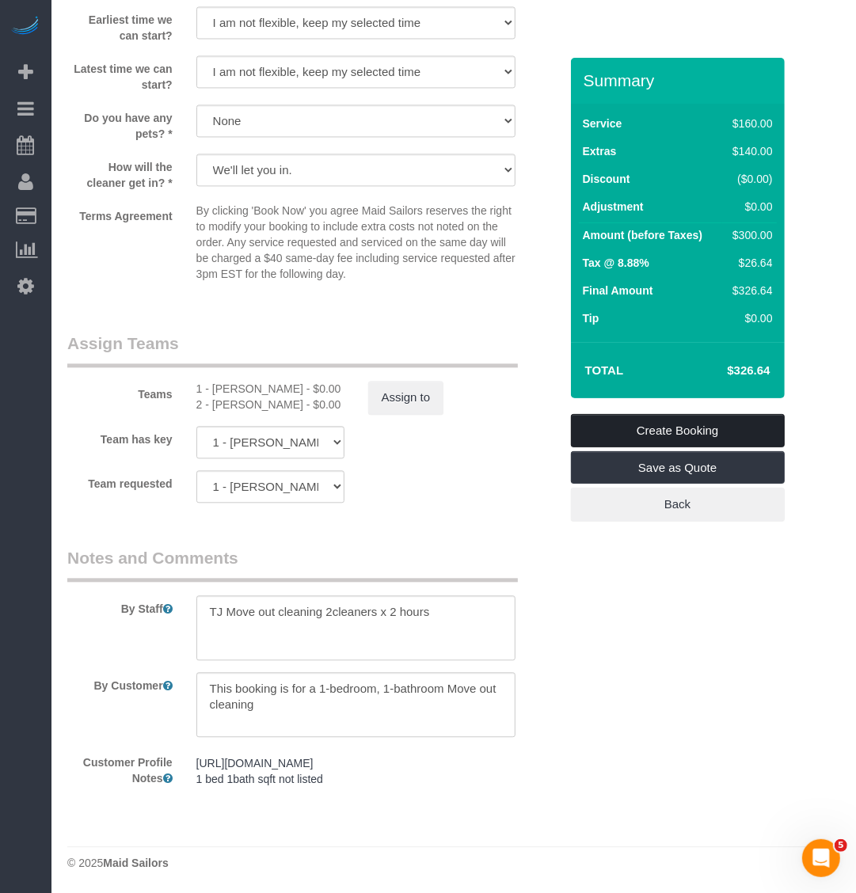
click at [706, 435] on link "Create Booking" at bounding box center [678, 430] width 214 height 33
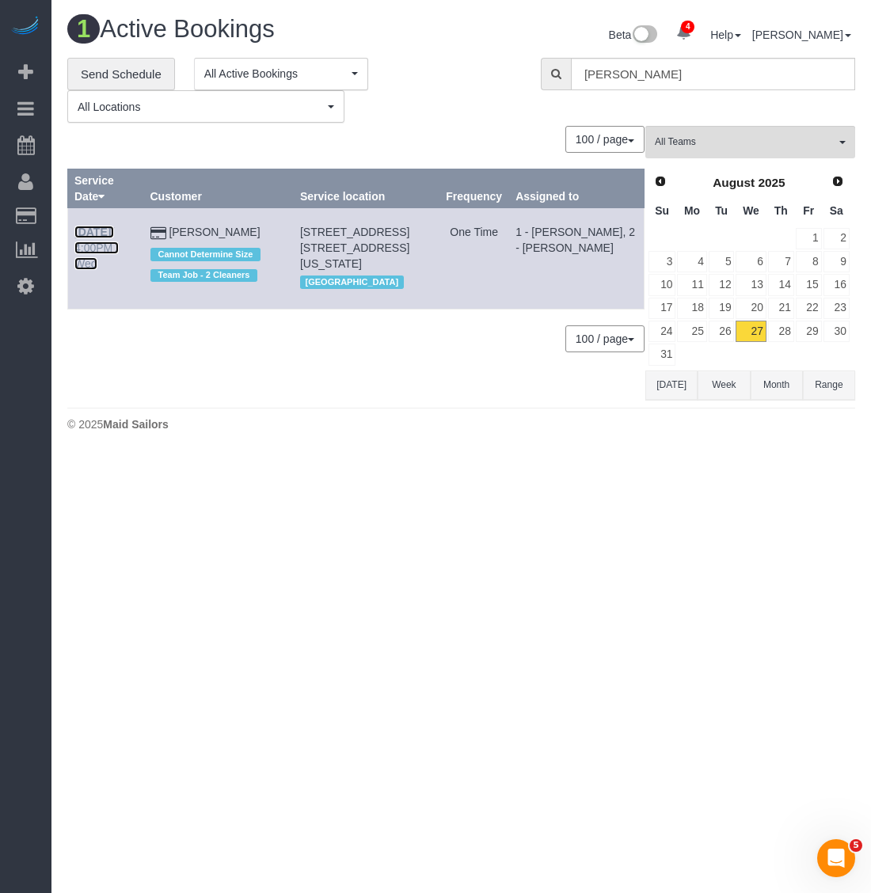
click at [105, 227] on link "Aug 27th / 4:00PM / Wed" at bounding box center [96, 248] width 44 height 44
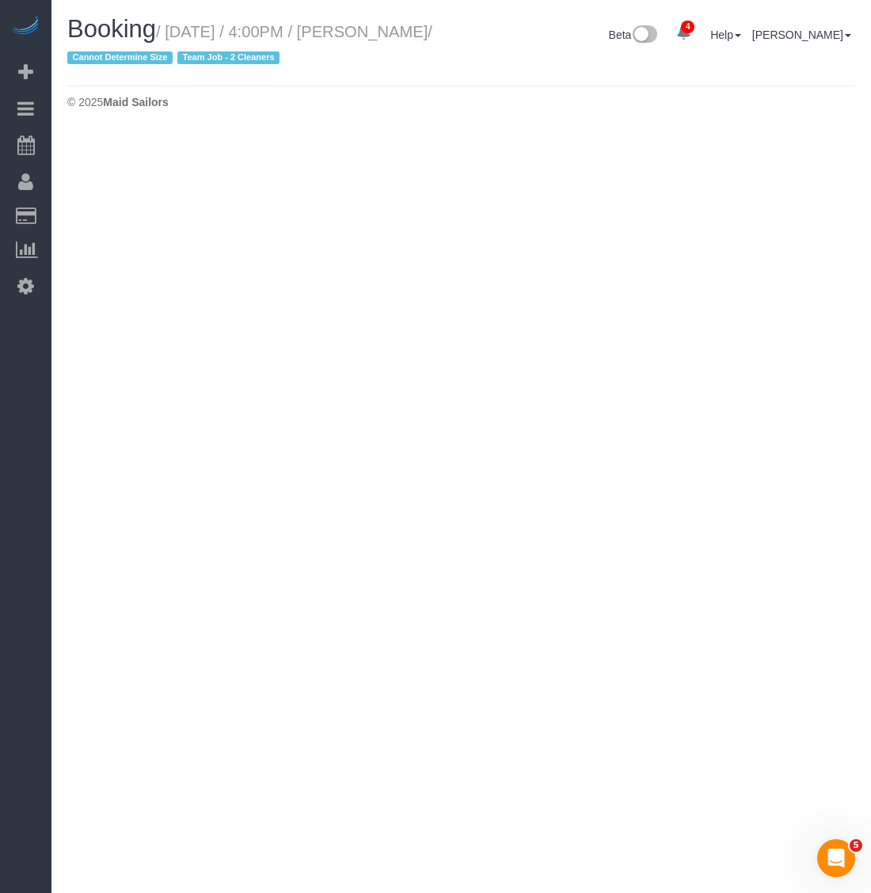
select select "NY"
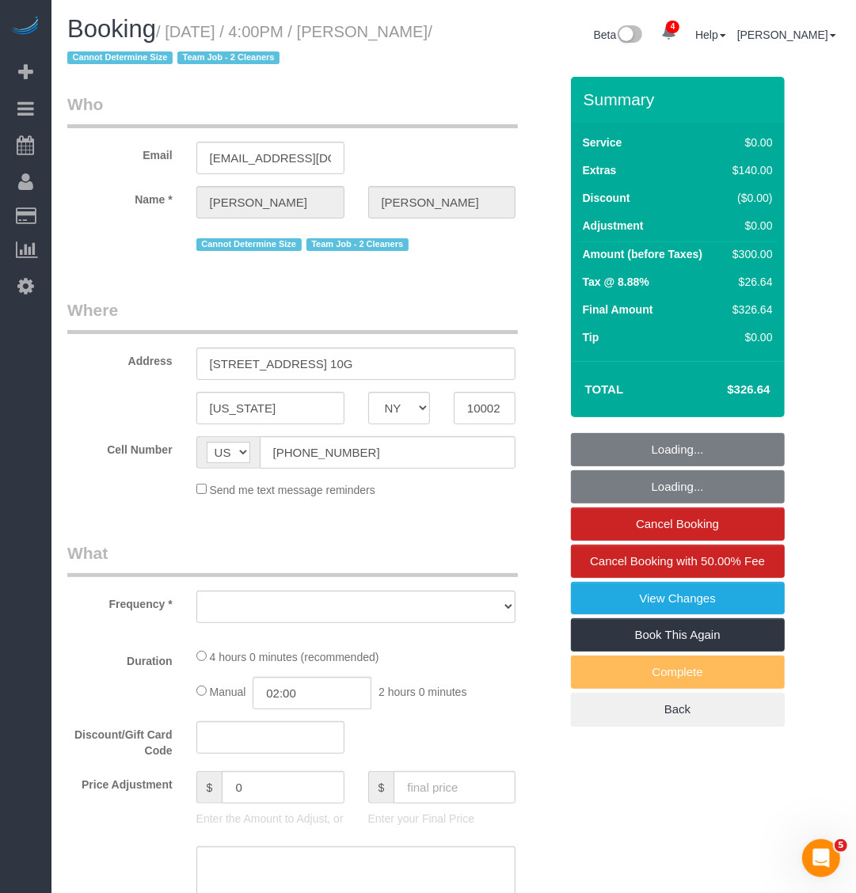
select select "1"
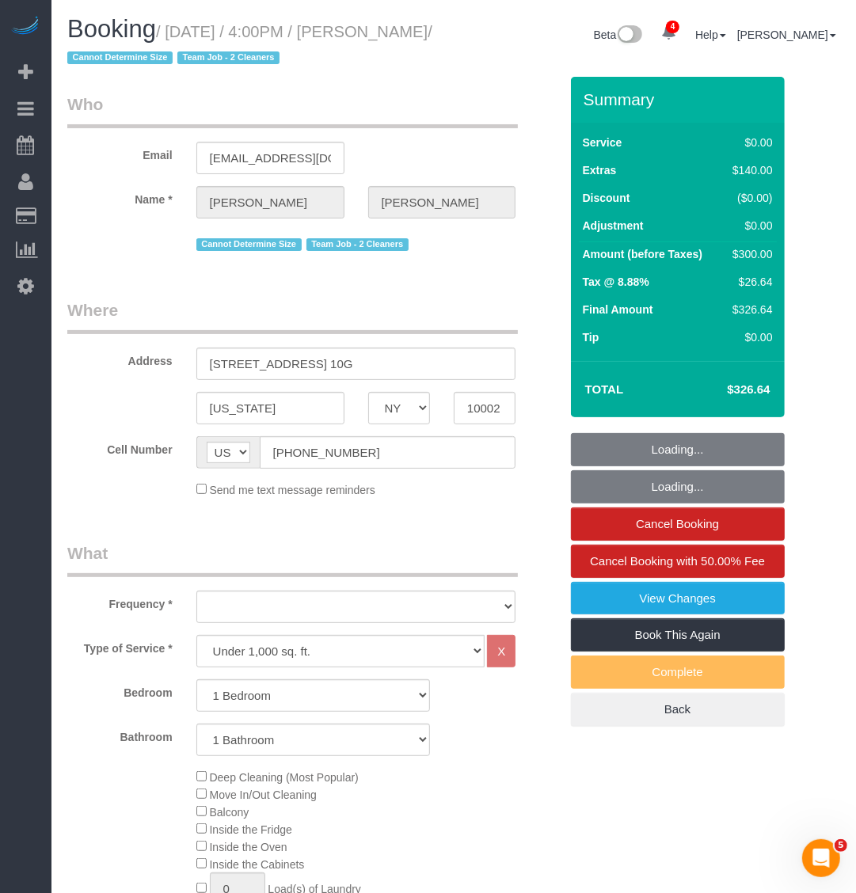
select select "object:9565"
select select "spot55"
select select "number:89"
select select "number:90"
select select "number:15"
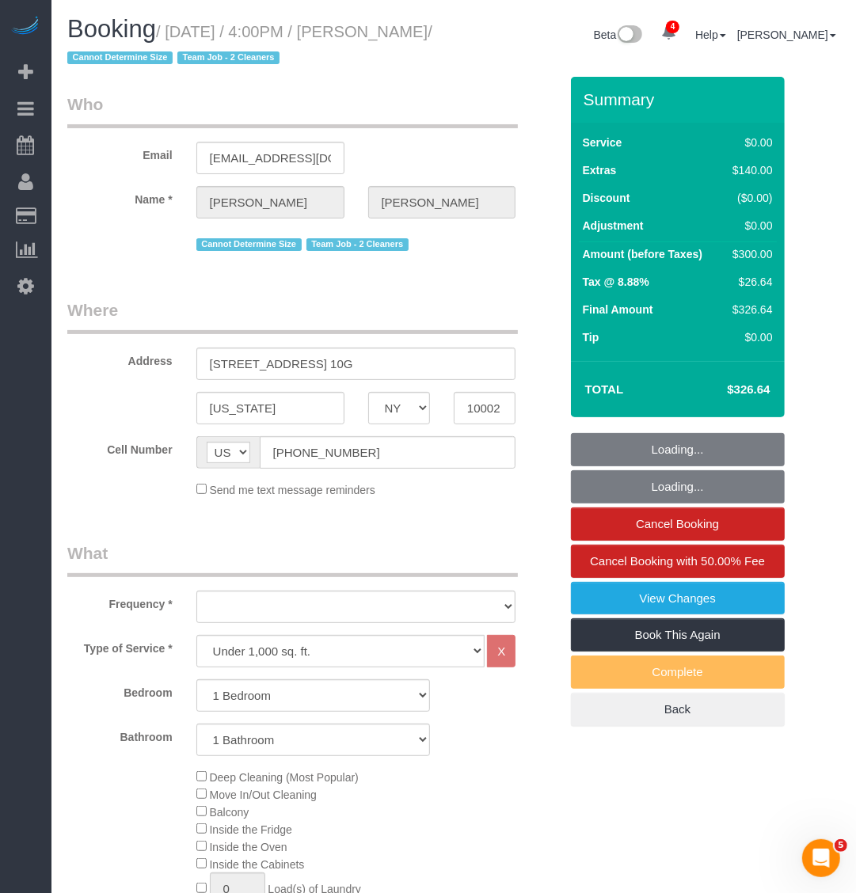
select select "number:5"
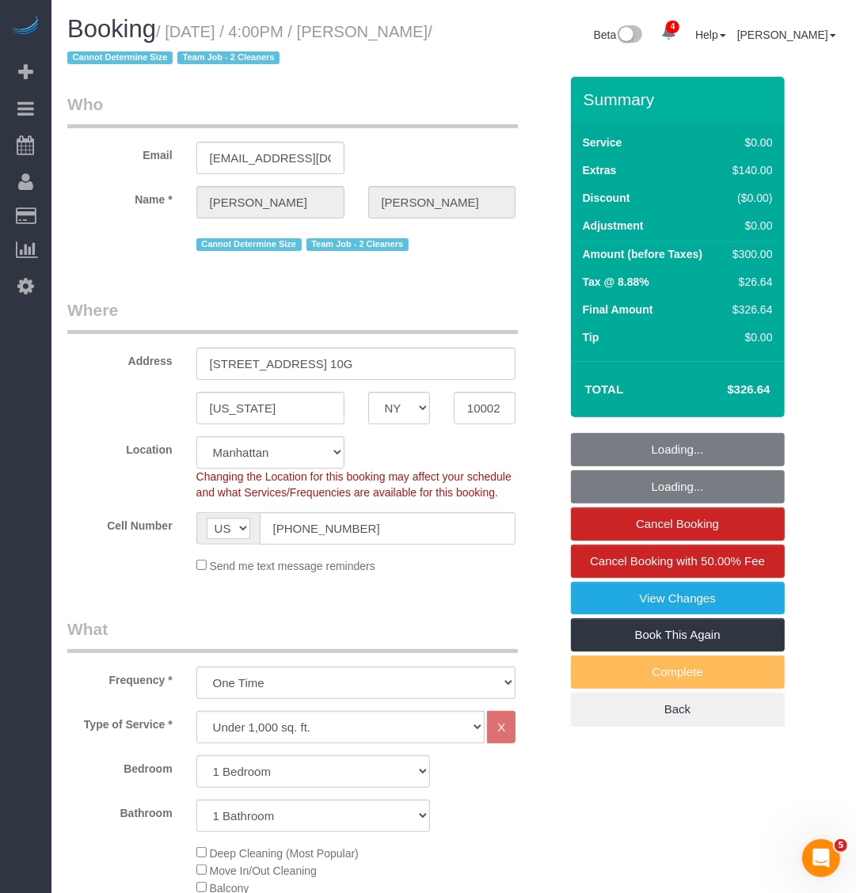
select select "string:stripe-pm_1RjS4Z4VGloSiKo73pN9mV8I"
select select "object:10136"
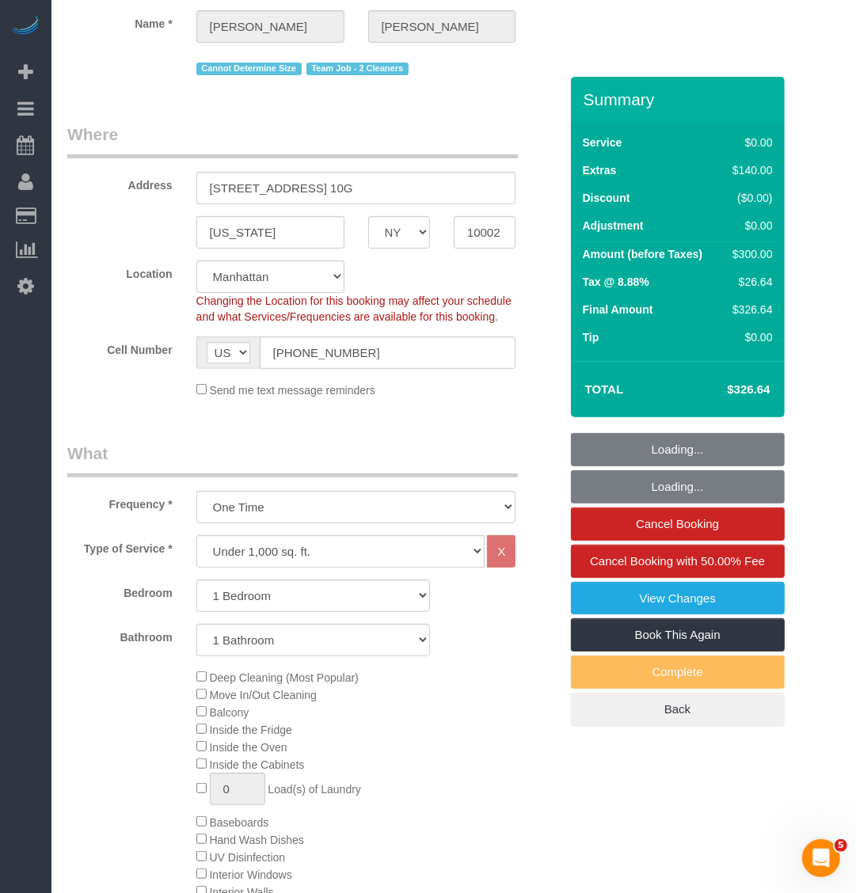
select select "1"
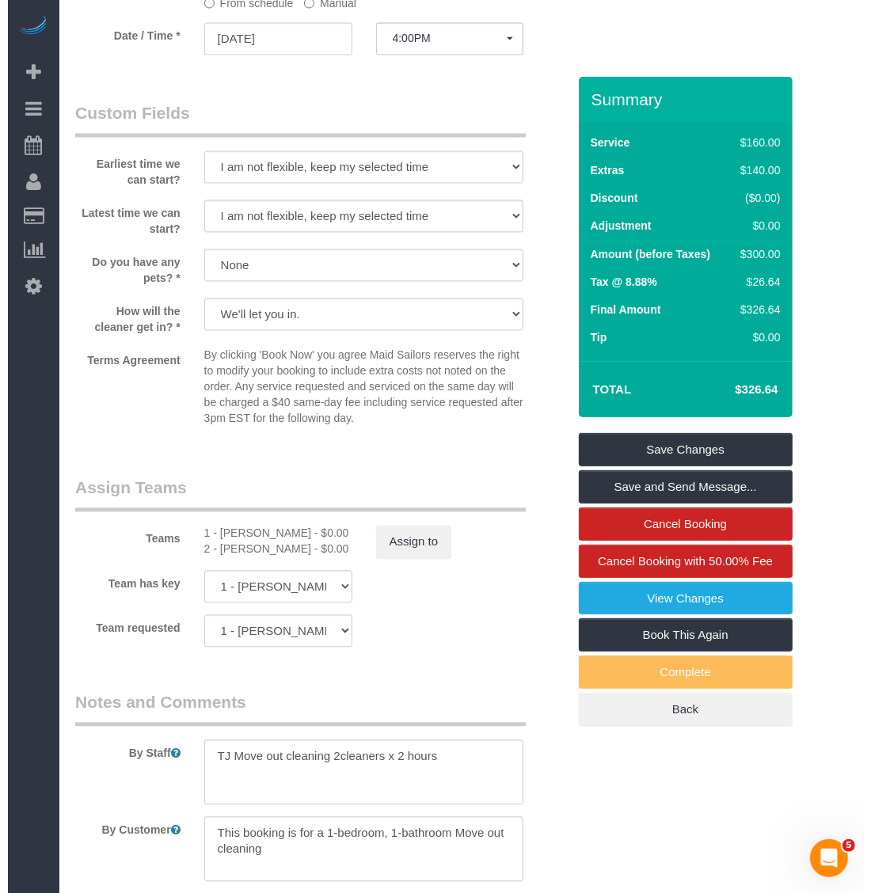
scroll to position [1933, 0]
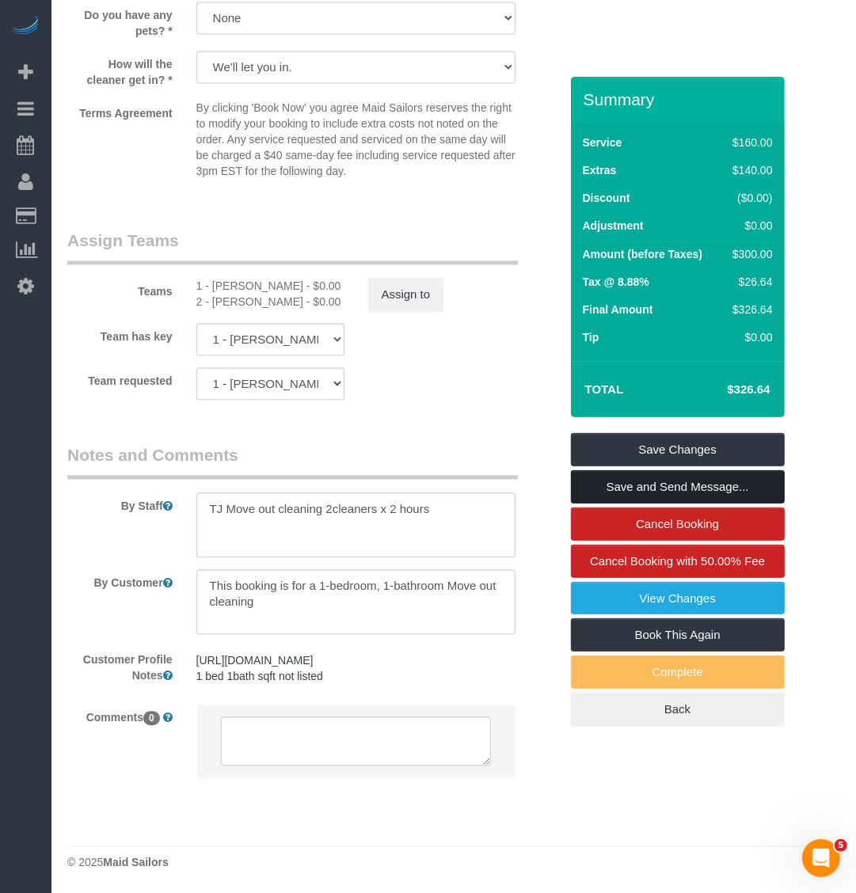
click at [673, 488] on link "Save and Send Message..." at bounding box center [678, 486] width 214 height 33
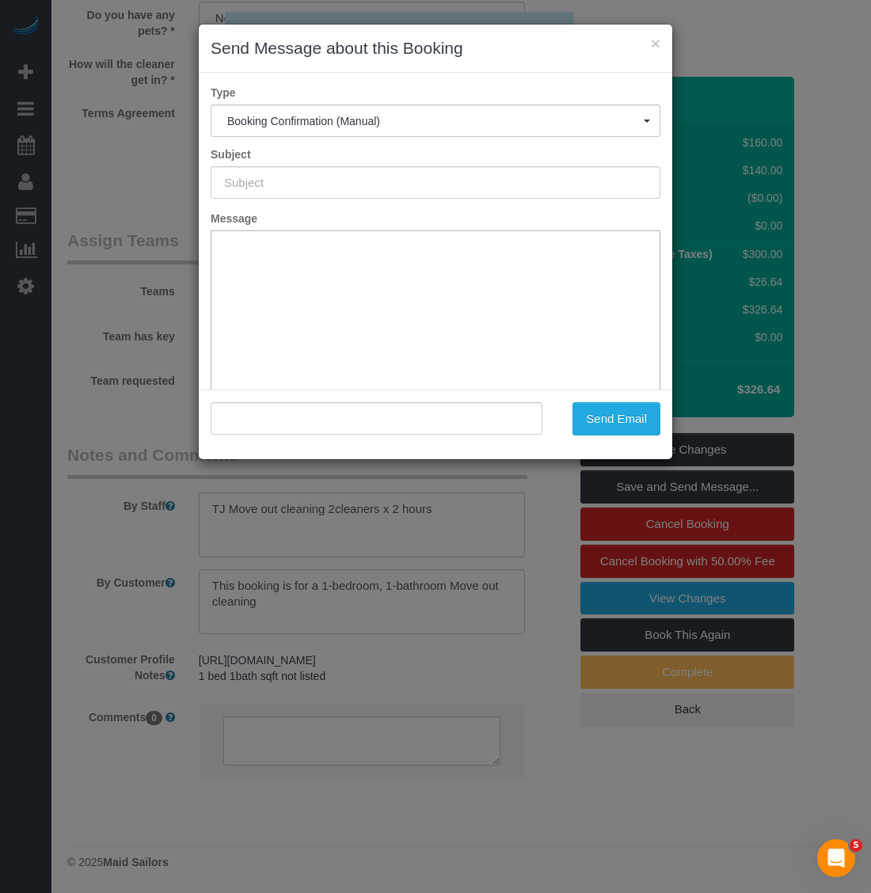
type input "Cleaning Confirmed for 08/27/2025 at 4:00pm"
type input ""Samira Ahmed" <samiraahmed101@gmail.com>"
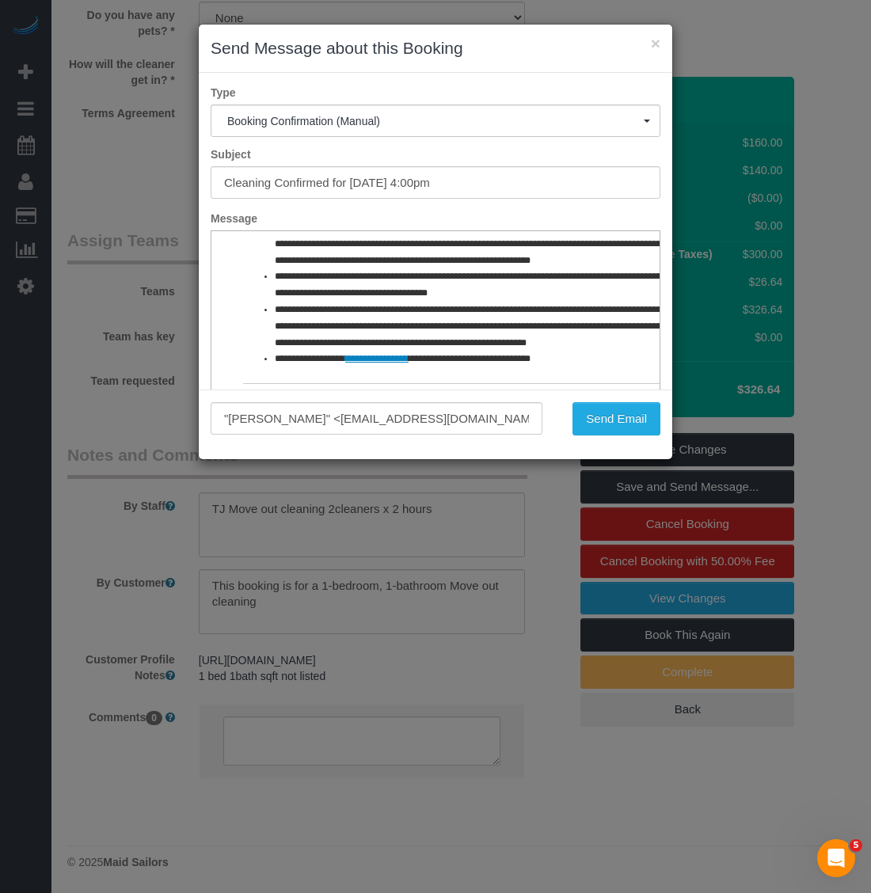
scroll to position [760, 0]
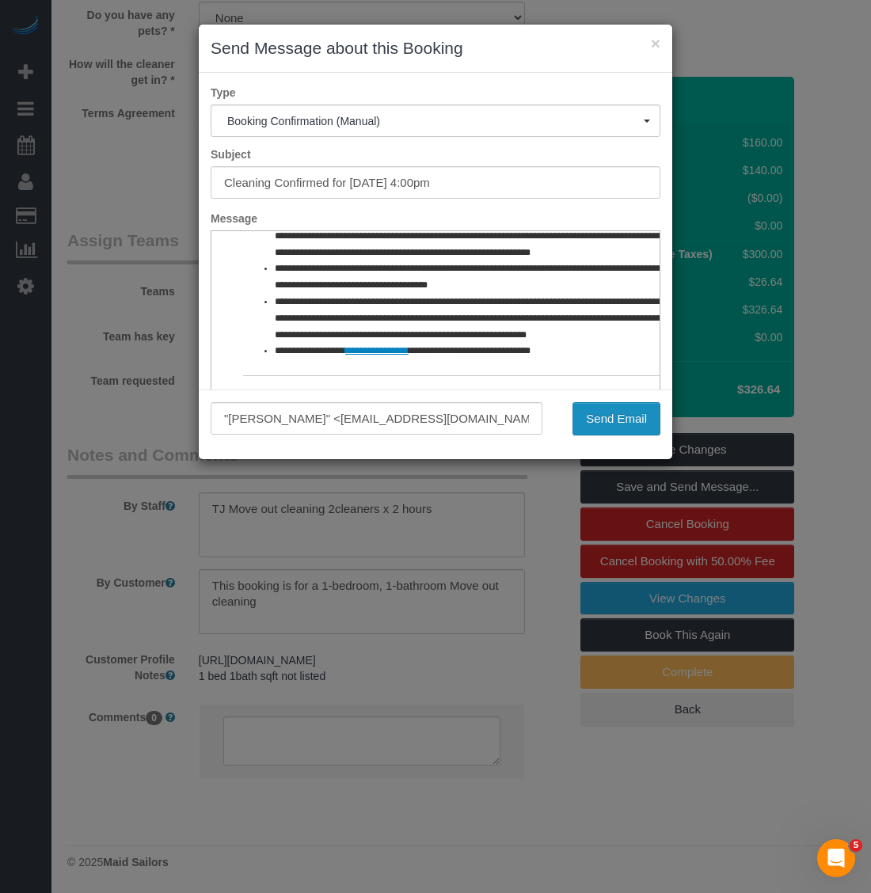
click at [608, 417] on button "Send Email" at bounding box center [616, 418] width 88 height 33
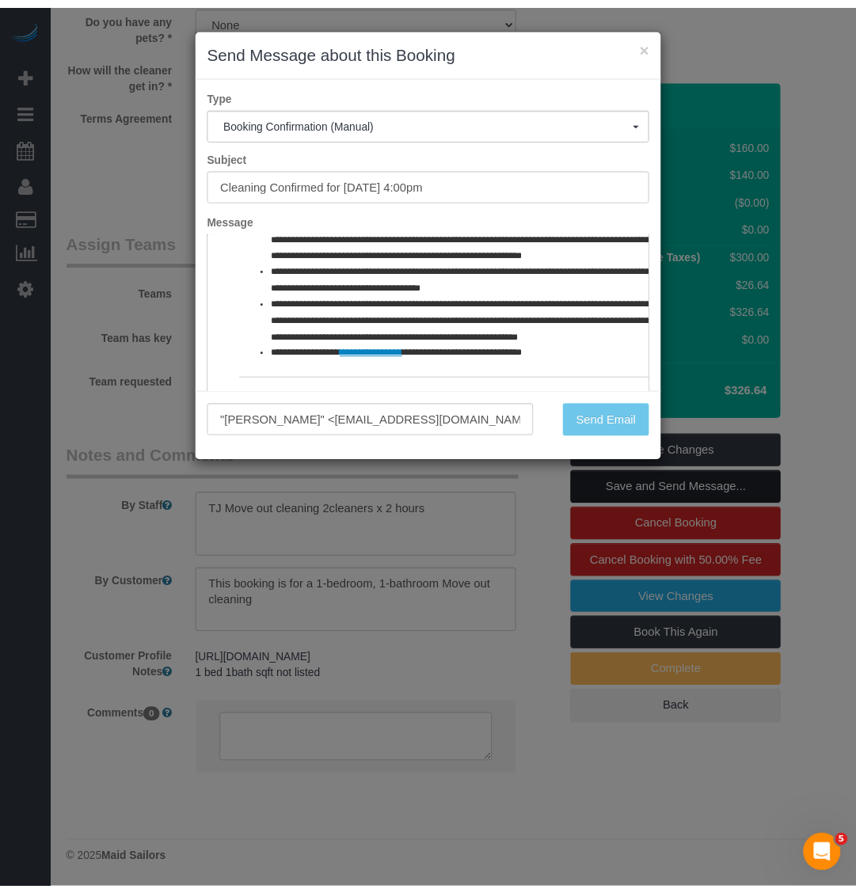
scroll to position [1990, 0]
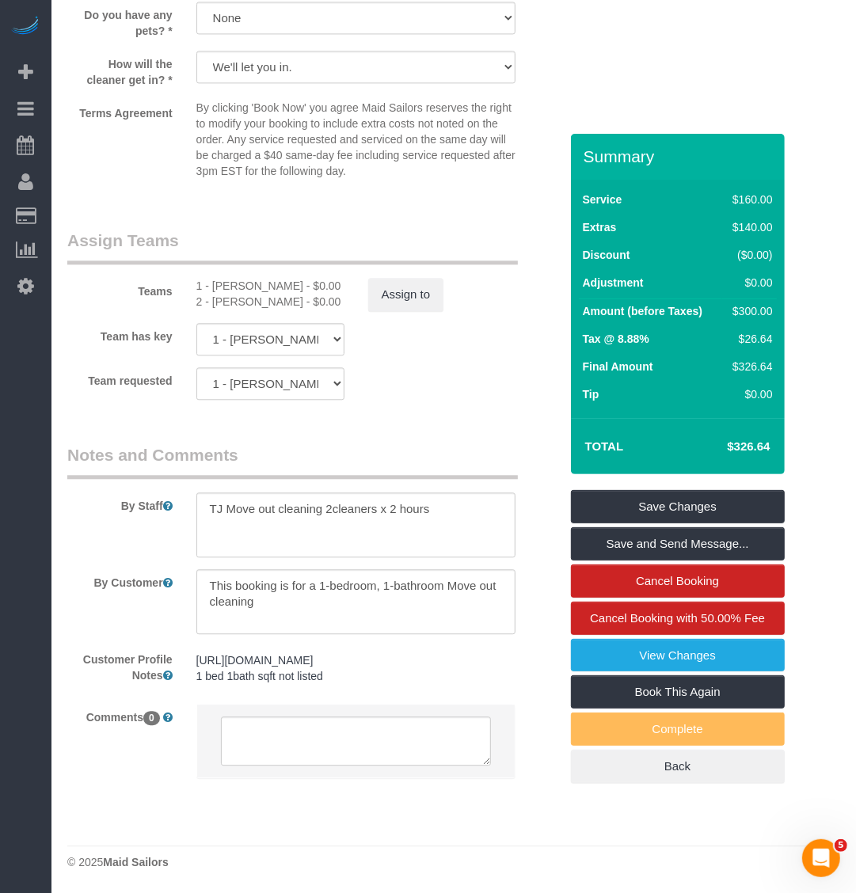
drag, startPoint x: 397, startPoint y: 352, endPoint x: 378, endPoint y: 268, distance: 87.0
click at [397, 352] on div "Team has key 1 - Kariluz Romero 2 - Iman Smith 000- Donna Mercado 000 - Partner…" at bounding box center [312, 339] width 515 height 32
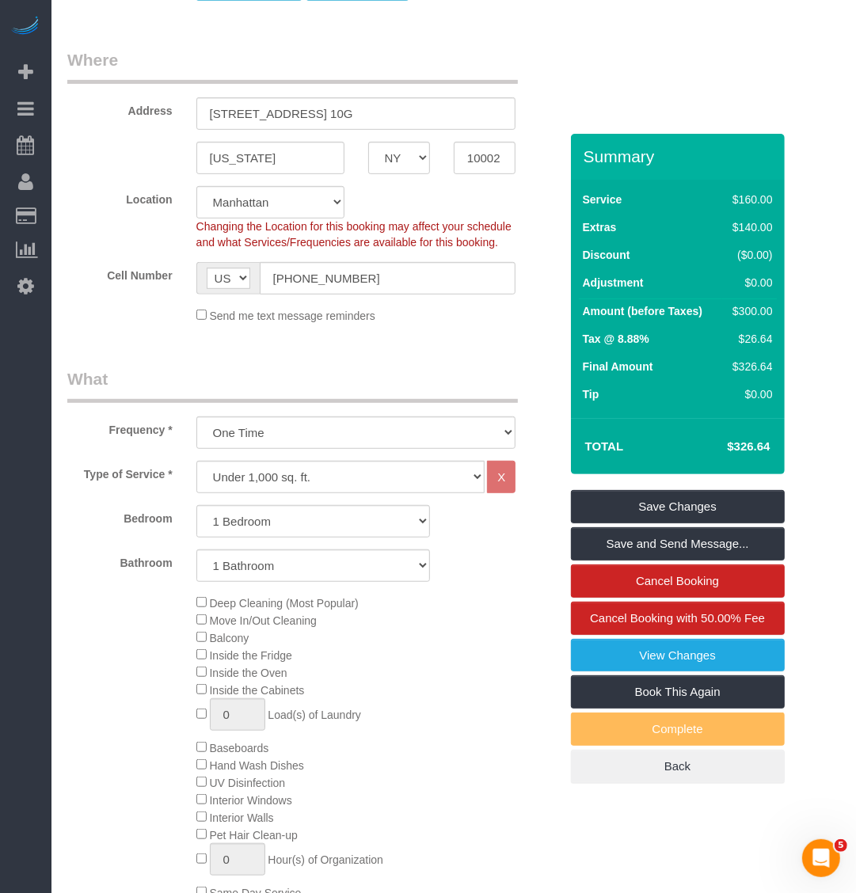
scroll to position [0, 0]
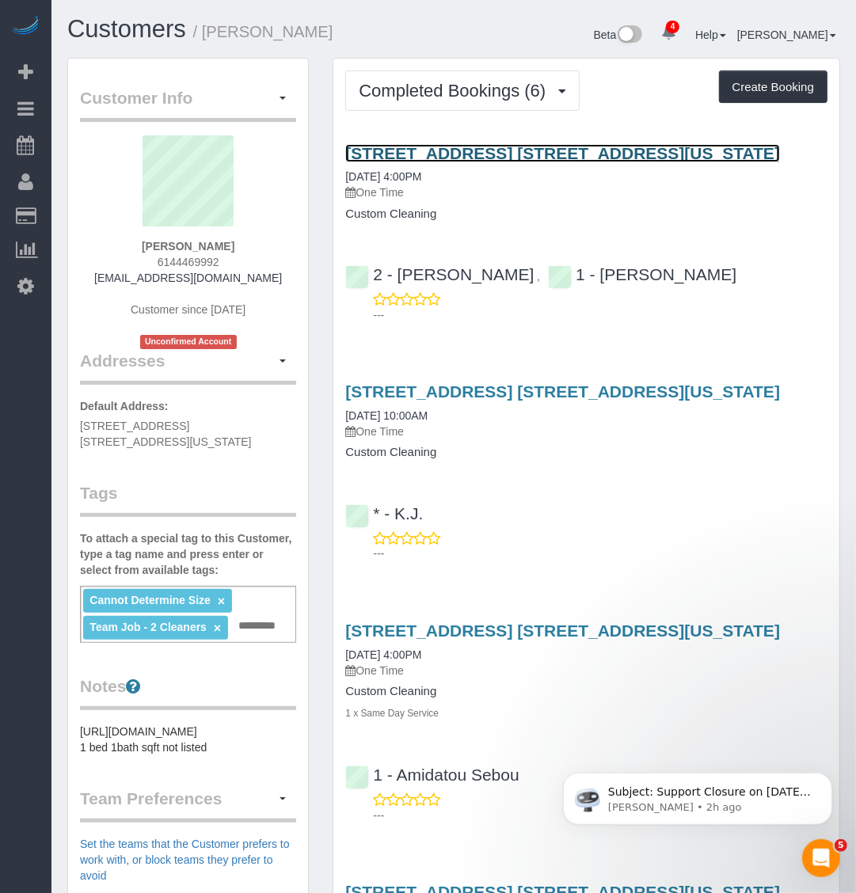
click at [446, 148] on link "[STREET_ADDRESS] [STREET_ADDRESS][US_STATE]" at bounding box center [562, 153] width 435 height 18
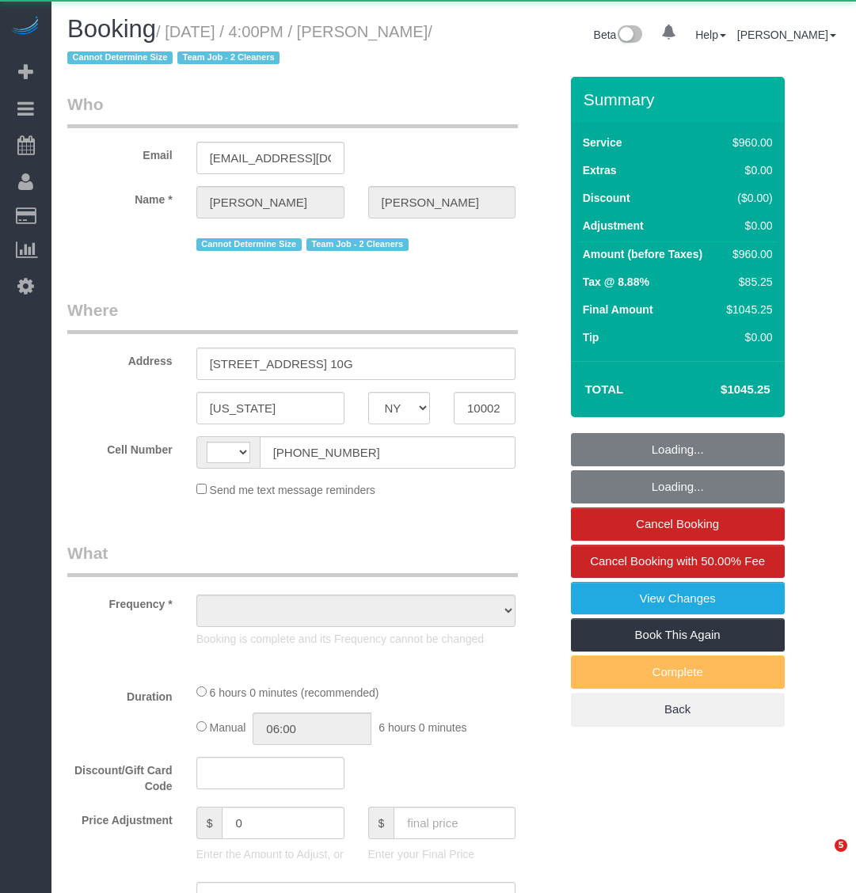
select select "NY"
select select "string:[GEOGRAPHIC_DATA]"
select select "object:414"
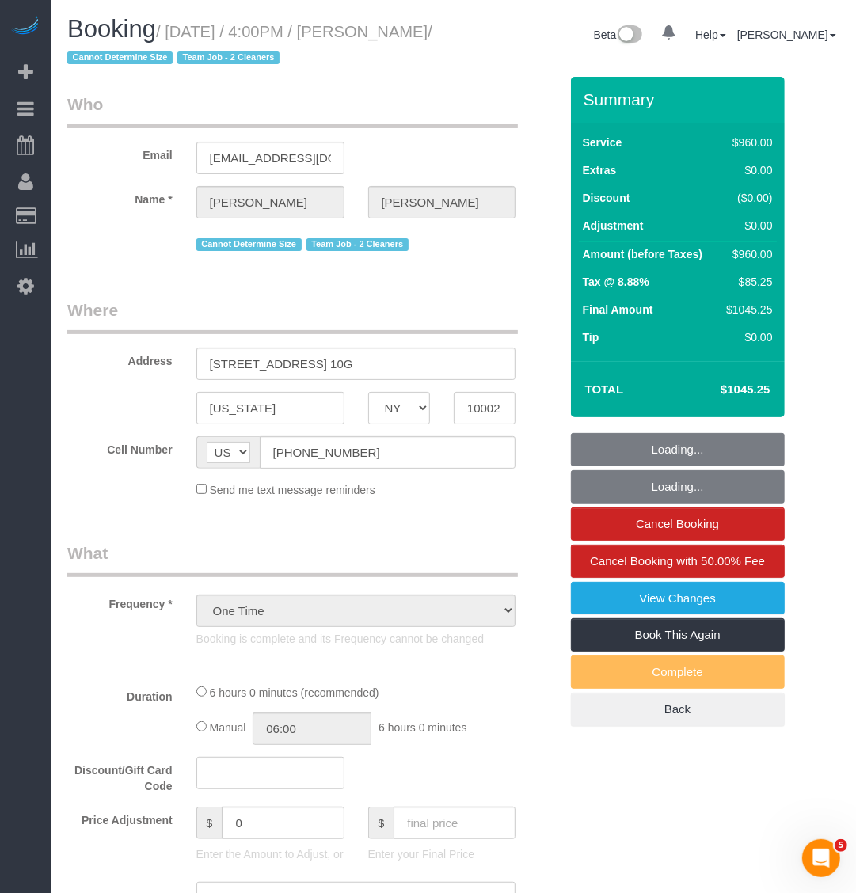
select select "number:89"
select select "number:90"
select select "number:15"
select select "number:5"
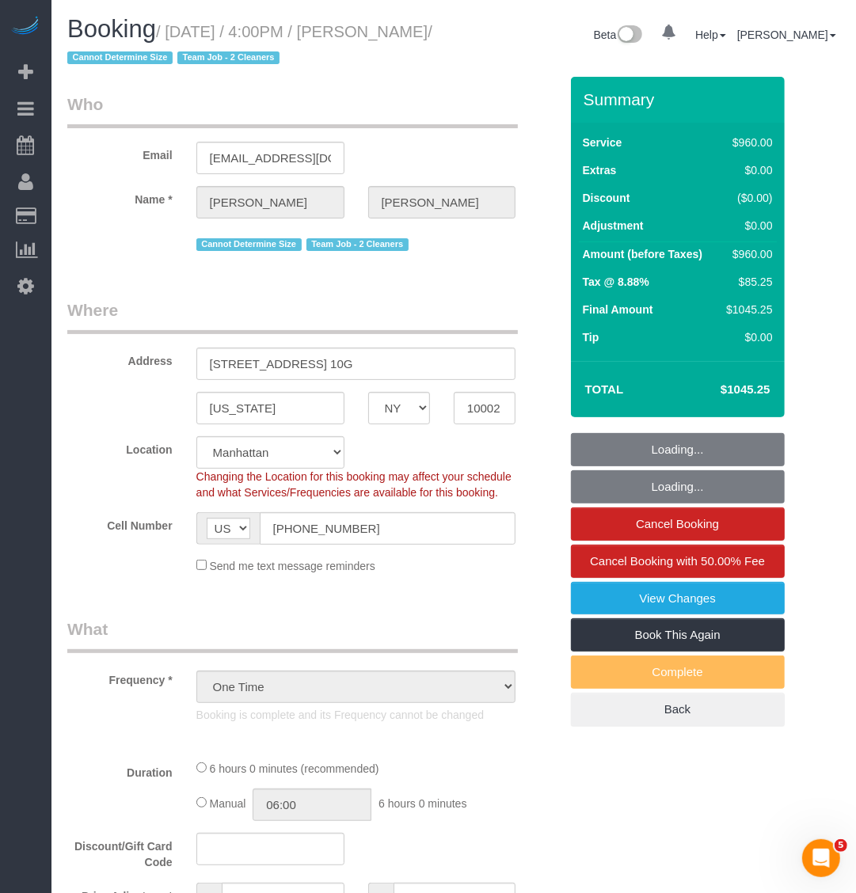
select select "object:1375"
select select "string:stripe-pm_1RjS4Z4VGloSiKo73pN9mV8I"
select select "2"
select select "360"
select select "spot1"
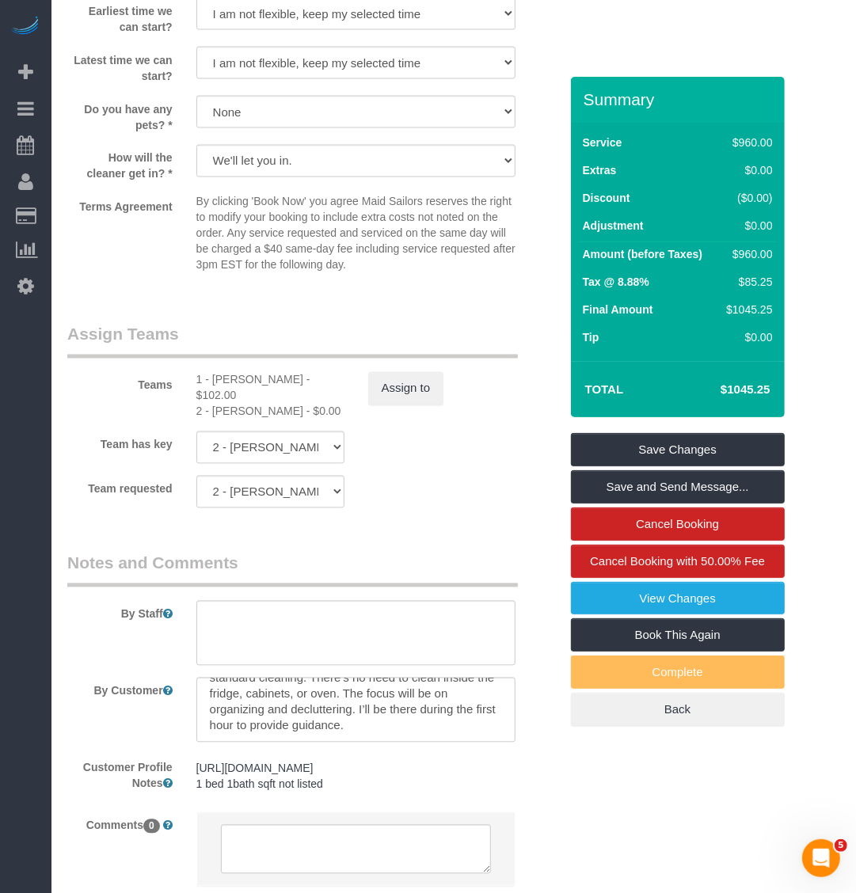
scroll to position [1679, 0]
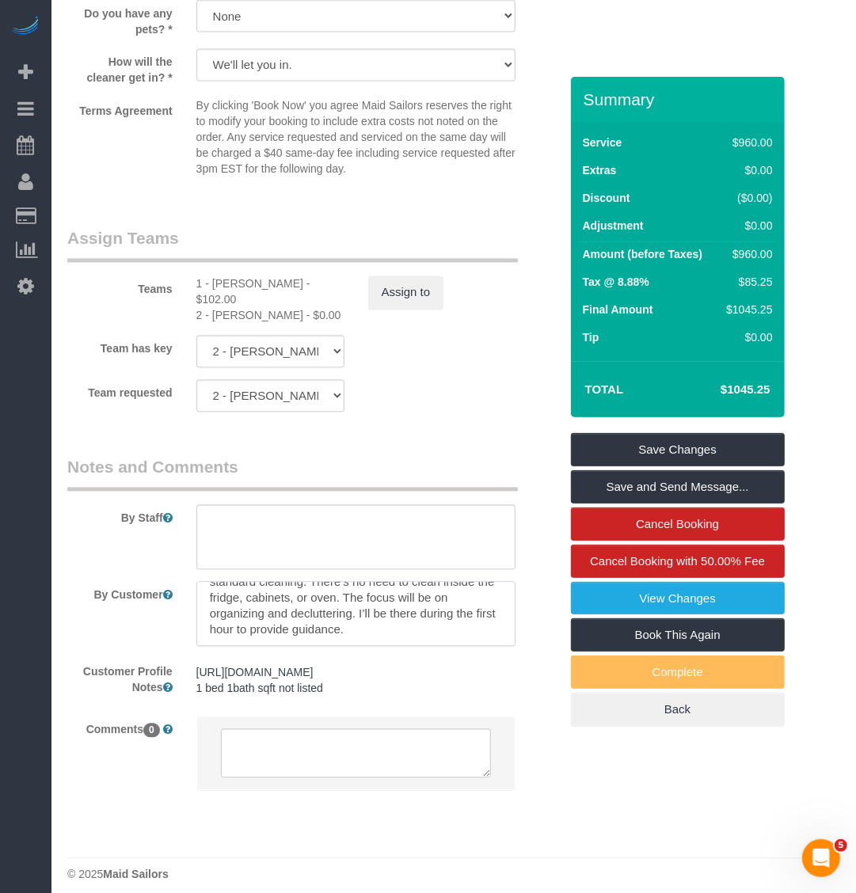
click at [405, 582] on textarea at bounding box center [356, 614] width 320 height 65
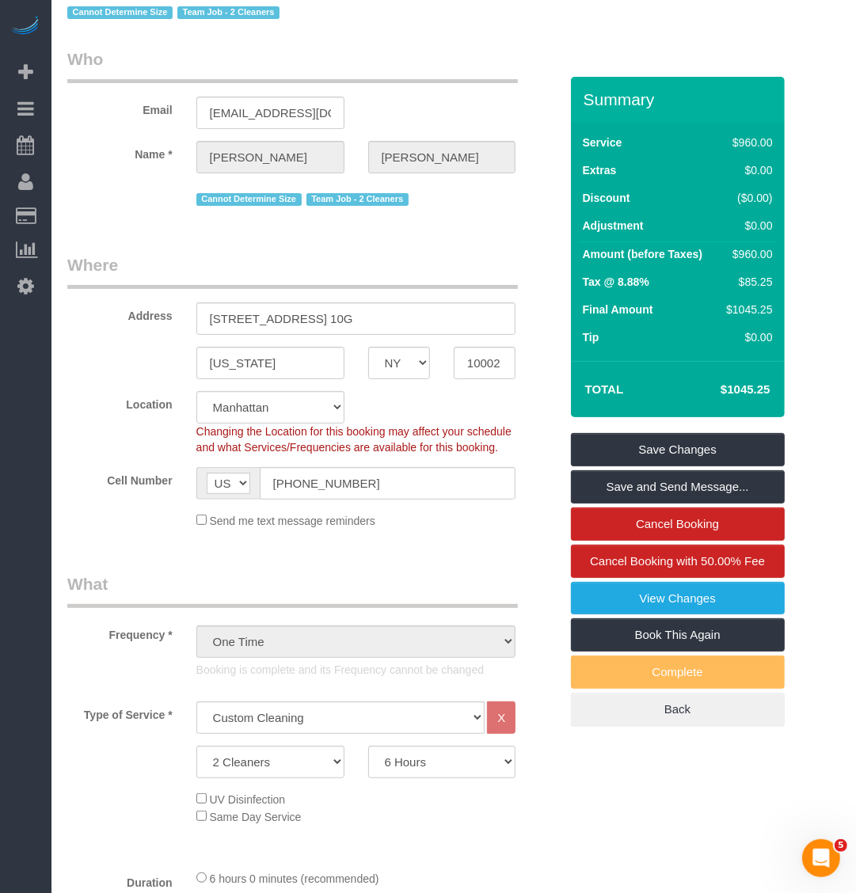
scroll to position [0, 0]
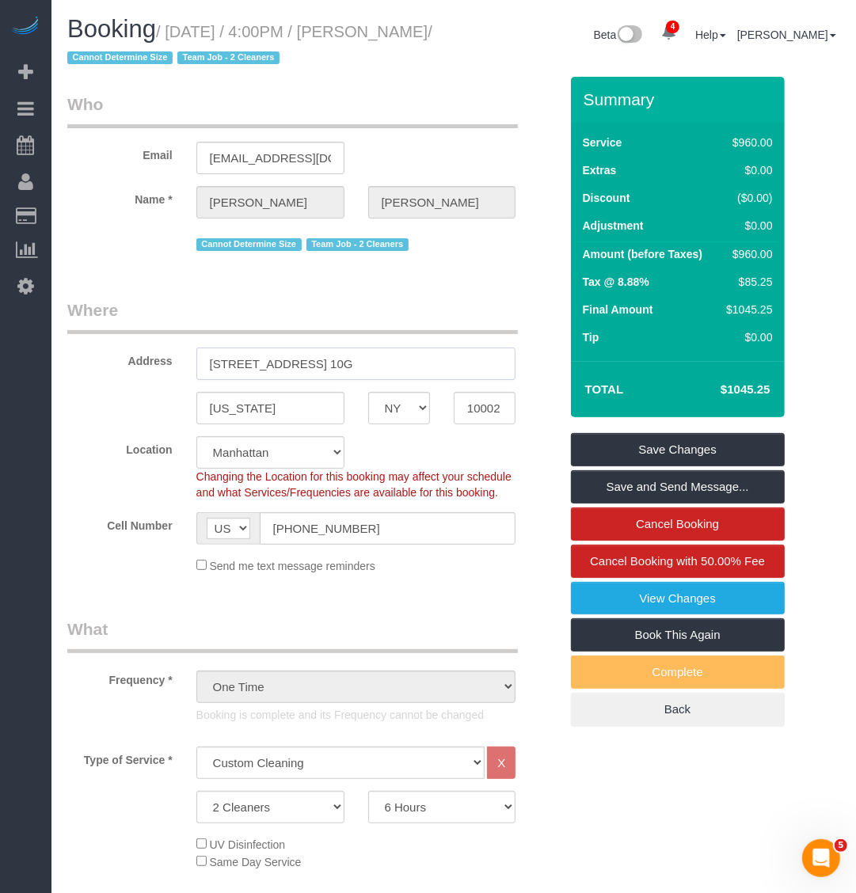
drag, startPoint x: 321, startPoint y: 362, endPoint x: 166, endPoint y: 370, distance: 155.4
click at [166, 370] on div "Address 250 East Houston Street, Apt. 10G" at bounding box center [312, 339] width 515 height 82
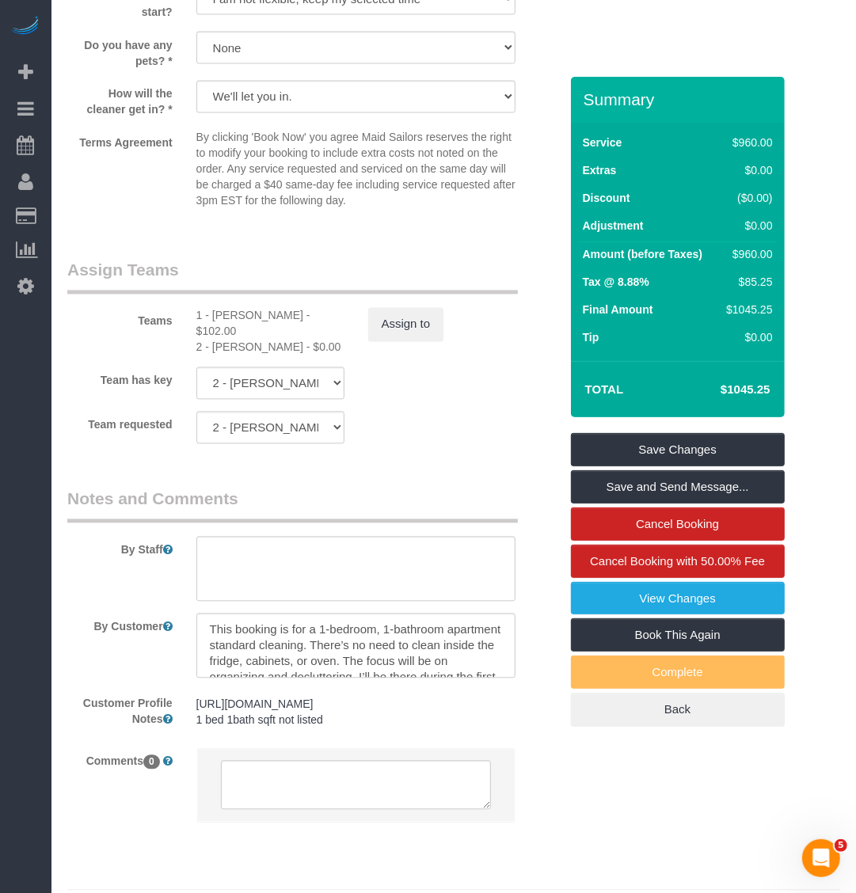
scroll to position [1679, 0]
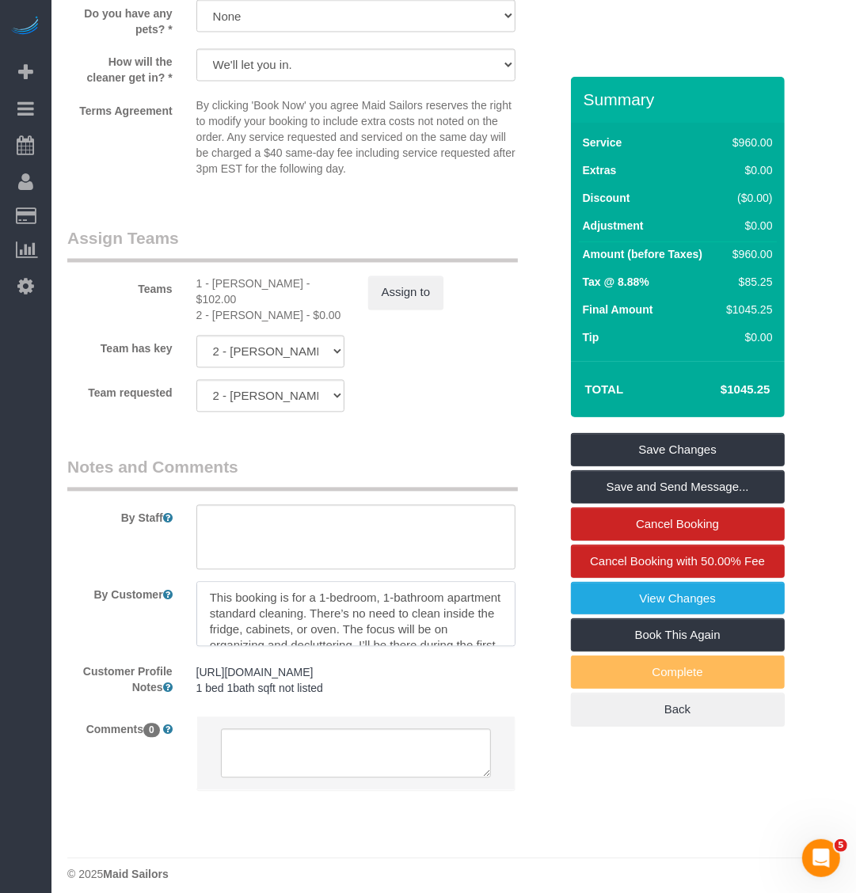
drag, startPoint x: 420, startPoint y: 599, endPoint x: 428, endPoint y: 591, distance: 11.2
click at [421, 599] on textarea at bounding box center [356, 614] width 320 height 65
drag, startPoint x: 212, startPoint y: 587, endPoint x: 448, endPoint y: 580, distance: 236.0
click at [448, 582] on textarea at bounding box center [356, 614] width 320 height 65
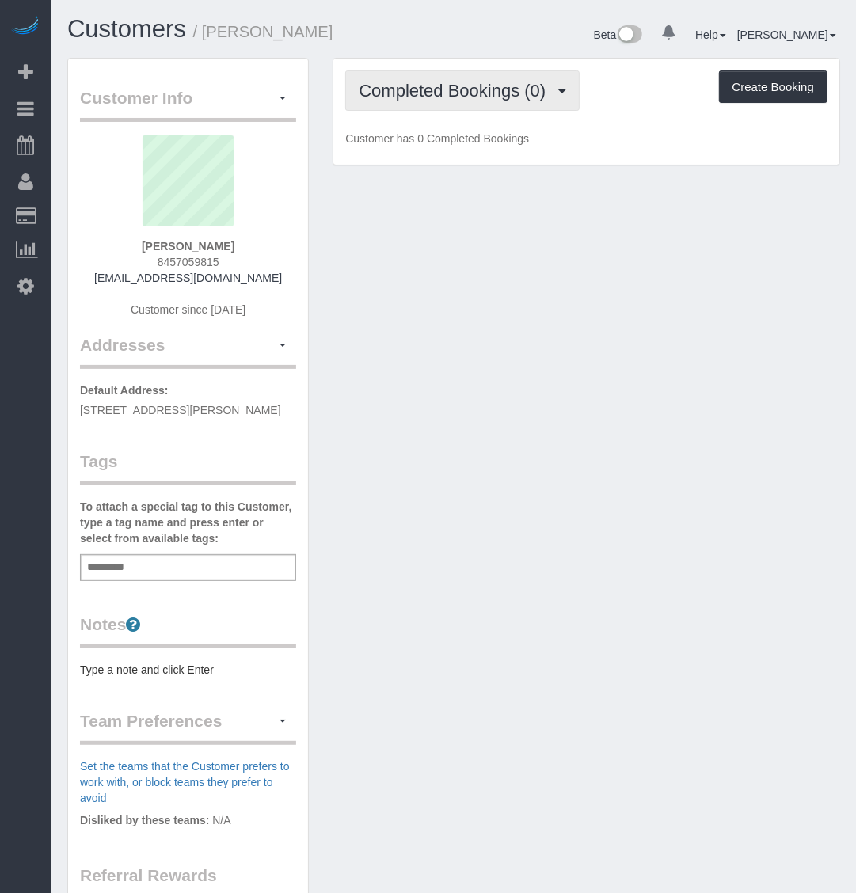
click at [434, 92] on span "Completed Bookings (0)" at bounding box center [456, 91] width 195 height 20
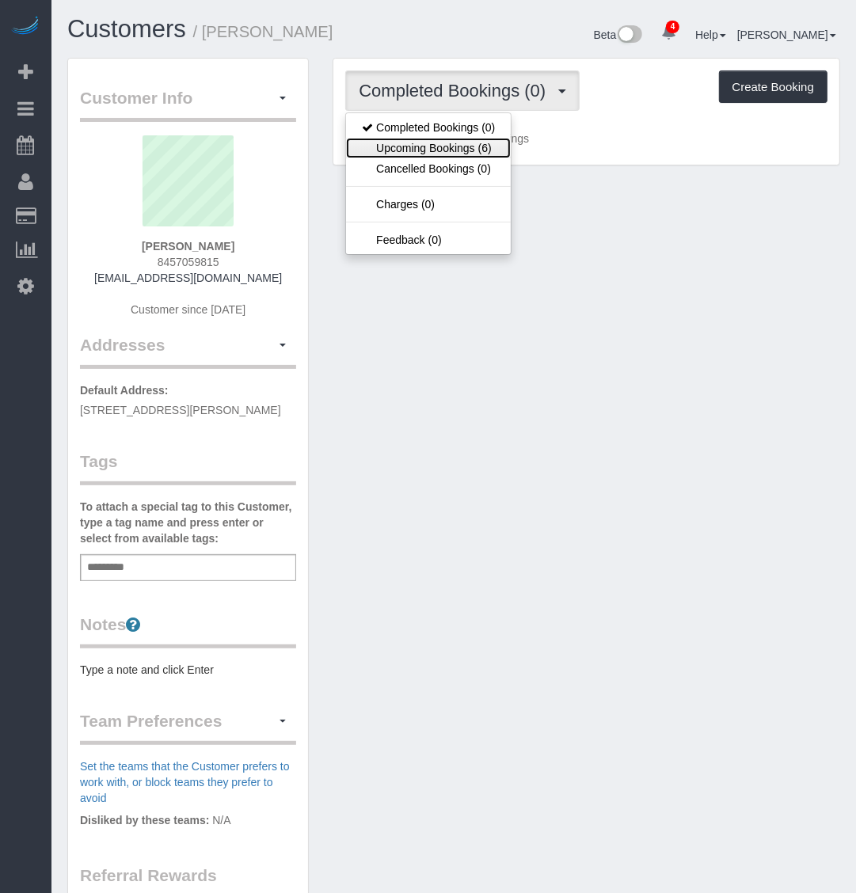
click at [485, 150] on link "Upcoming Bookings (6)" at bounding box center [428, 148] width 165 height 21
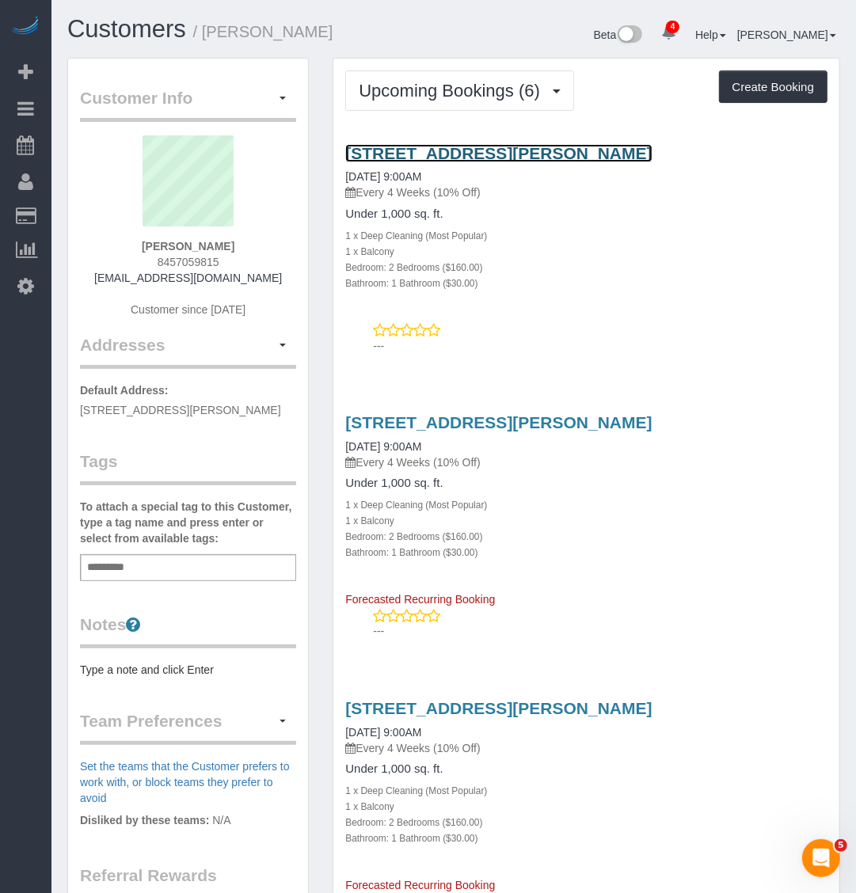
click at [424, 155] on link "35-20 Leverich St, C647, Queens, NY 11372" at bounding box center [498, 153] width 306 height 18
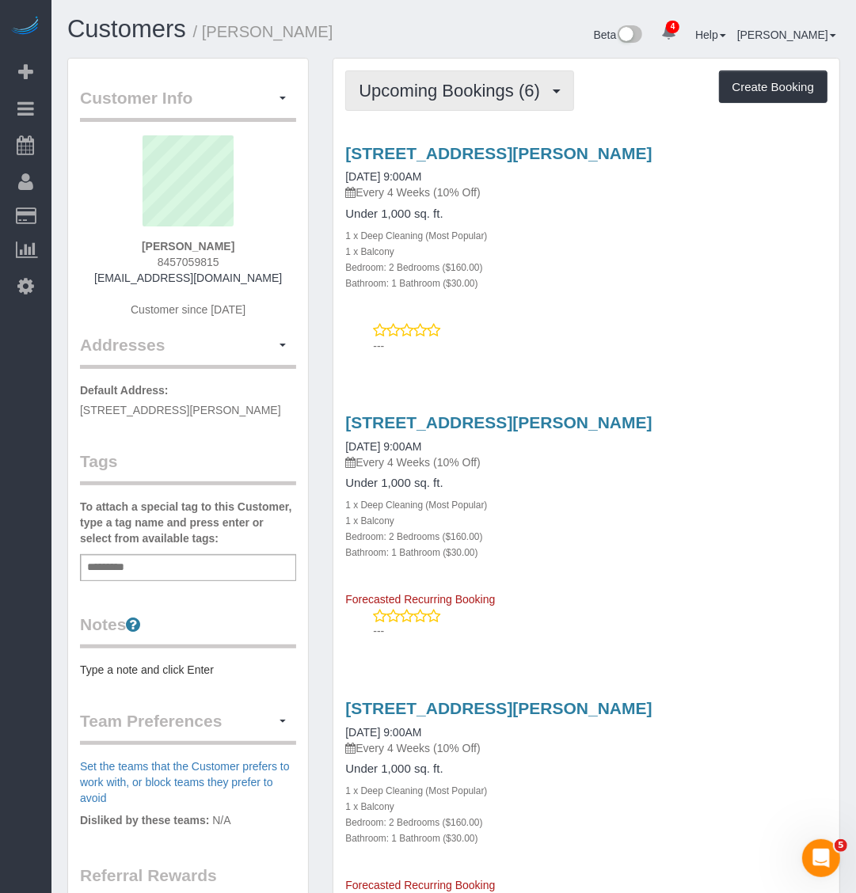
click at [505, 75] on button "Upcoming Bookings (6)" at bounding box center [459, 90] width 229 height 40
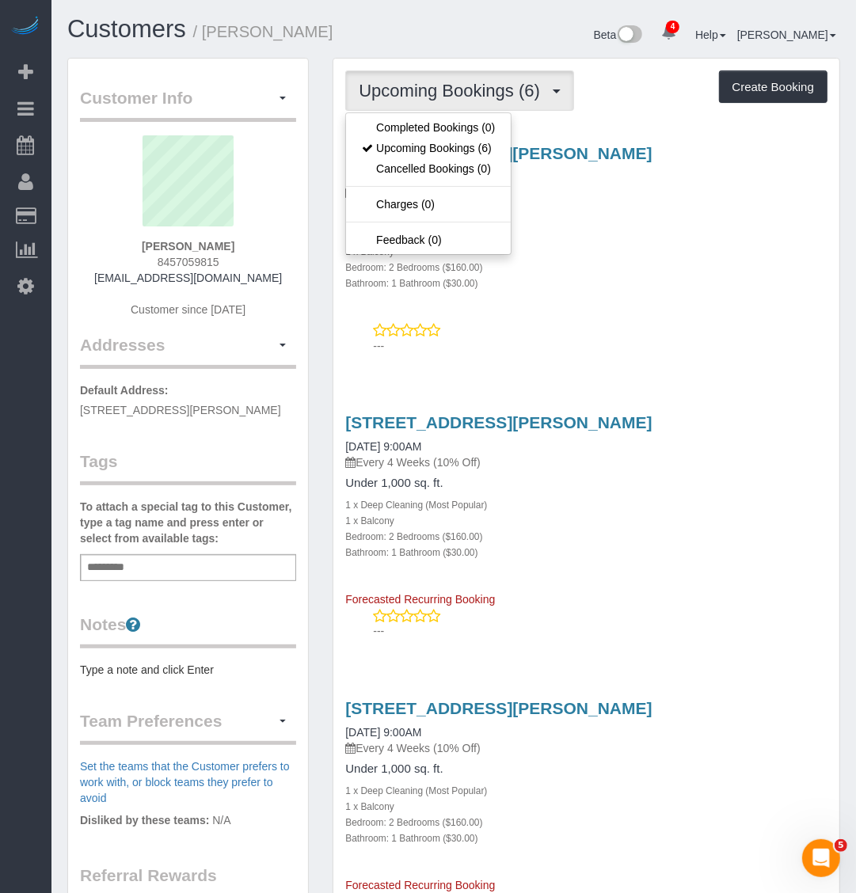
click at [622, 314] on div "35-20 Leverich St, C647, Queens, NY 11372 08/28/2025 9:00AM Every 4 Weeks (10% …" at bounding box center [586, 246] width 506 height 230
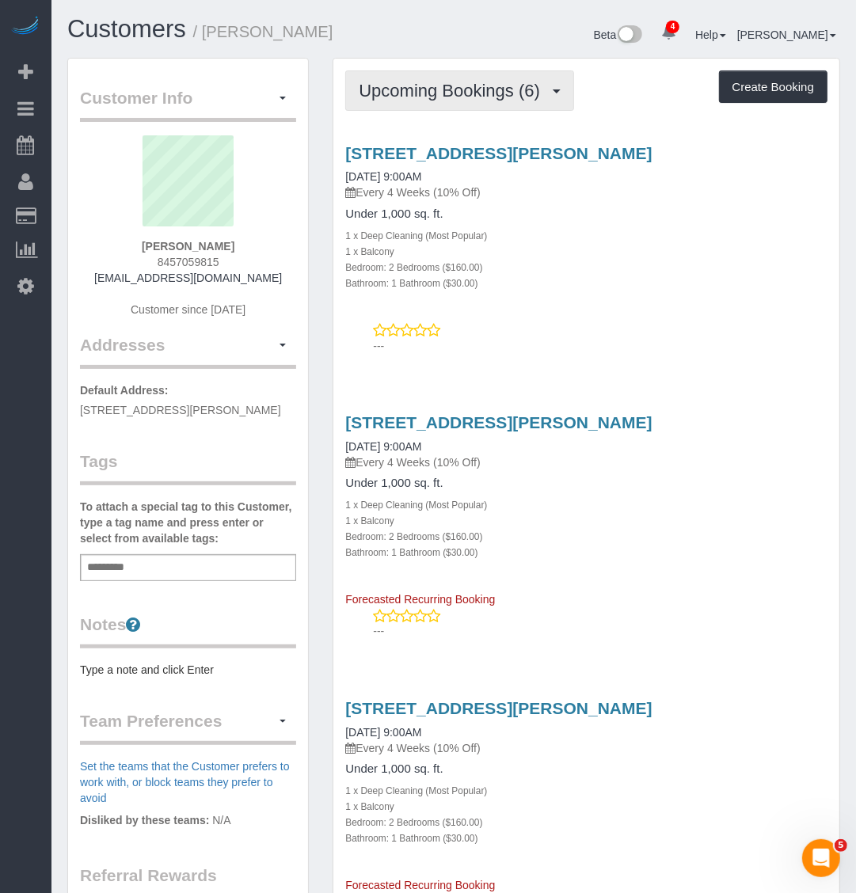
click at [493, 93] on span "Upcoming Bookings (6)" at bounding box center [453, 91] width 189 height 20
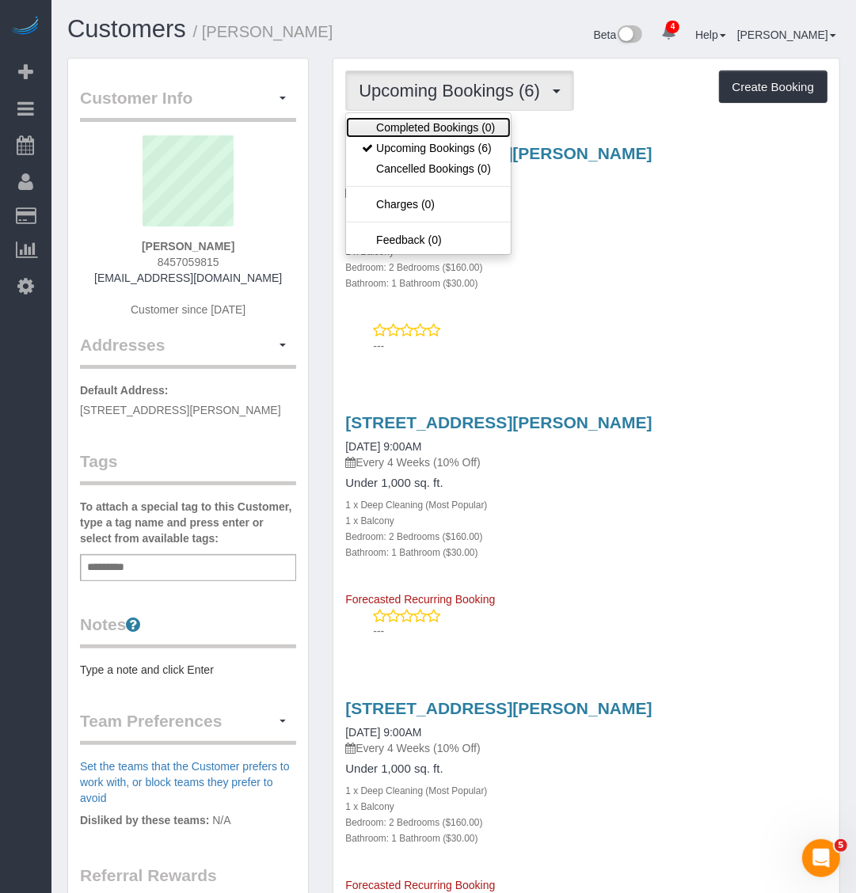
click at [463, 120] on link "Completed Bookings (0)" at bounding box center [428, 127] width 165 height 21
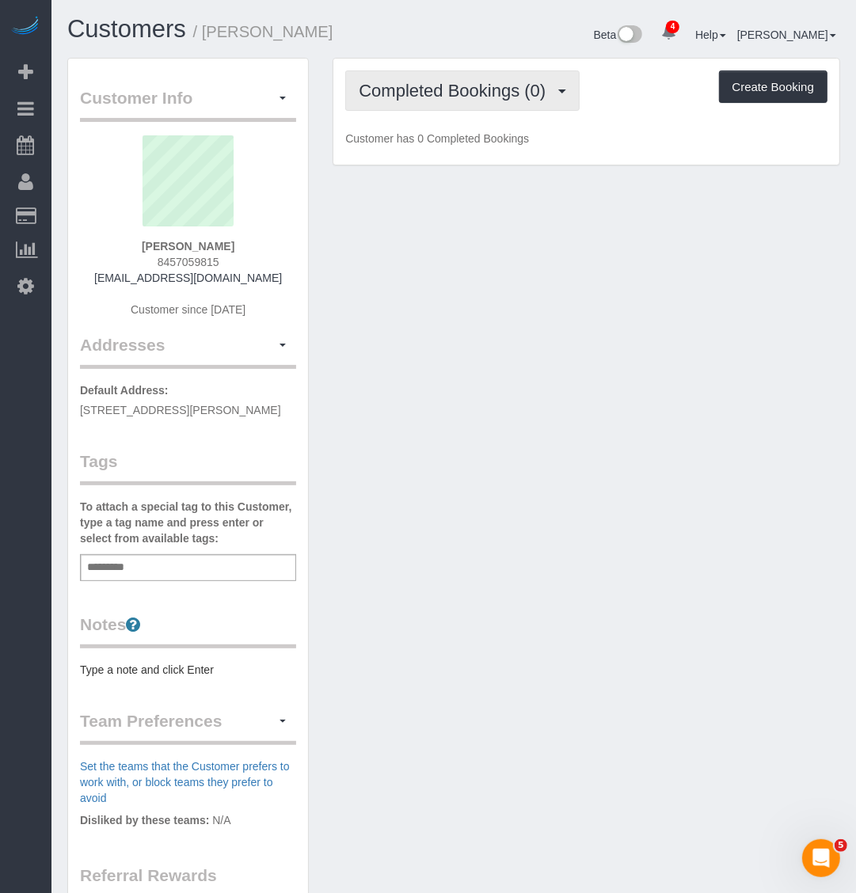
click at [500, 105] on button "Completed Bookings (0)" at bounding box center [462, 90] width 234 height 40
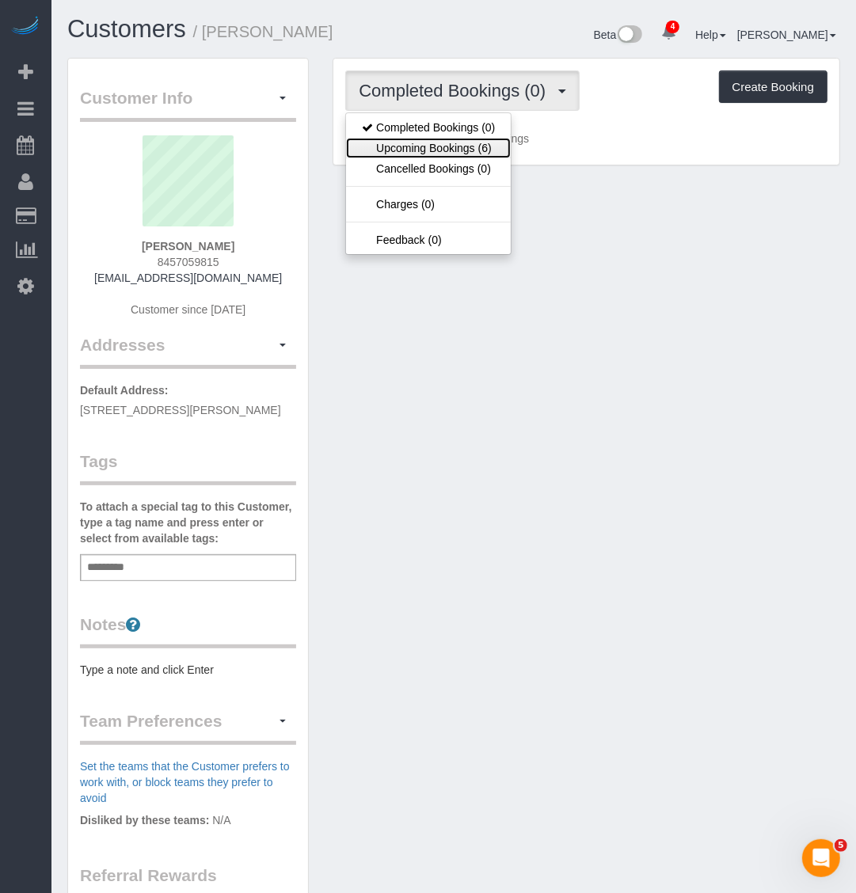
click at [467, 145] on link "Upcoming Bookings (6)" at bounding box center [428, 148] width 165 height 21
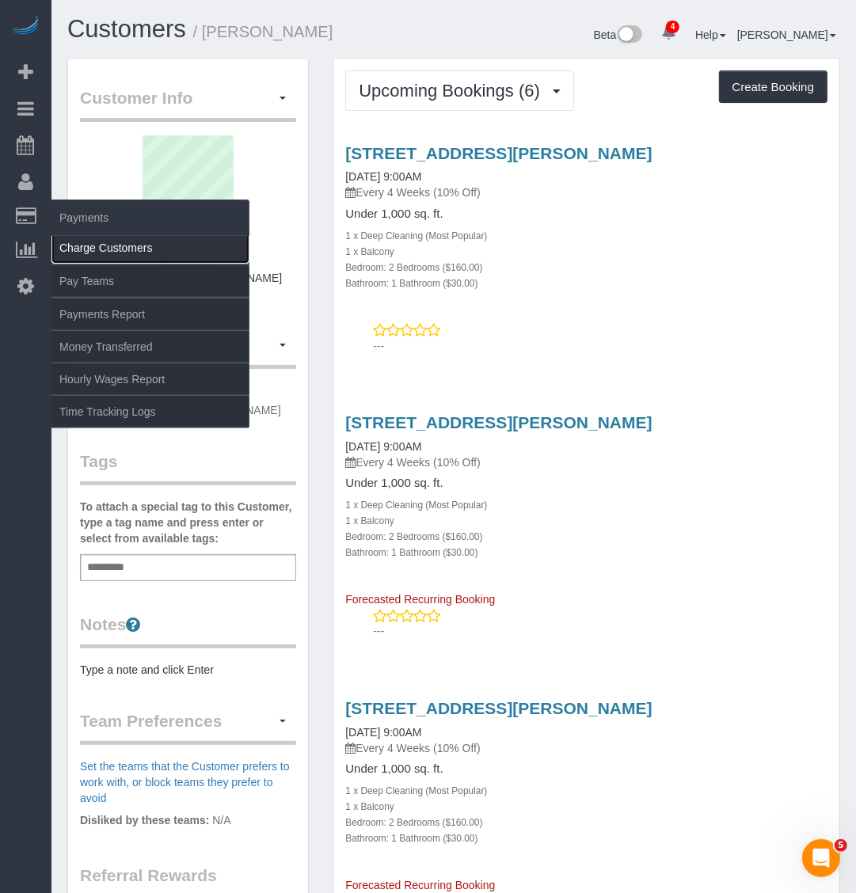
click at [103, 240] on link "Charge Customers" at bounding box center [150, 248] width 198 height 32
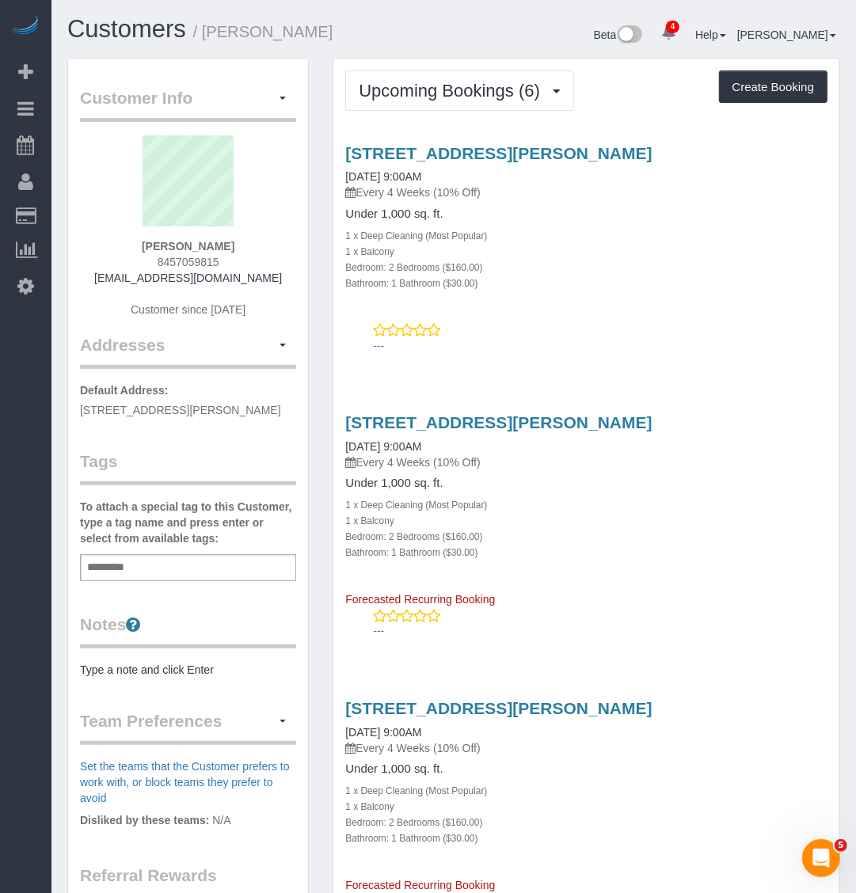
select select
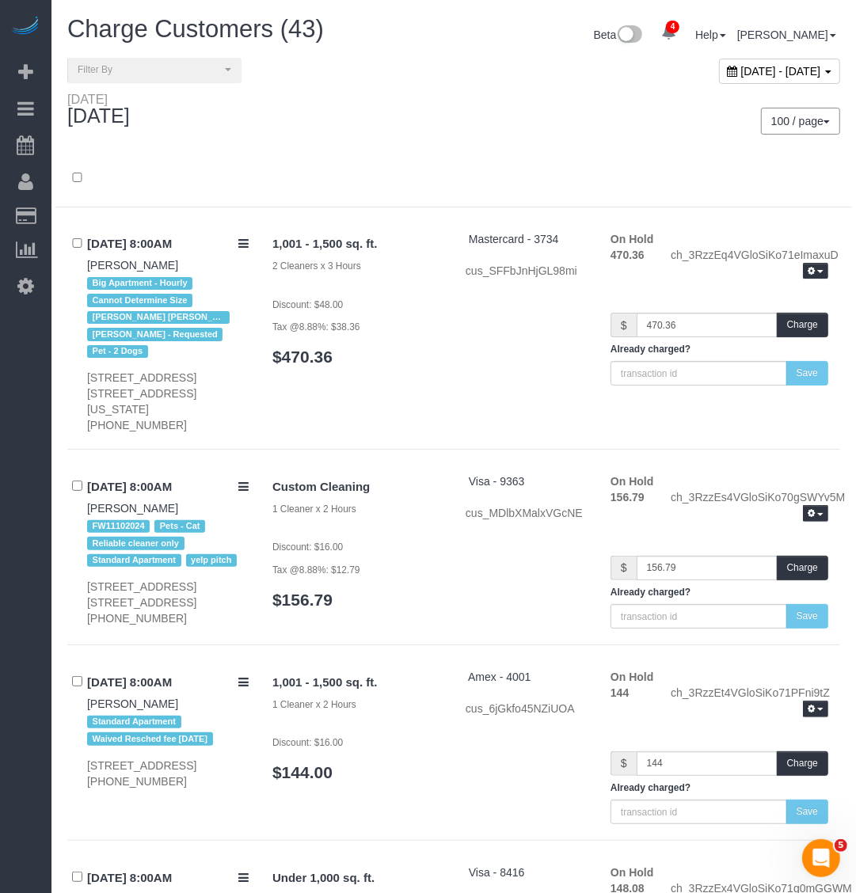
click at [479, 159] on div at bounding box center [453, 178] width 796 height 57
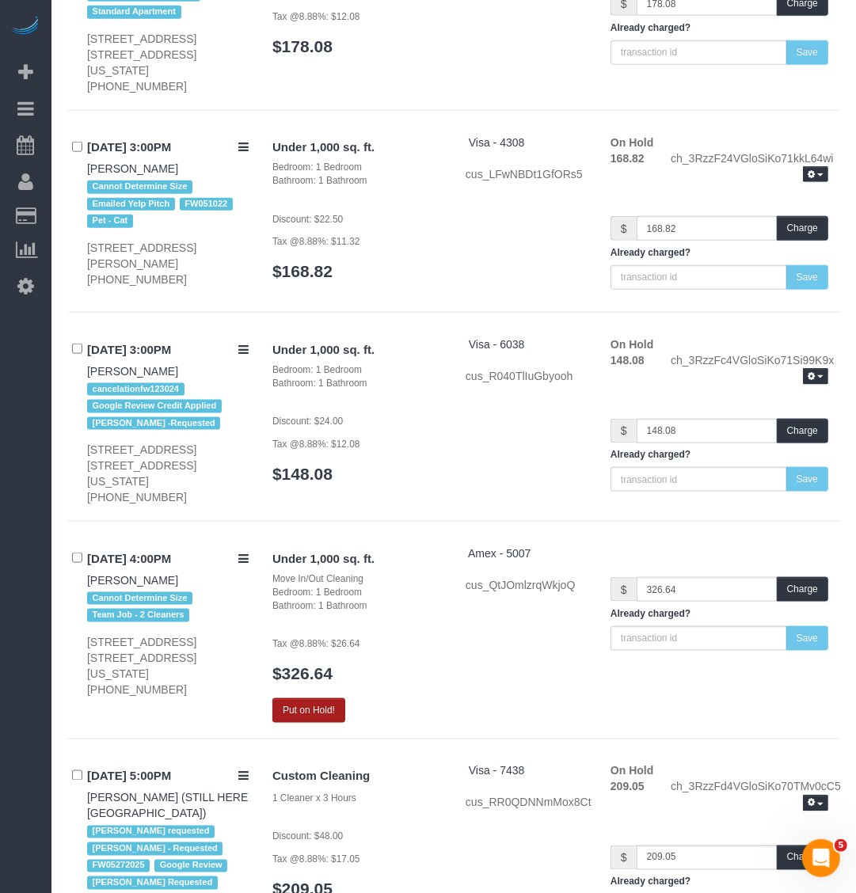
click at [315, 698] on button "Put on Hold!" at bounding box center [308, 710] width 73 height 25
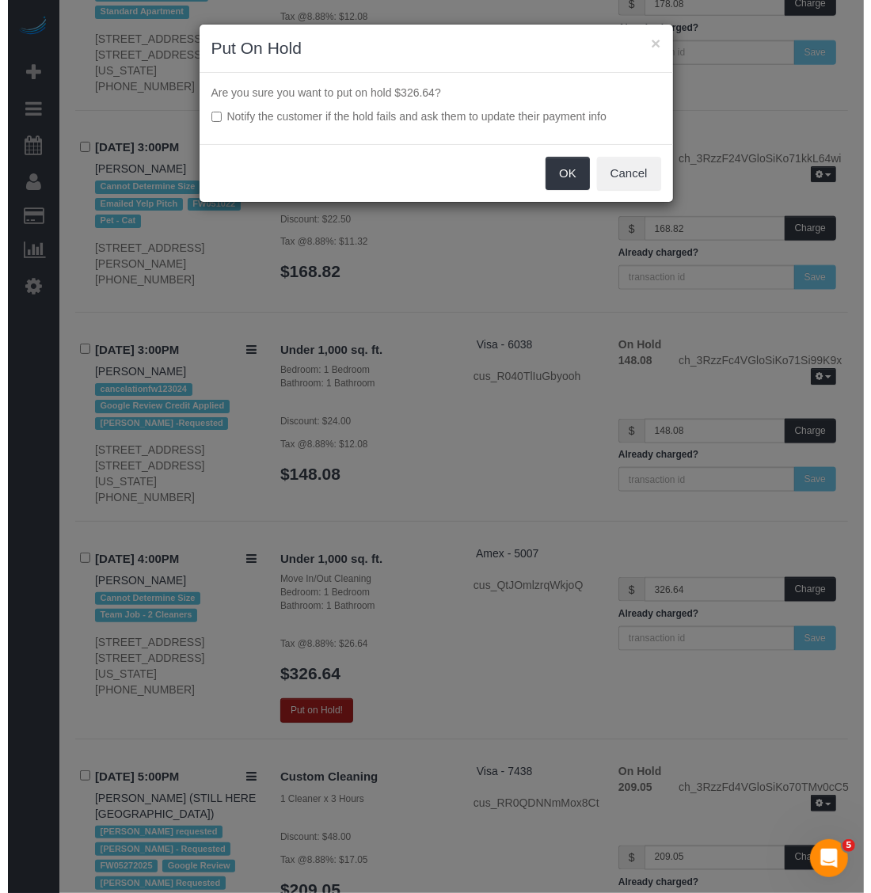
scroll to position [7826, 0]
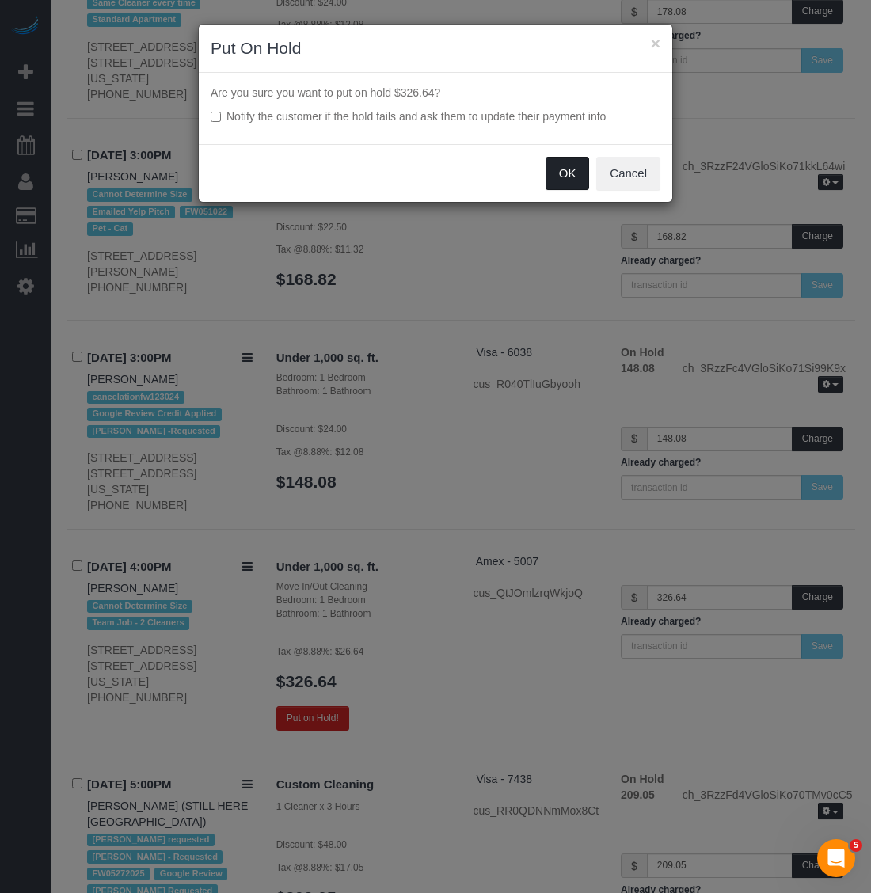
click at [557, 177] on button "OK" at bounding box center [568, 173] width 44 height 33
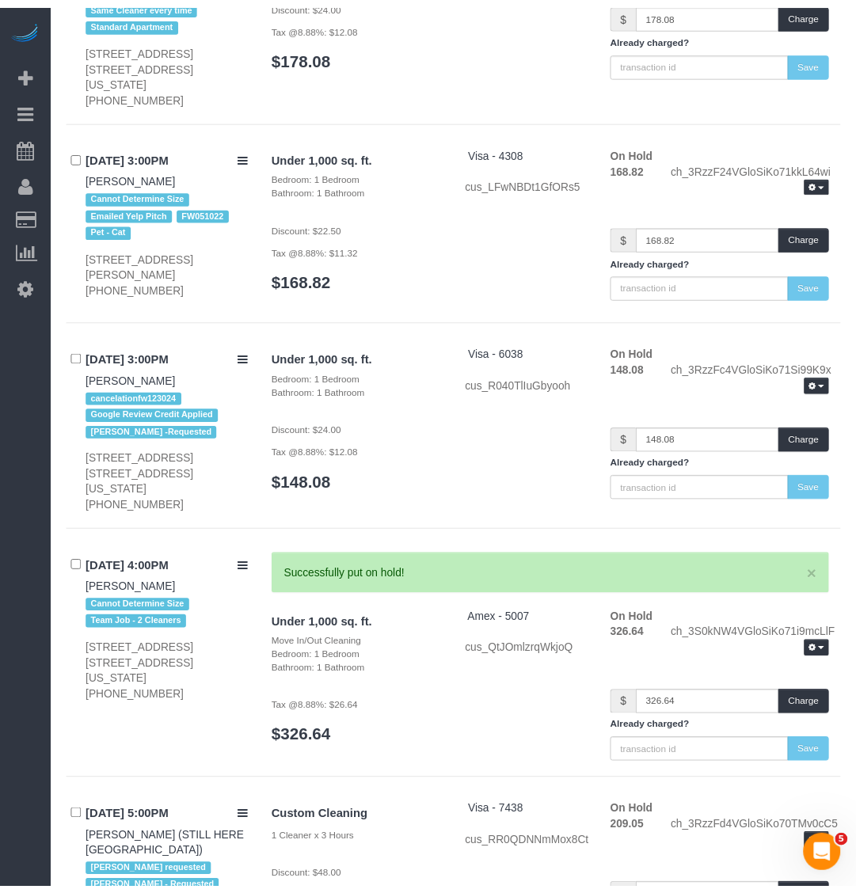
scroll to position [7834, 0]
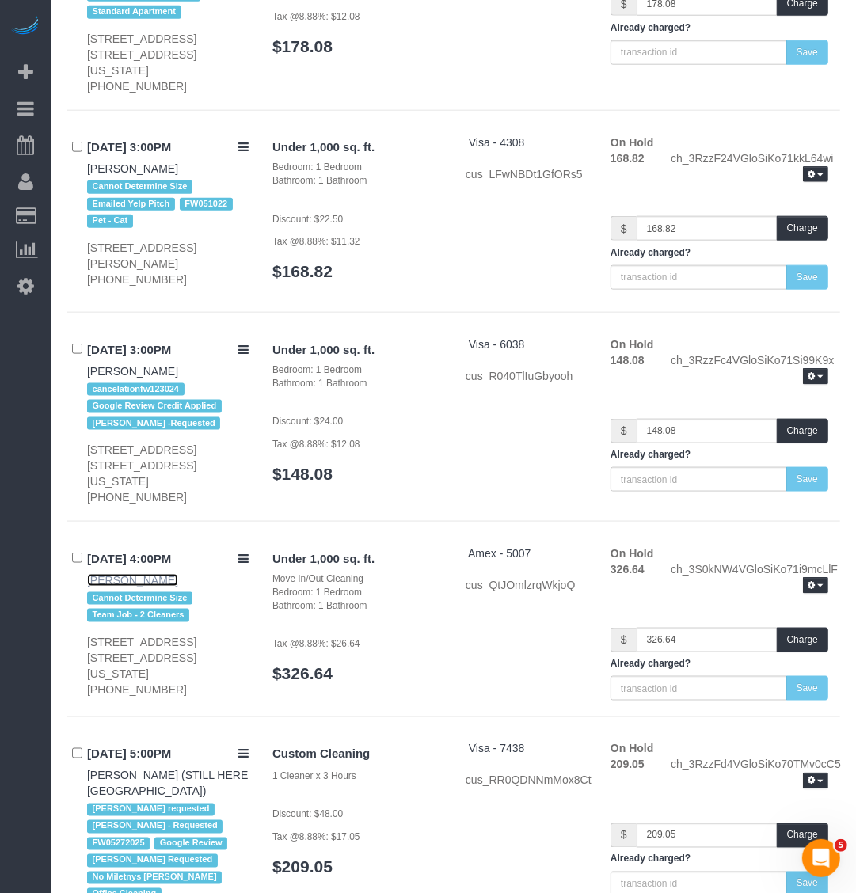
click at [129, 574] on link "Samira Ahmed" at bounding box center [132, 580] width 91 height 13
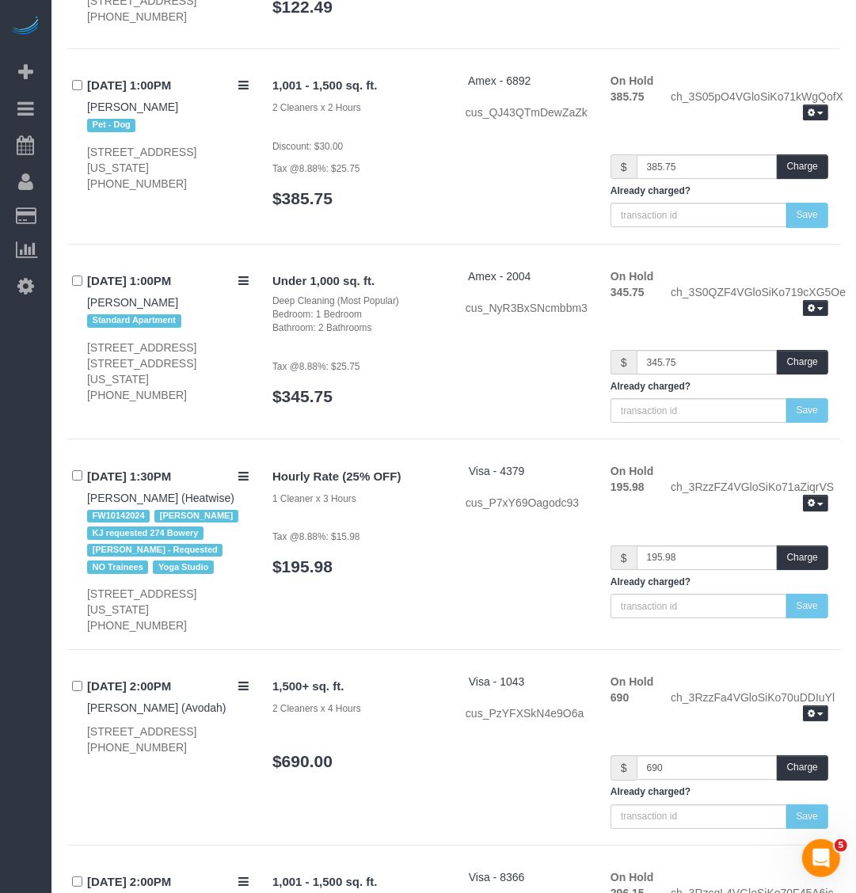
scroll to position [6152, 0]
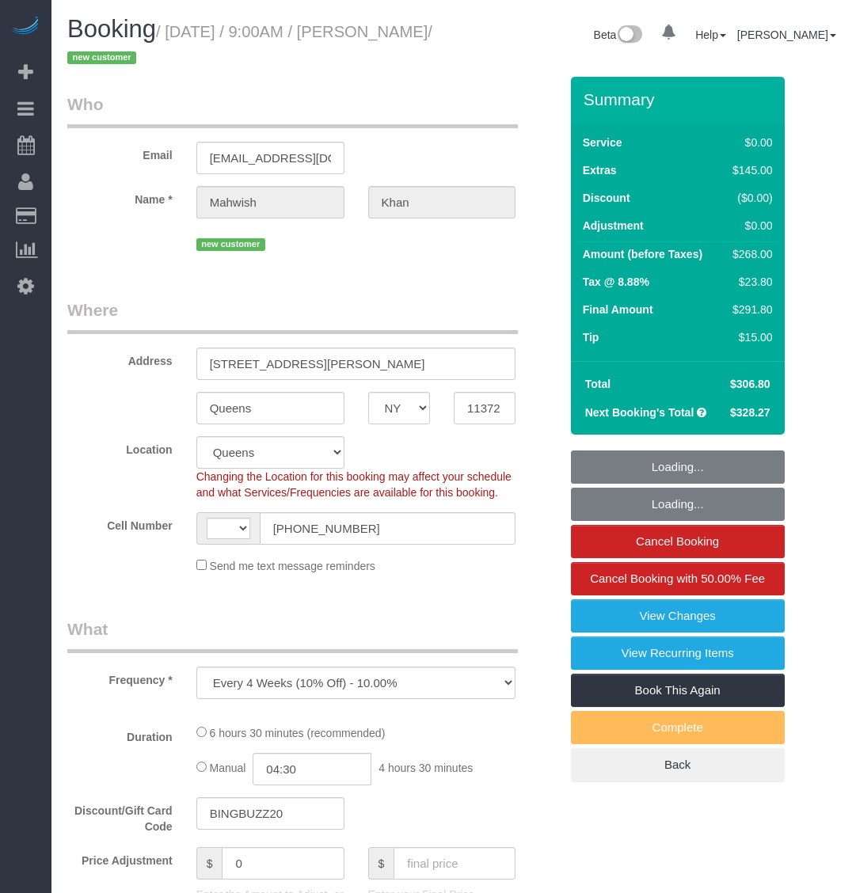
select select "NY"
select select "string:[GEOGRAPHIC_DATA]"
select select "spot1"
select select "string:stripe-pm_1S0jcm4VGloSiKo7GCQg2vmO"
select select "2"
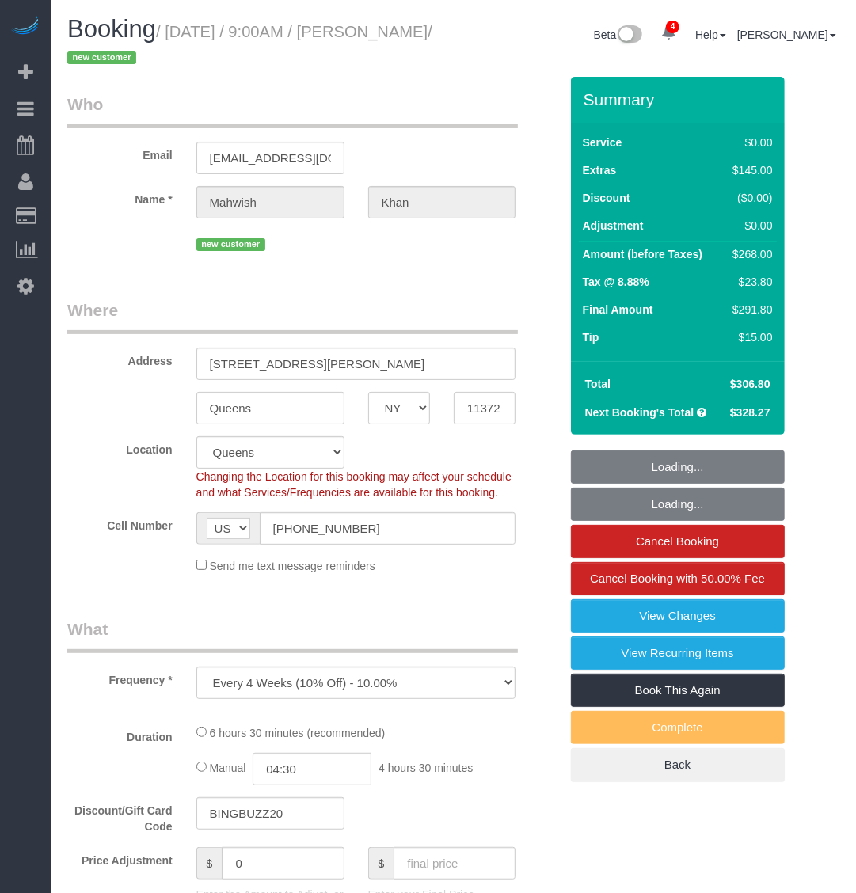
select select "number:57"
select select "number:79"
select select "number:15"
select select "number:5"
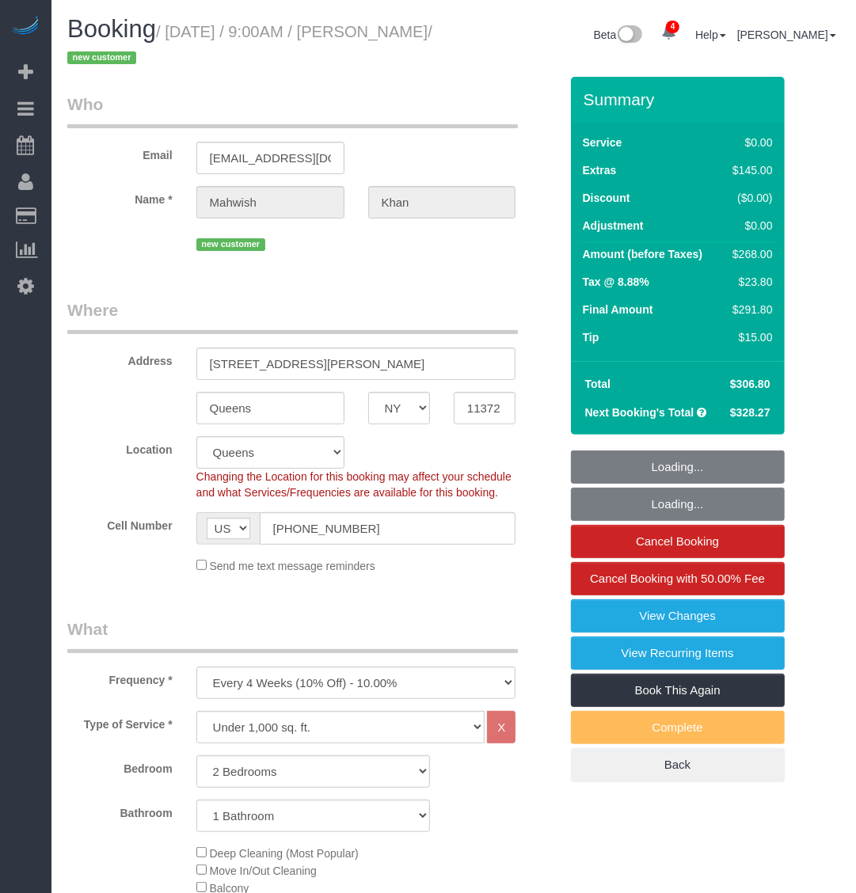
select select "object:1309"
select select "2"
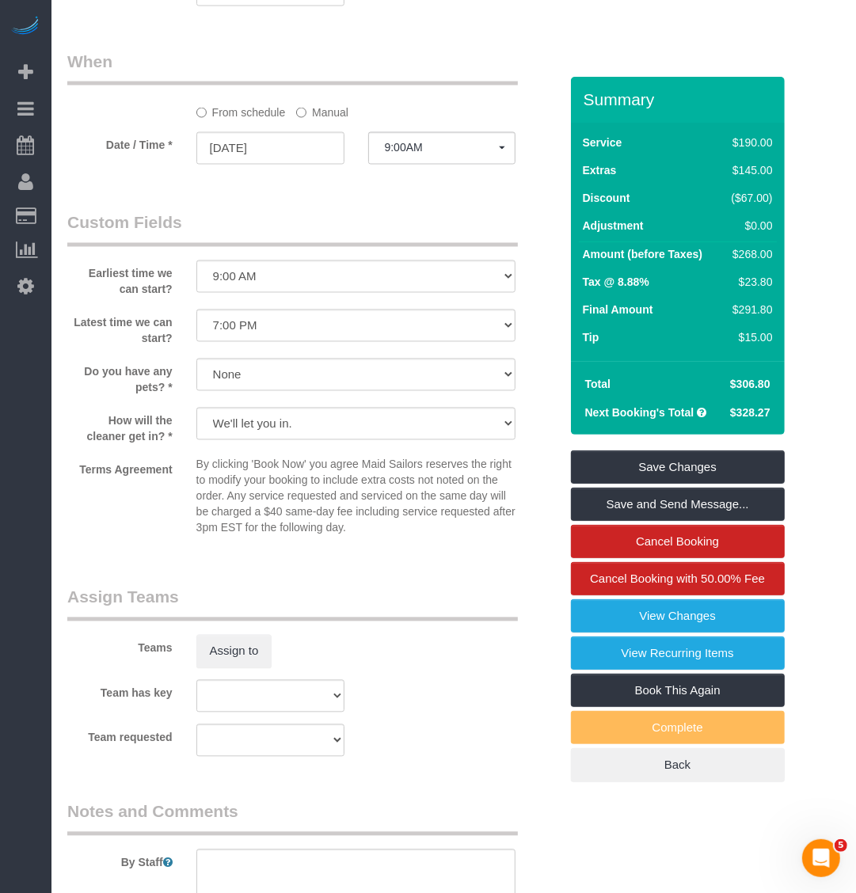
scroll to position [1583, 0]
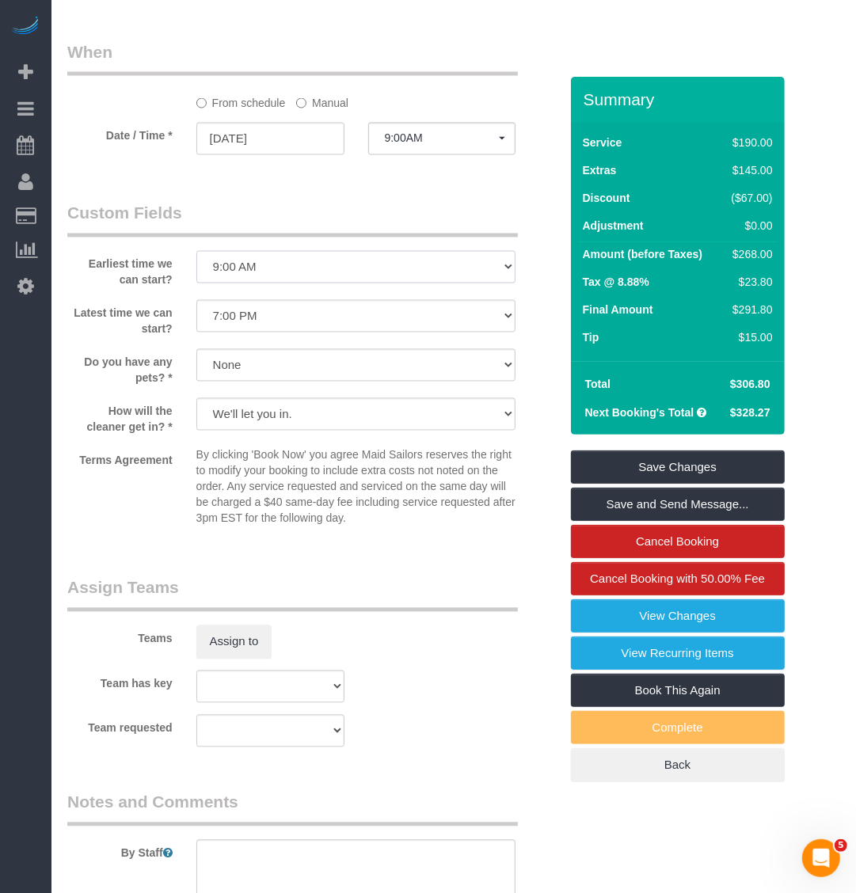
click at [270, 272] on select "I am not flexible, keep my selected time 8:00 AM 9:00 AM 10:00 AM 11:00 AM 12:0…" at bounding box center [356, 267] width 320 height 32
select select "number:61"
click at [196, 251] on select "I am not flexible, keep my selected time 8:00 AM 9:00 AM 10:00 AM 11:00 AM 12:0…" at bounding box center [356, 267] width 320 height 32
click at [278, 317] on select "I am not flexible, keep my selected time 8:00 AM 9:00 AM 10:00 AM 11:00 AM 12:0…" at bounding box center [356, 316] width 320 height 32
click at [265, 290] on sui-booking-custom-fields "Earliest time we can start? I am not flexible, keep my selected time 8:00 AM 9:…" at bounding box center [313, 368] width 492 height 332
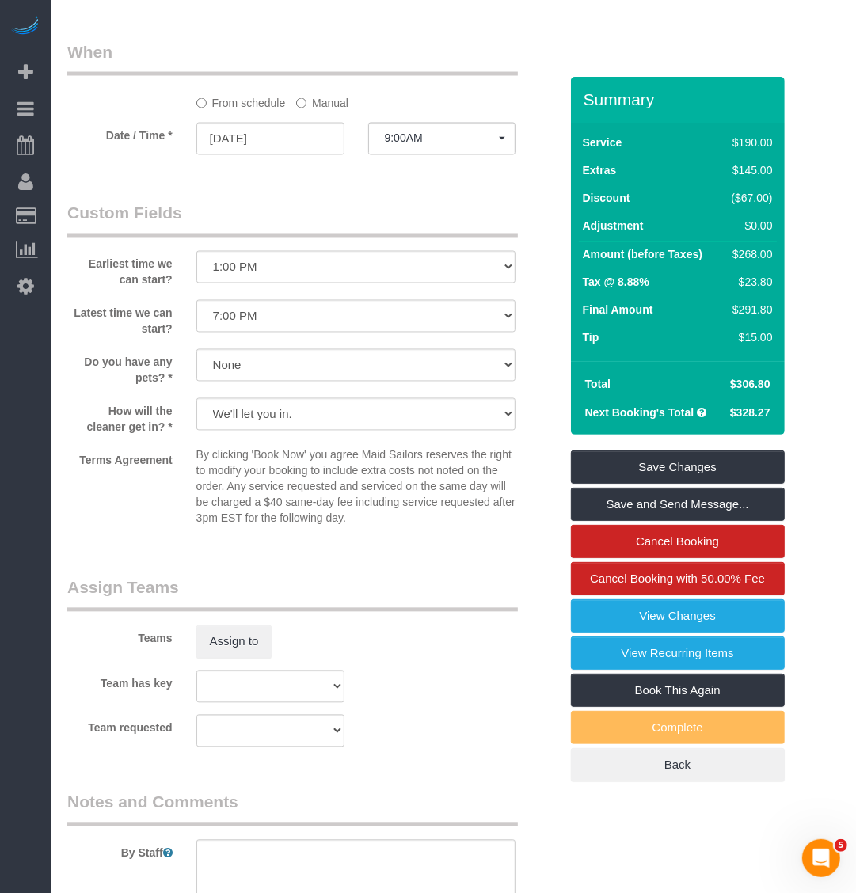
click at [270, 294] on sui-booking-custom-fields "Earliest time we can start? I am not flexible, keep my selected time 8:00 AM 9:…" at bounding box center [313, 368] width 492 height 332
click at [293, 317] on select "I am not flexible, keep my selected time 8:00 AM 9:00 AM 10:00 AM 11:00 AM 12:0…" at bounding box center [356, 316] width 320 height 32
select select "number:77"
click at [196, 300] on select "I am not flexible, keep my selected time 8:00 AM 9:00 AM 10:00 AM 11:00 AM 12:0…" at bounding box center [356, 316] width 320 height 32
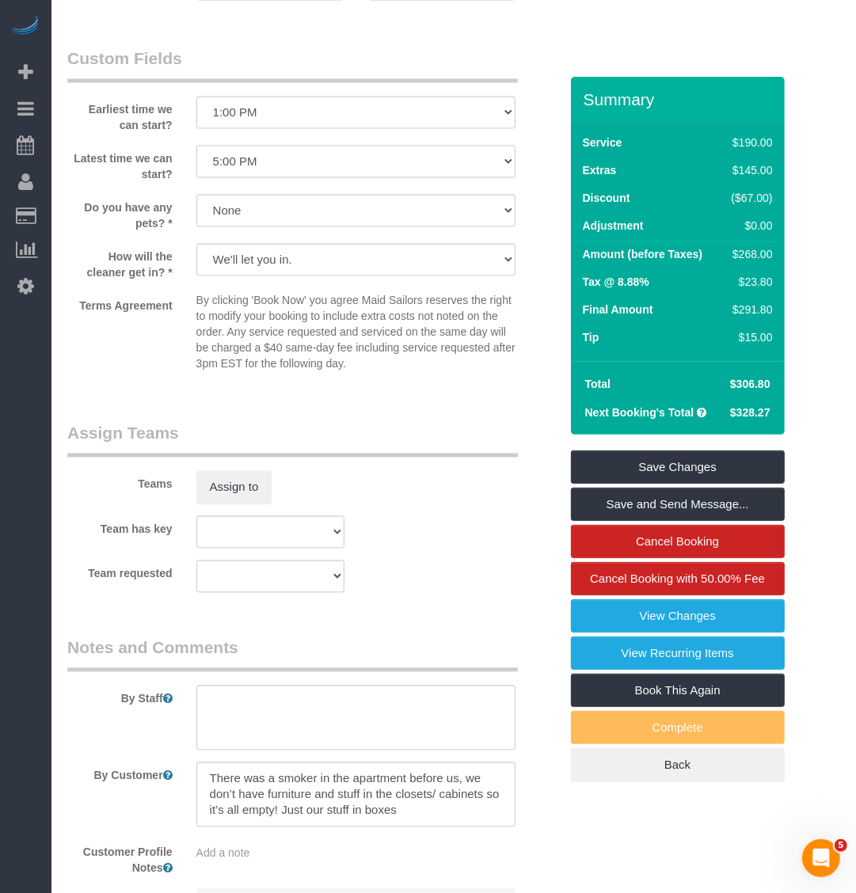
scroll to position [1924, 0]
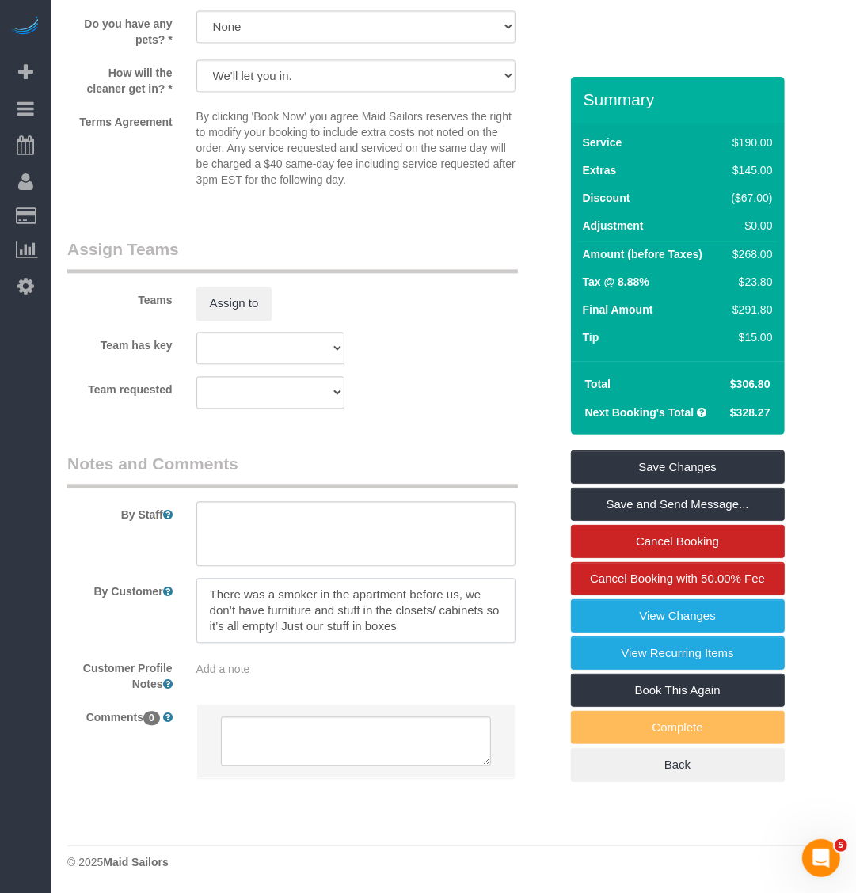
click at [408, 627] on textarea at bounding box center [356, 610] width 320 height 65
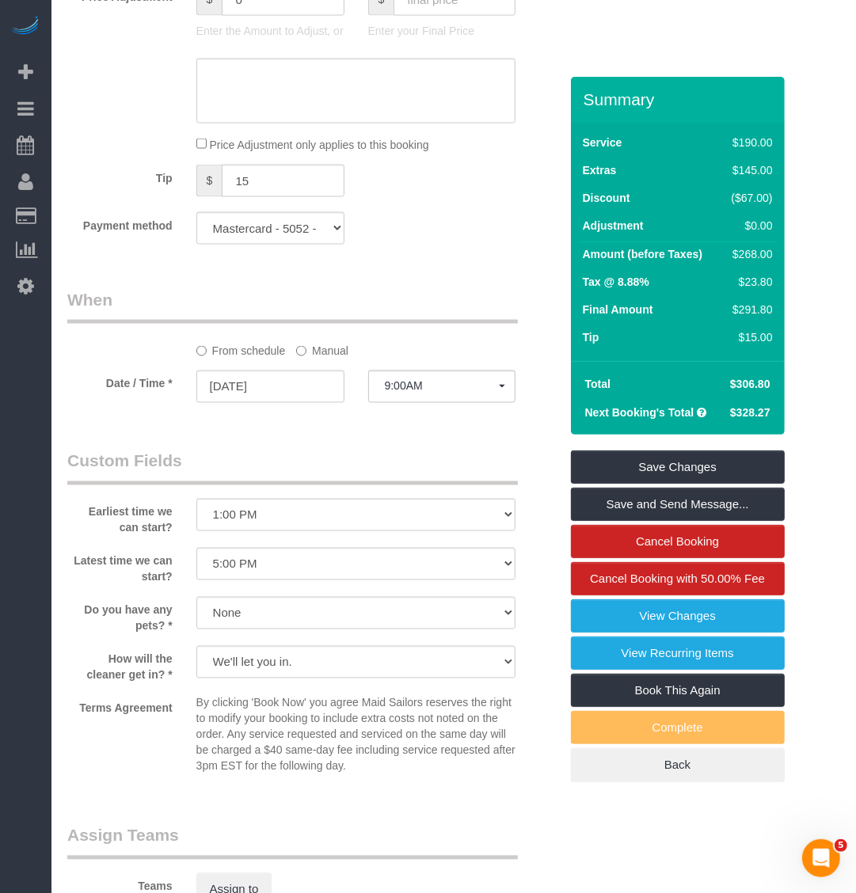
scroll to position [1330, 0]
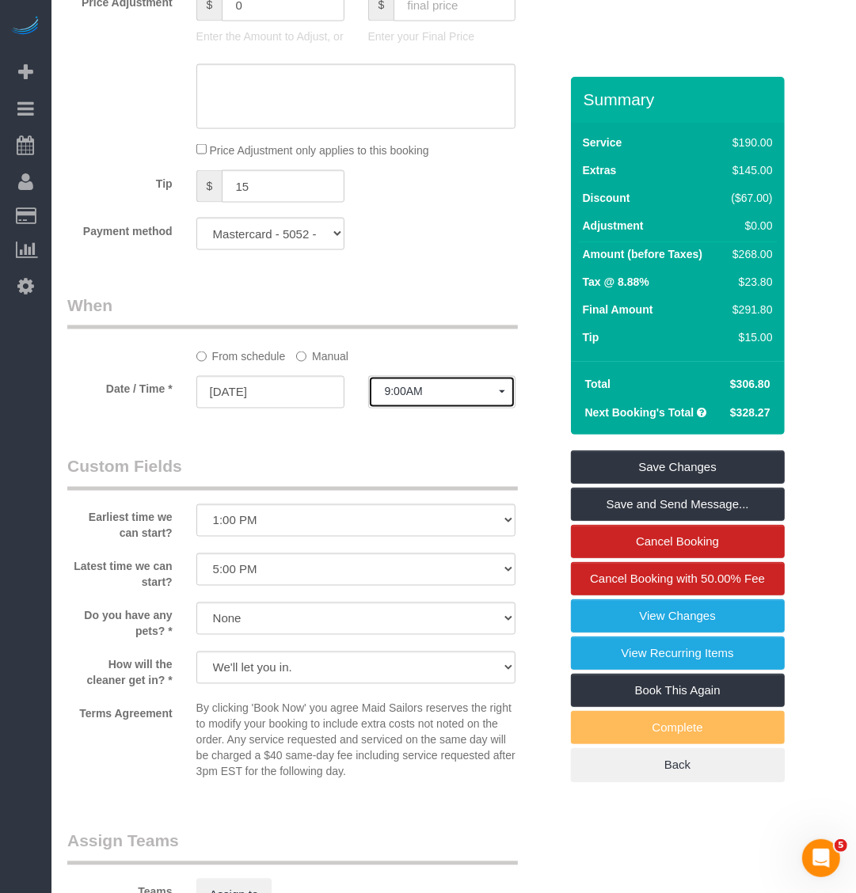
click at [434, 398] on span "9:00AM" at bounding box center [442, 392] width 115 height 13
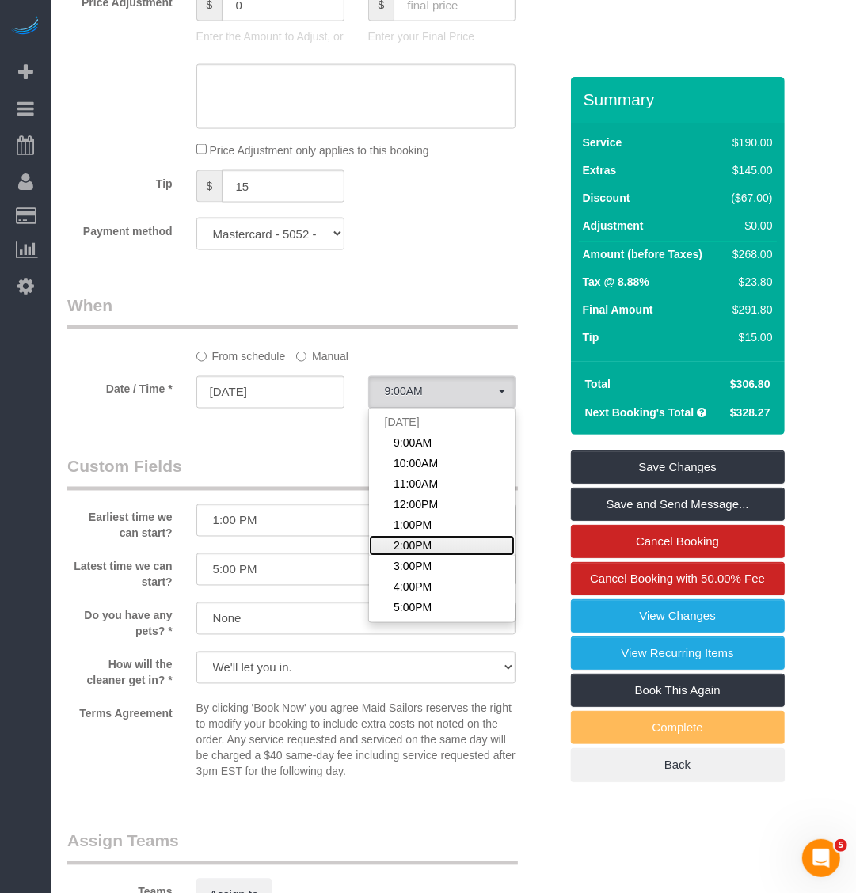
click at [417, 546] on span "2:00PM" at bounding box center [412, 546] width 38 height 16
select select "spot6"
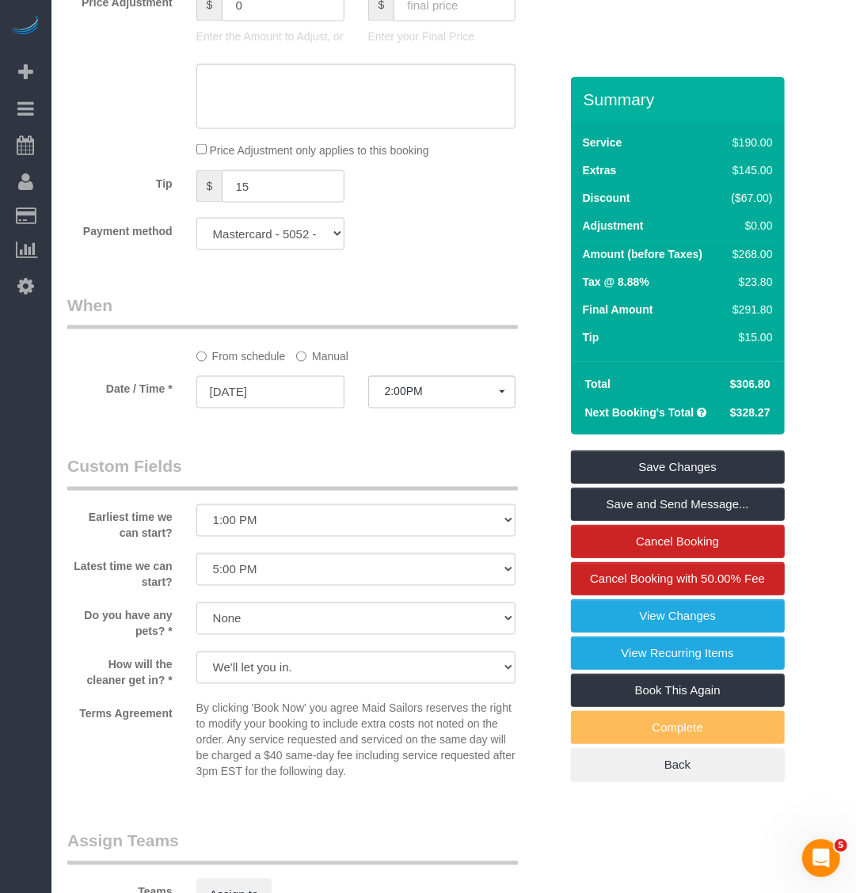
click at [327, 459] on legend "Custom Fields" at bounding box center [292, 473] width 450 height 36
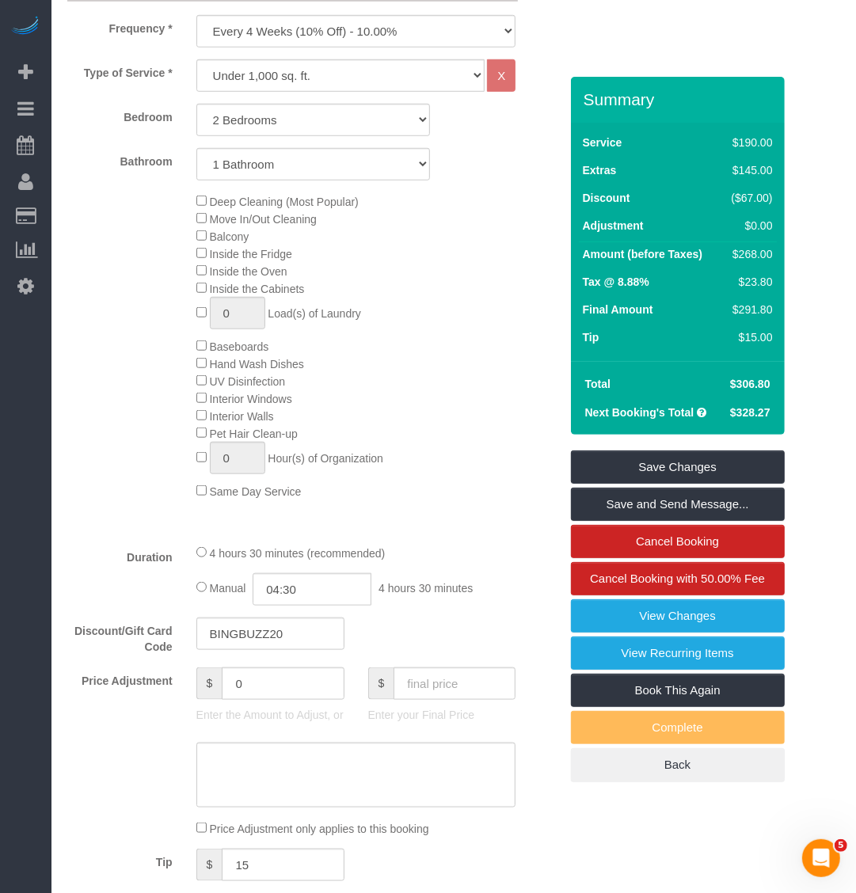
scroll to position [538, 0]
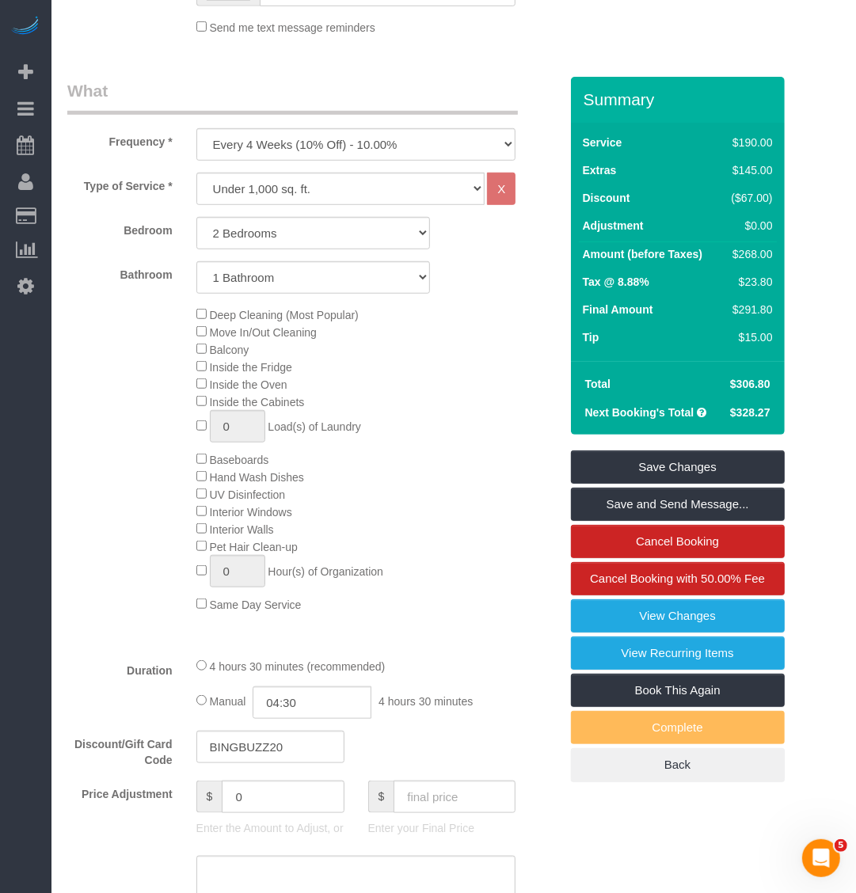
click at [504, 376] on div "Deep Cleaning (Most Popular) Move In/Out Cleaning Balcony Inside the Fridge Ins…" at bounding box center [377, 459] width 386 height 307
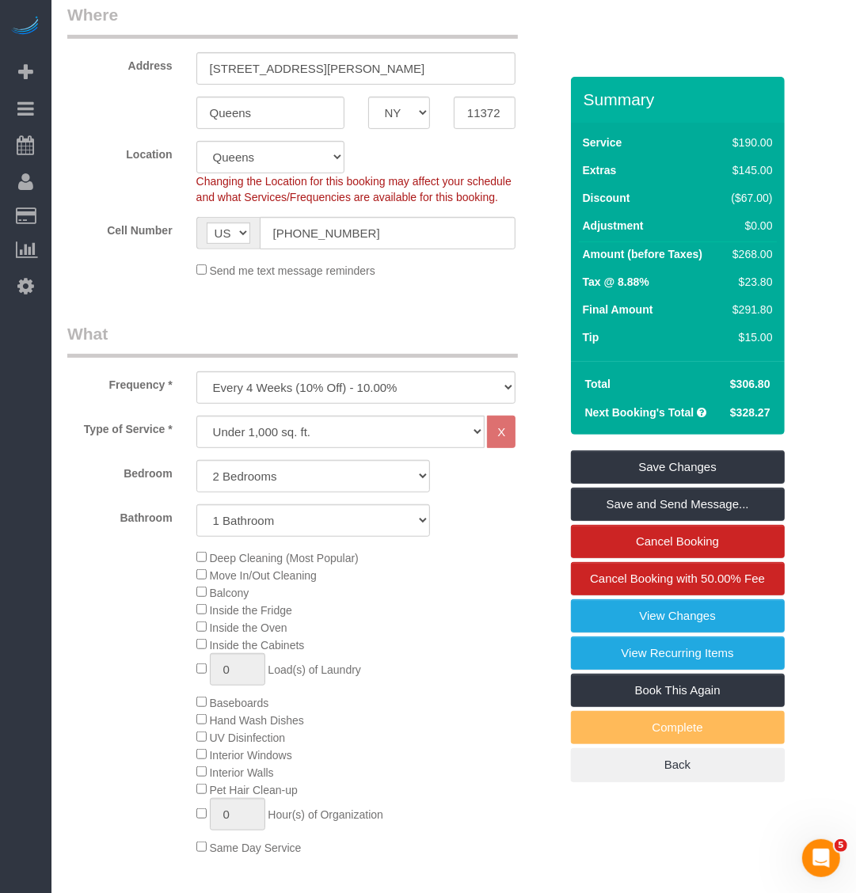
scroll to position [297, 0]
click at [194, 590] on div "Deep Cleaning (Most Popular) Move In/Out Cleaning Balcony Inside the Fridge Ins…" at bounding box center [377, 700] width 386 height 307
click at [431, 591] on div "Deep Cleaning (Most Popular) Move In/Out Cleaning Balcony Inside the Fridge Ins…" at bounding box center [377, 700] width 386 height 307
click at [112, 669] on div "Deep Cleaning (Most Popular) Move In/Out Cleaning Balcony Inside the Fridge Ins…" at bounding box center [312, 700] width 515 height 307
drag, startPoint x: 358, startPoint y: 75, endPoint x: 116, endPoint y: 105, distance: 243.2
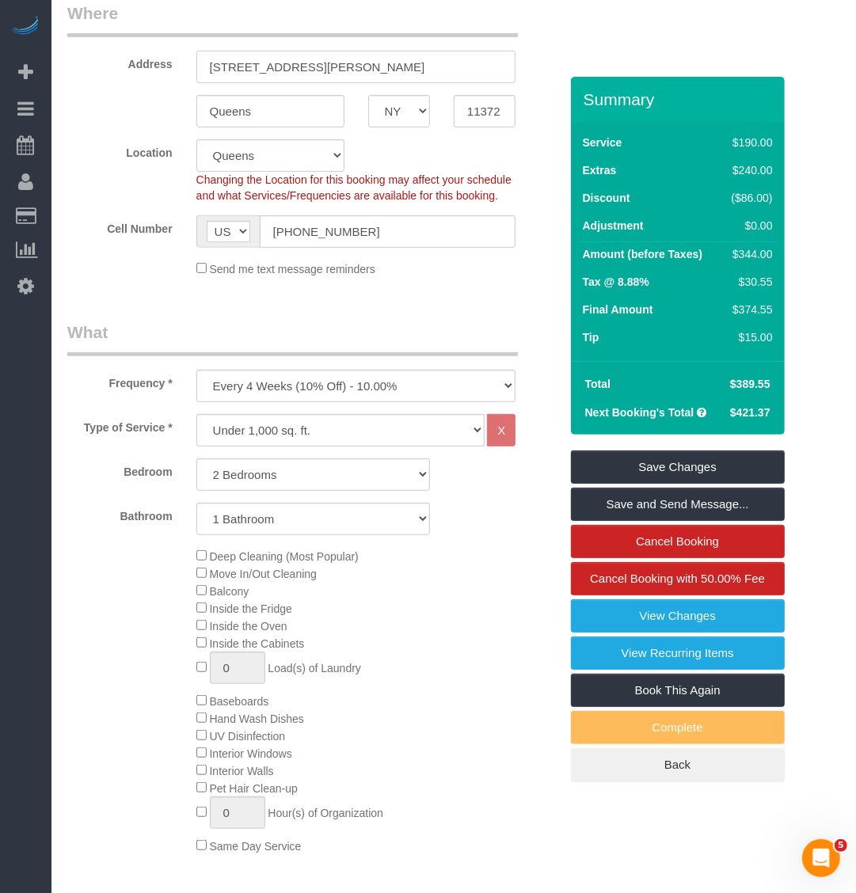
click at [123, 105] on sui-booking-address "Address 35-20 Leverich St, C647 Queens AK AL AR AZ CA CO CT DC DE FL GA HI IA I…" at bounding box center [313, 65] width 492 height 126
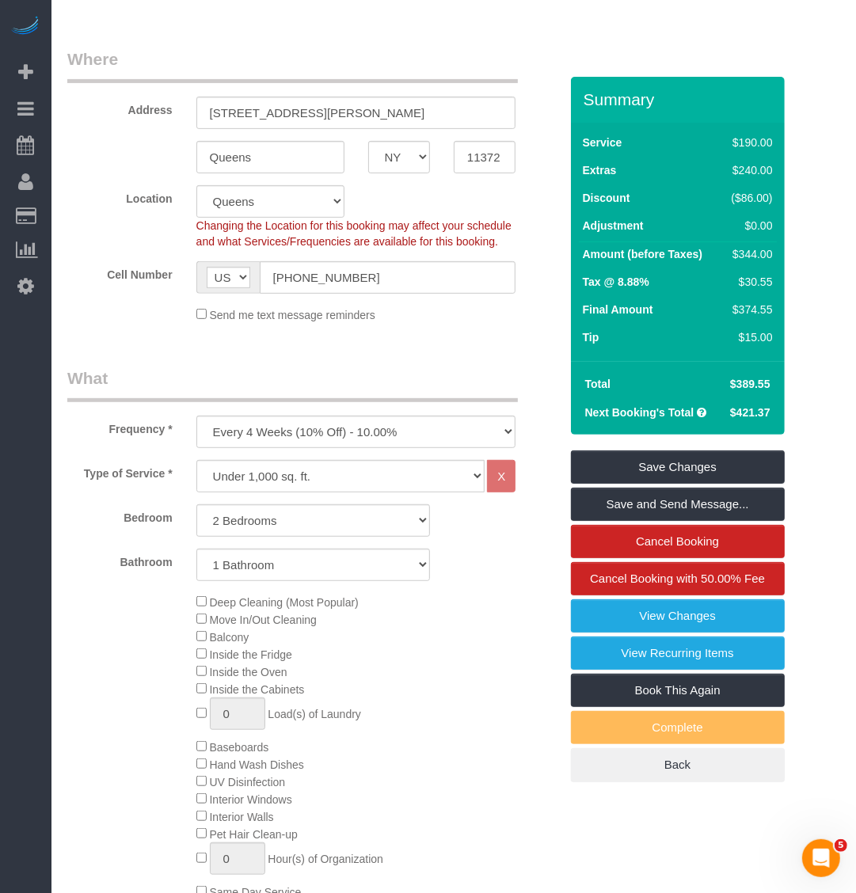
scroll to position [396, 0]
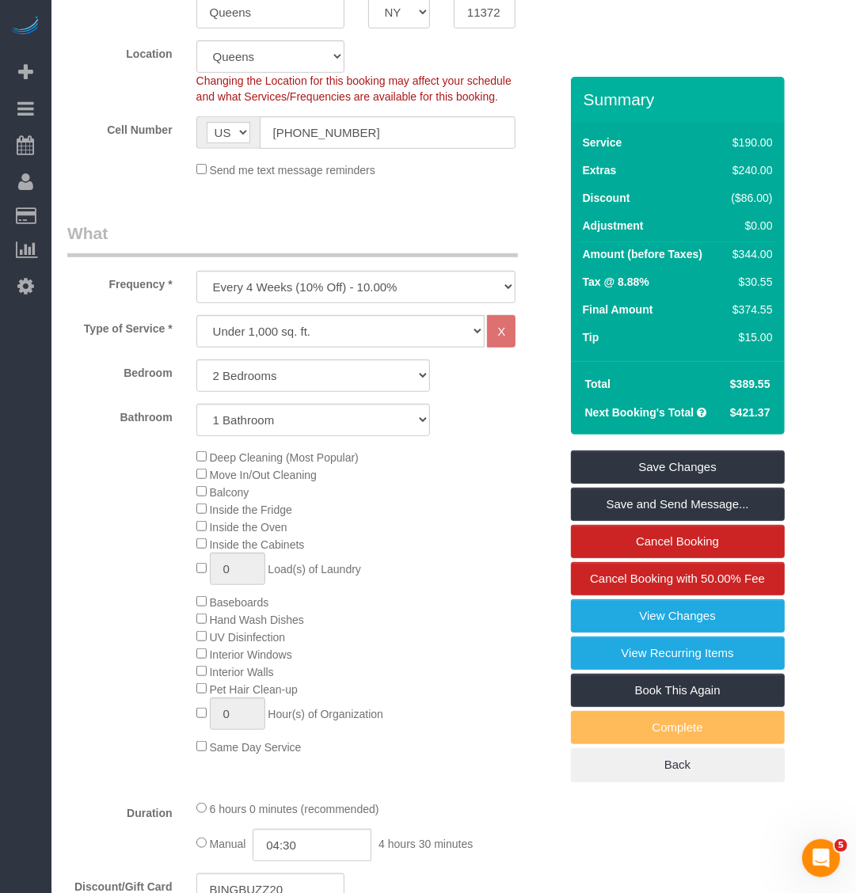
click at [454, 542] on div "Deep Cleaning (Most Popular) Move In/Out Cleaning Balcony Inside the Fridge Ins…" at bounding box center [377, 601] width 386 height 307
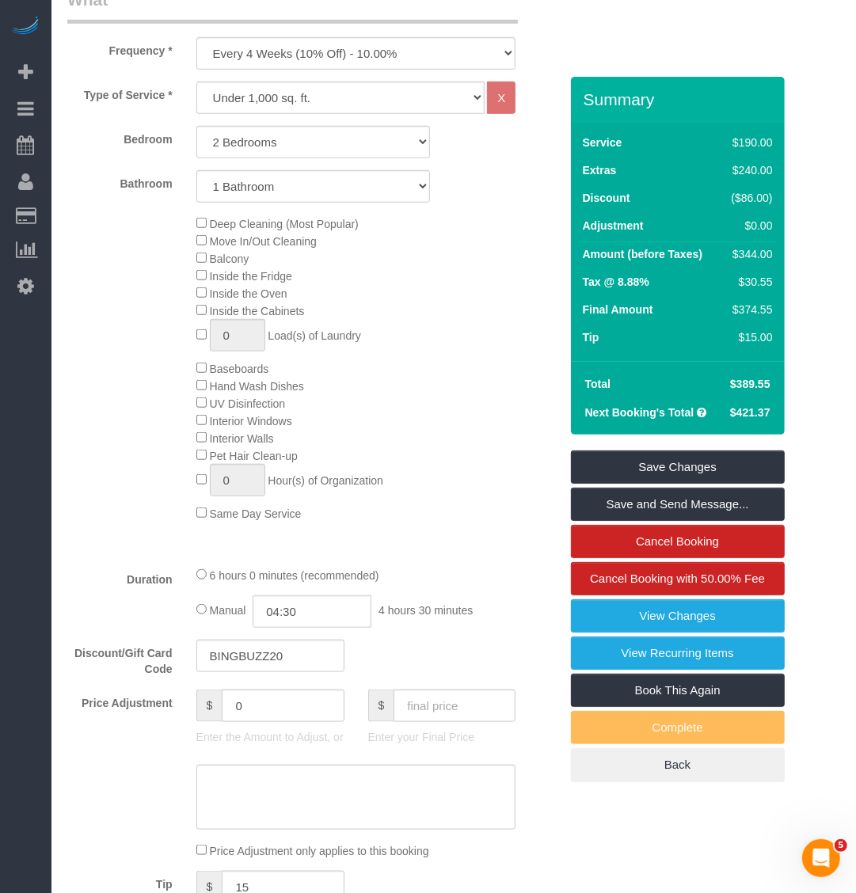
scroll to position [594, 0]
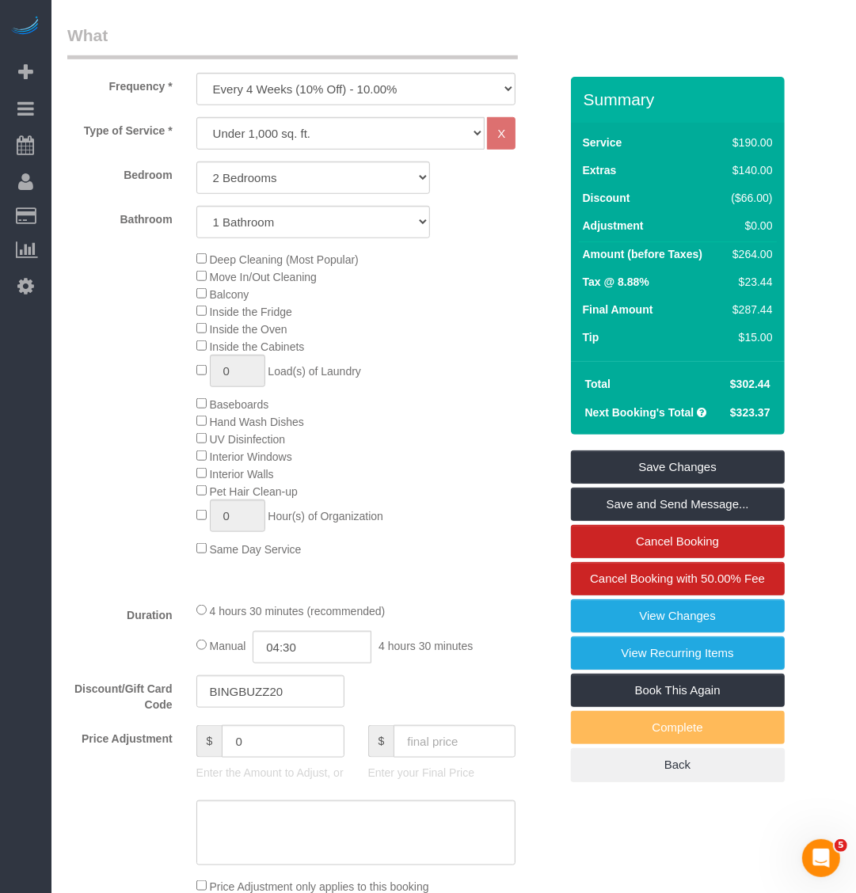
click at [195, 475] on div "Deep Cleaning (Most Popular) Move In/Out Cleaning Balcony Inside the Fridge Ins…" at bounding box center [377, 403] width 386 height 307
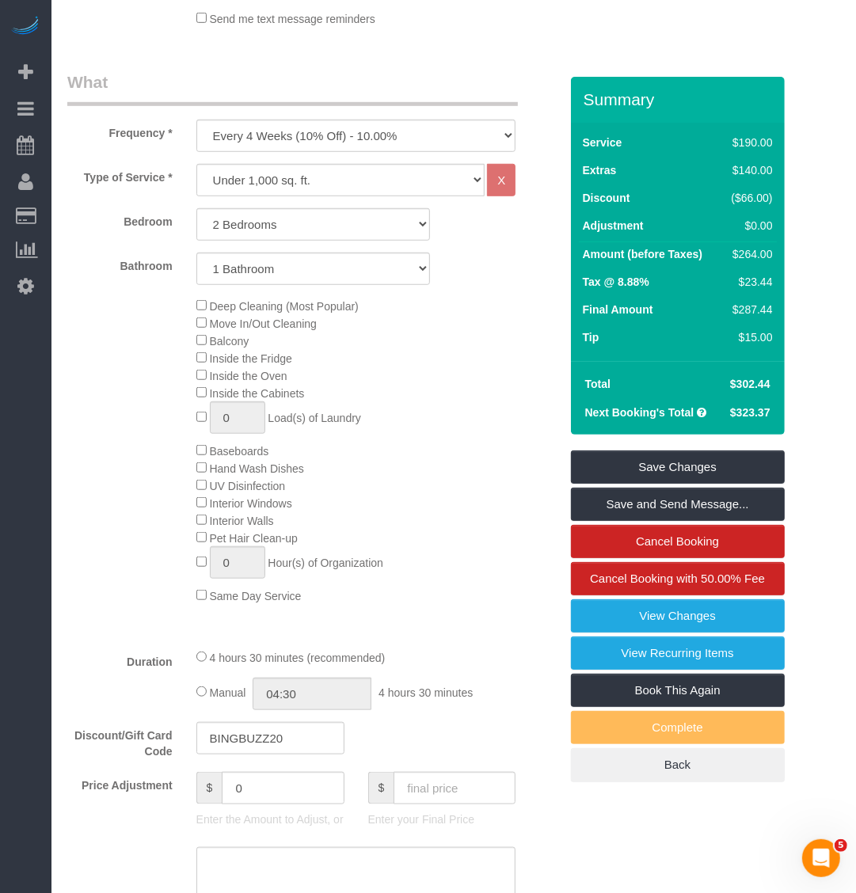
scroll to position [792, 0]
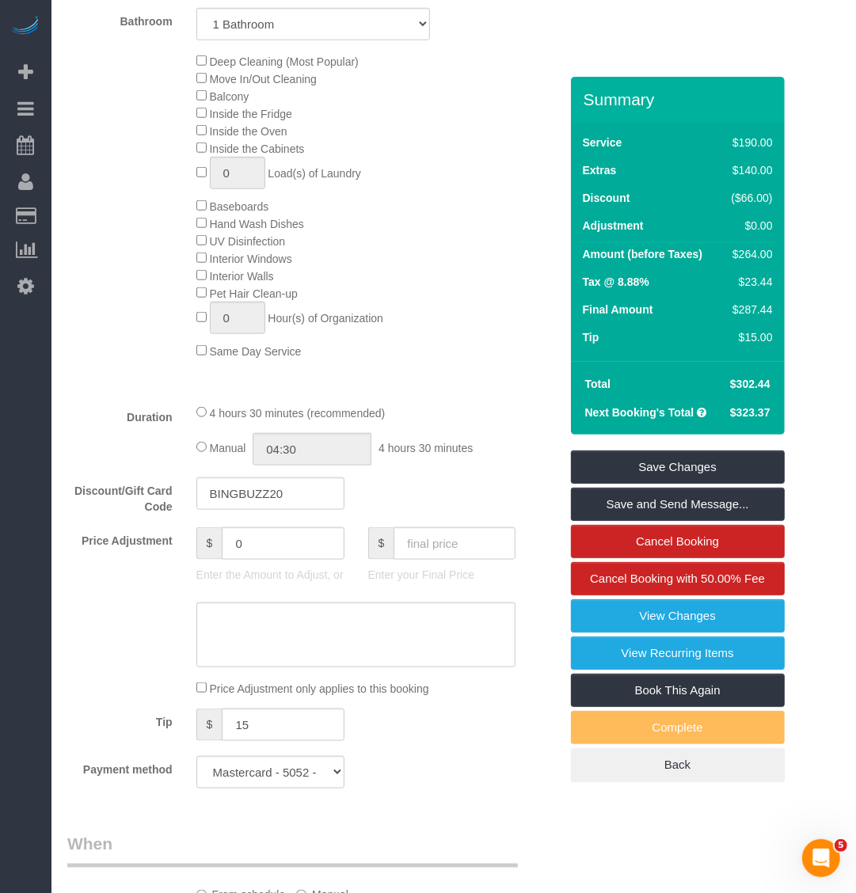
click at [493, 392] on div at bounding box center [356, 391] width 344 height 1
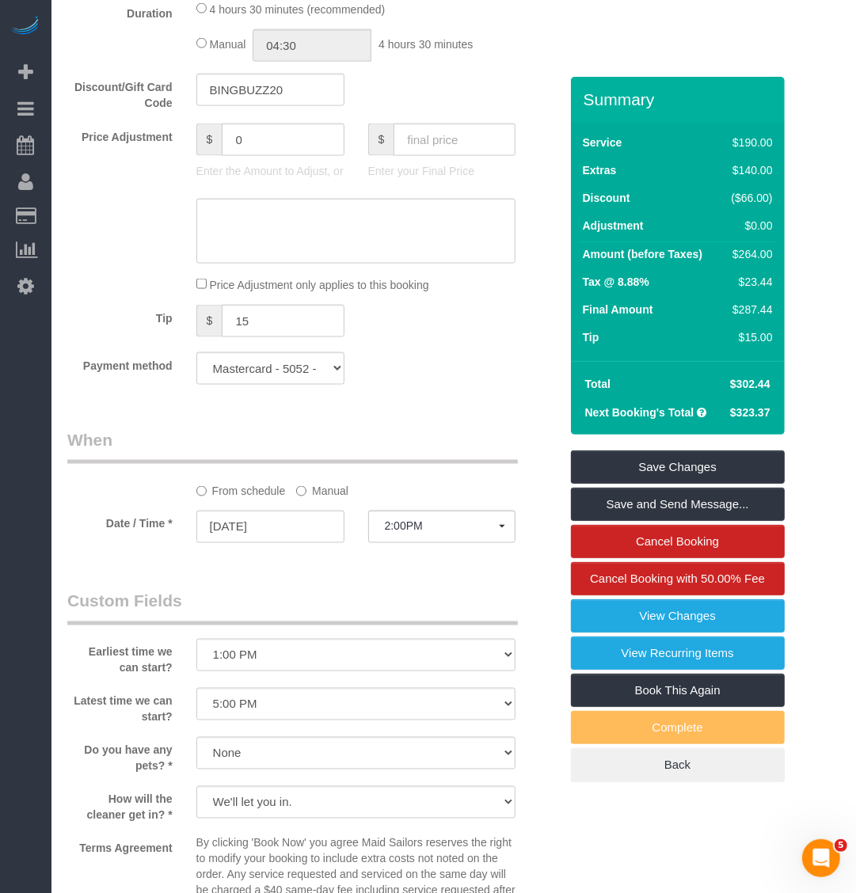
scroll to position [1188, 0]
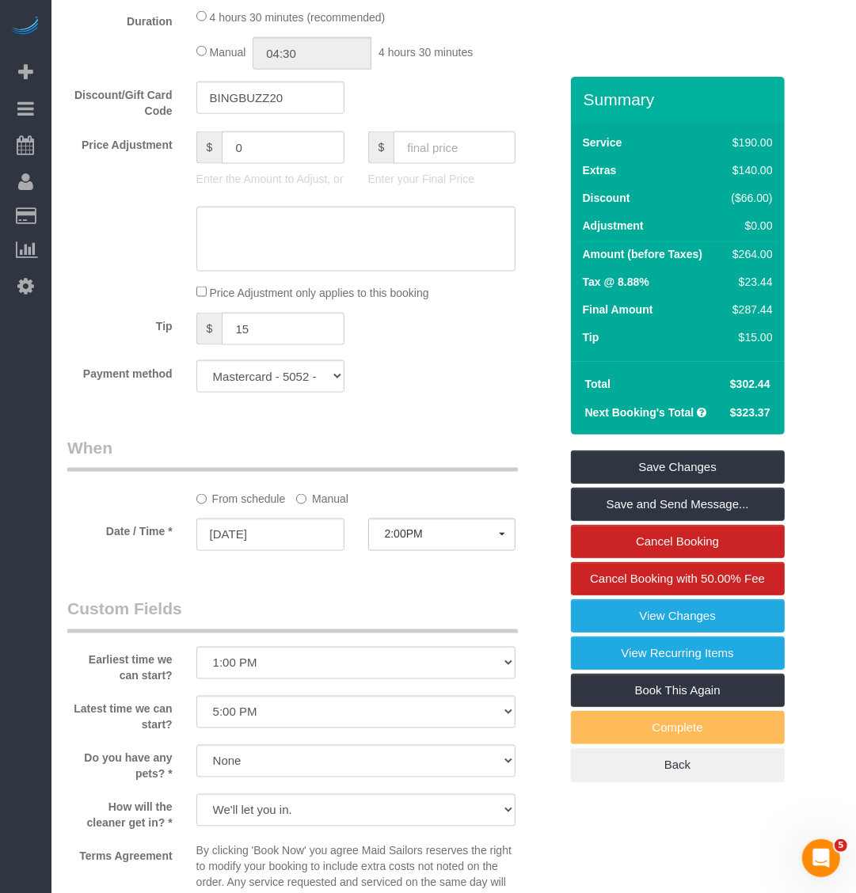
click at [438, 488] on div "From schedule Manual" at bounding box center [356, 495] width 344 height 21
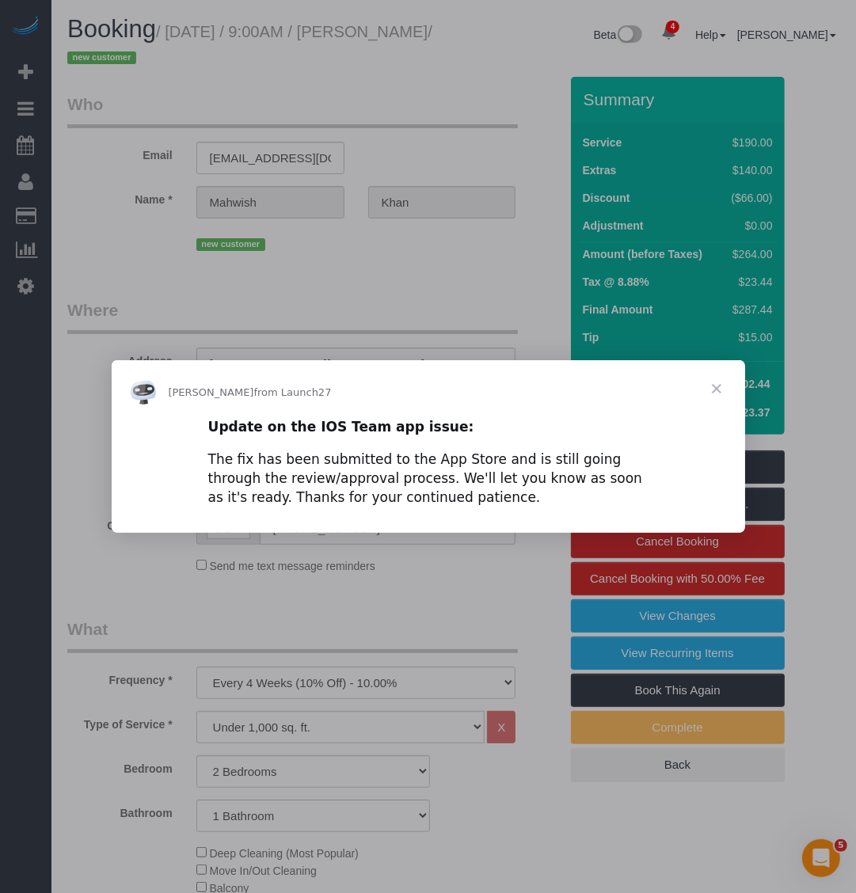
scroll to position [0, 0]
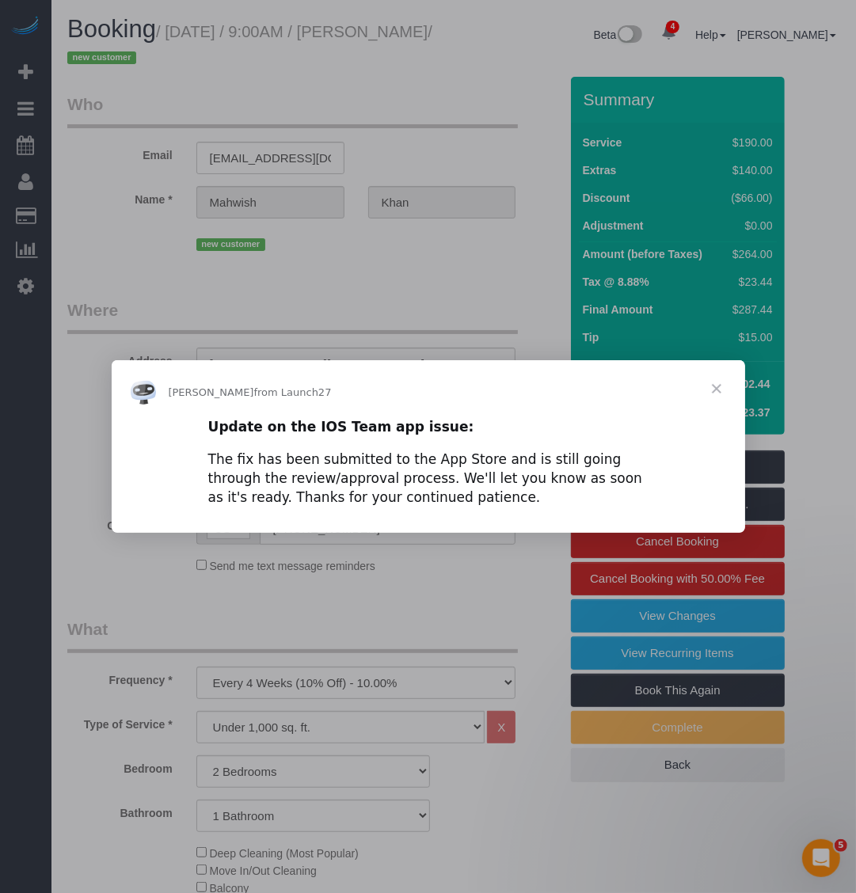
click at [714, 382] on span "Close" at bounding box center [716, 388] width 57 height 57
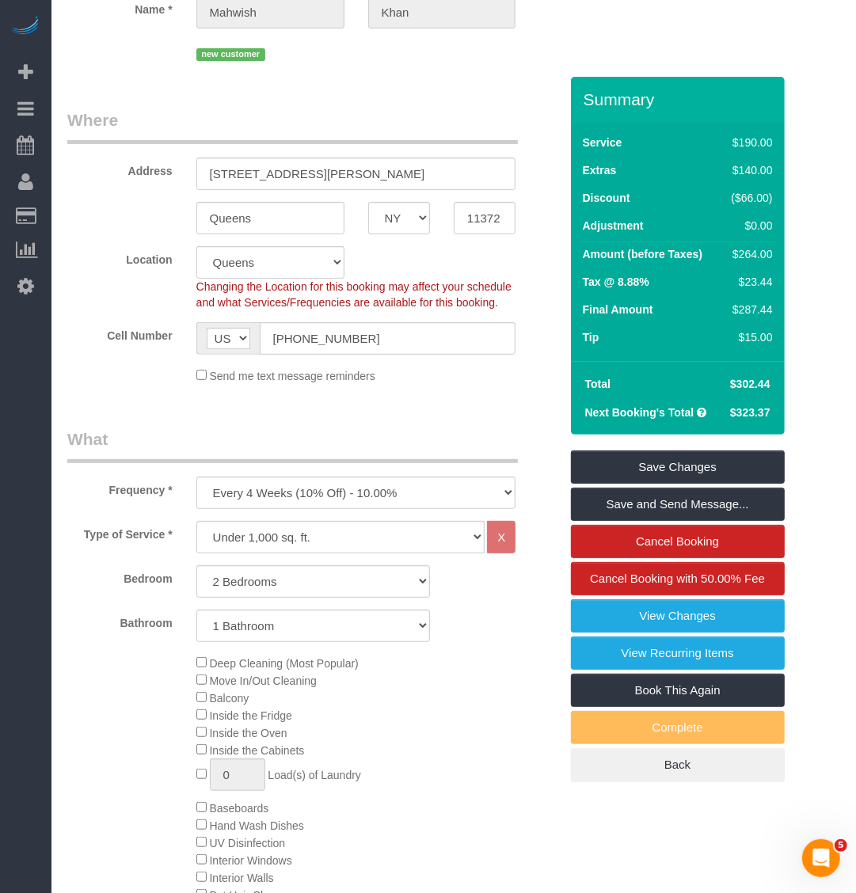
scroll to position [198, 0]
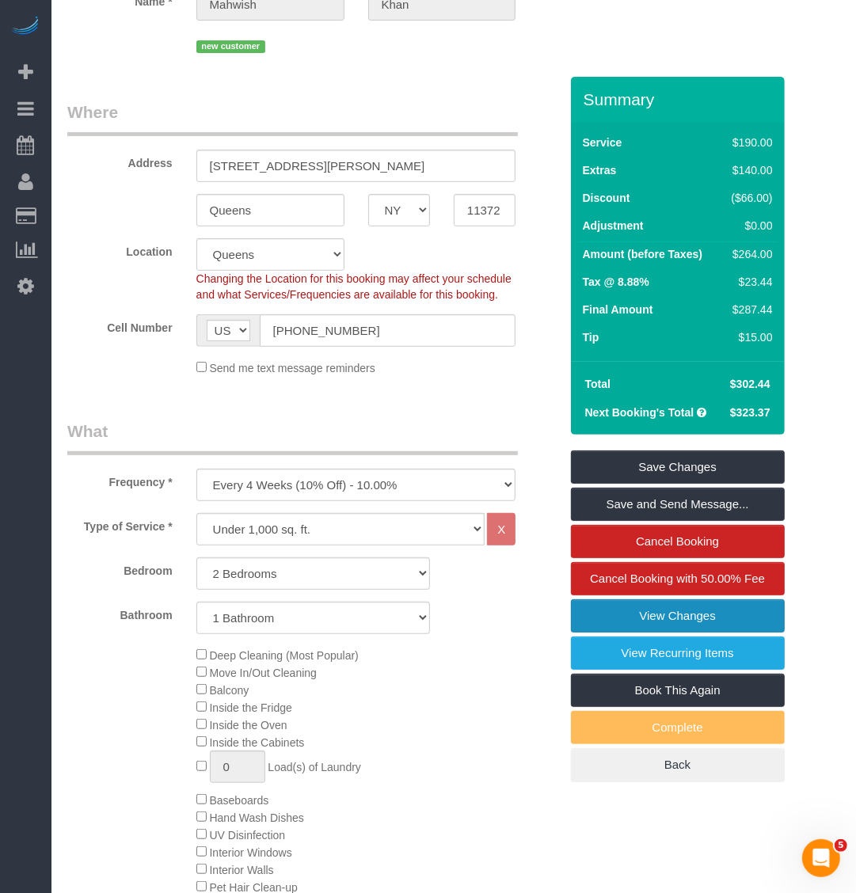
click at [679, 604] on link "View Changes" at bounding box center [678, 615] width 214 height 33
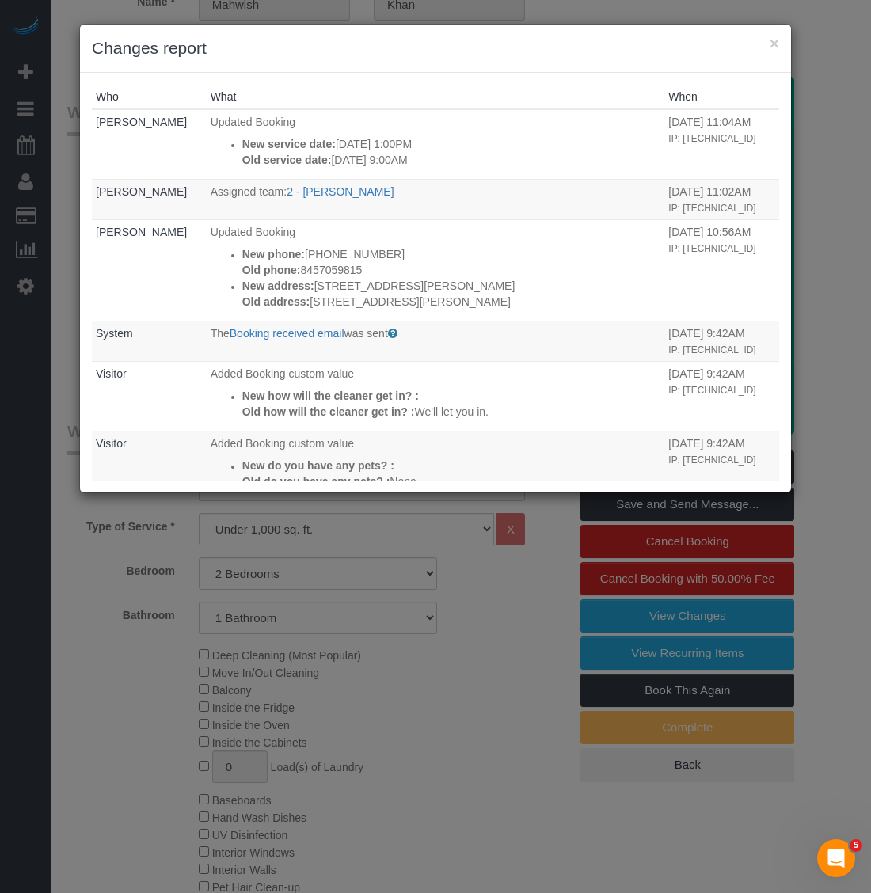
click at [762, 37] on h3 "Changes report" at bounding box center [435, 48] width 687 height 24
click at [768, 37] on h3 "Changes report" at bounding box center [435, 48] width 687 height 24
click at [774, 37] on button "×" at bounding box center [775, 43] width 10 height 17
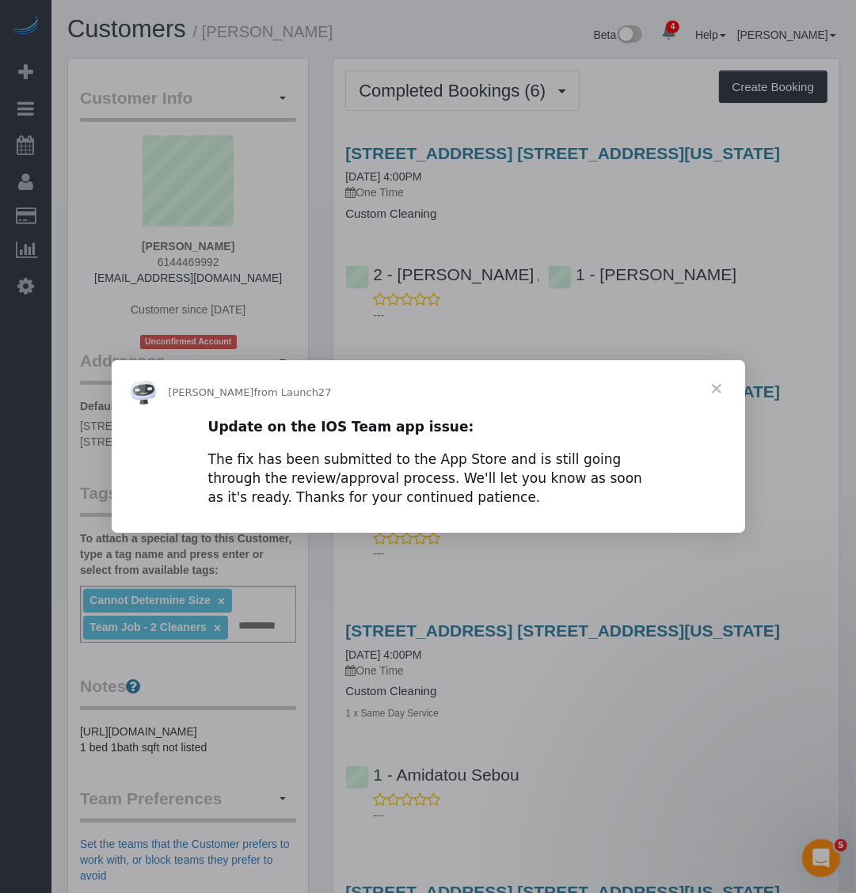
click at [715, 393] on span "Close" at bounding box center [716, 388] width 57 height 57
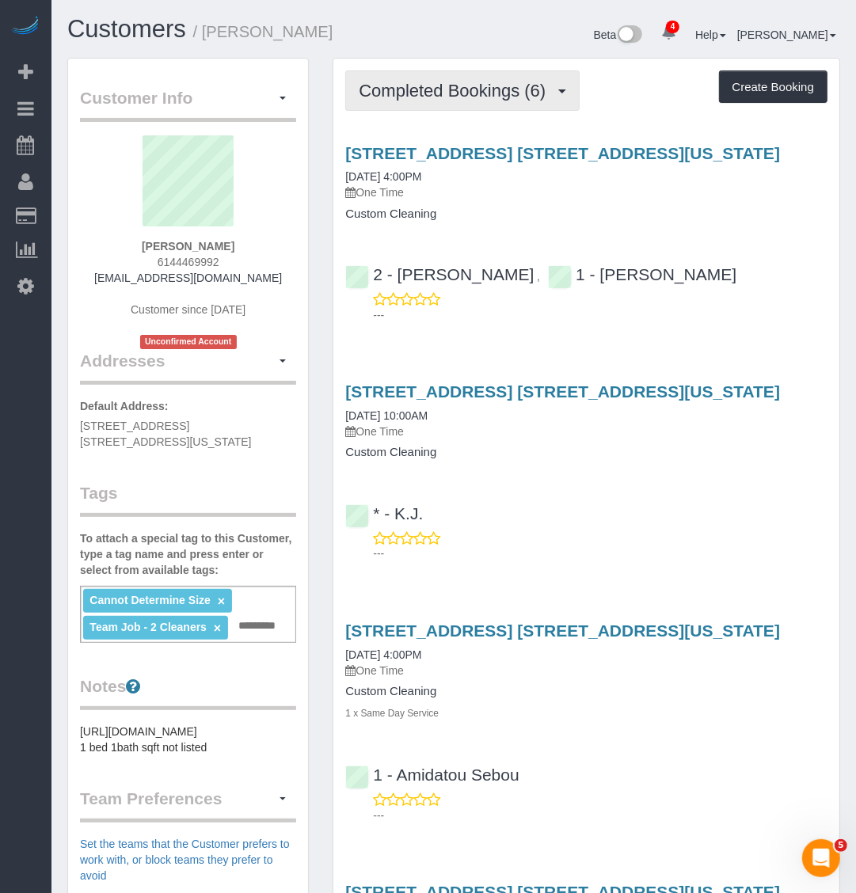
drag, startPoint x: 475, startPoint y: 92, endPoint x: 489, endPoint y: 128, distance: 38.8
click at [475, 92] on span "Completed Bookings (6)" at bounding box center [456, 91] width 195 height 20
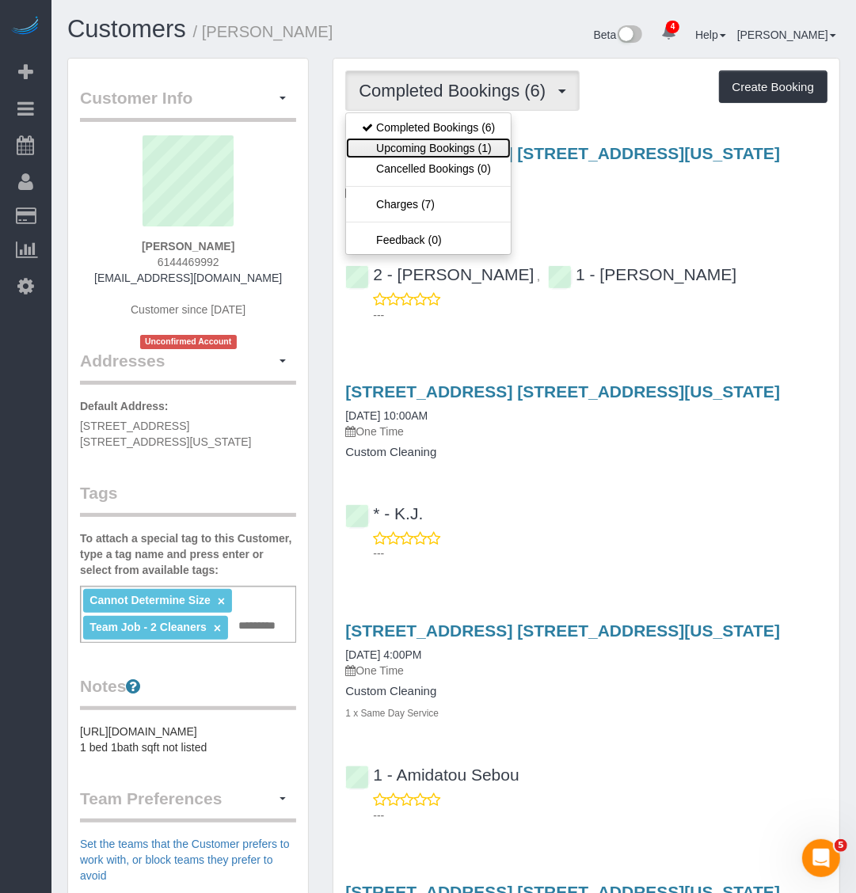
click at [485, 140] on link "Upcoming Bookings (1)" at bounding box center [428, 148] width 165 height 21
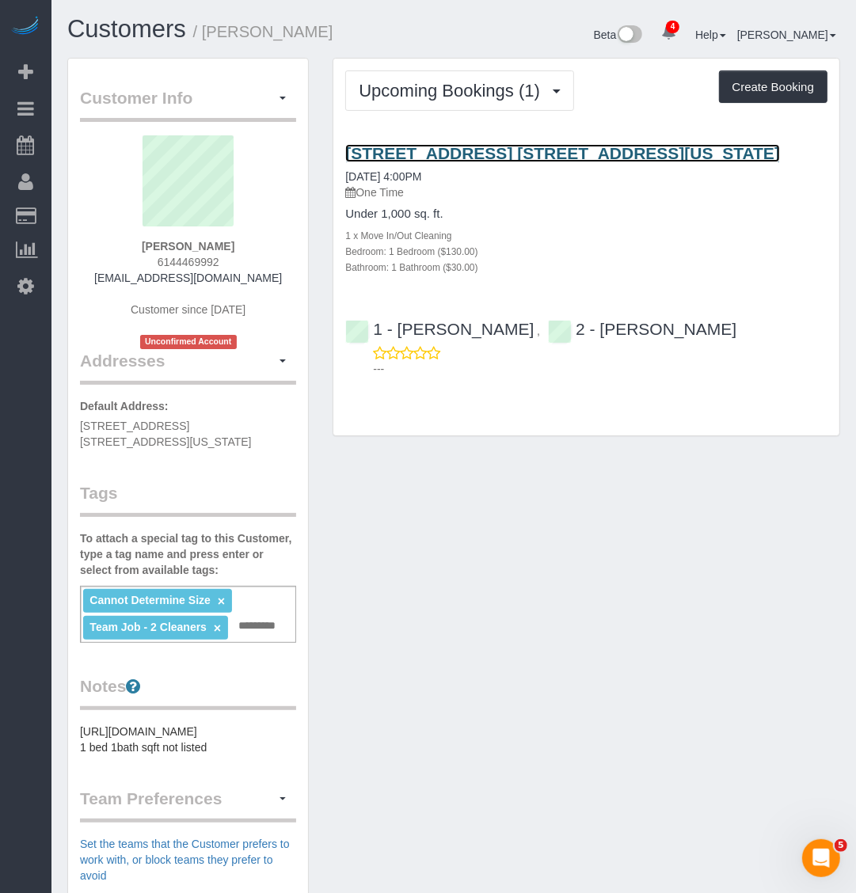
click at [459, 144] on link "[STREET_ADDRESS] [STREET_ADDRESS][US_STATE]" at bounding box center [562, 153] width 435 height 18
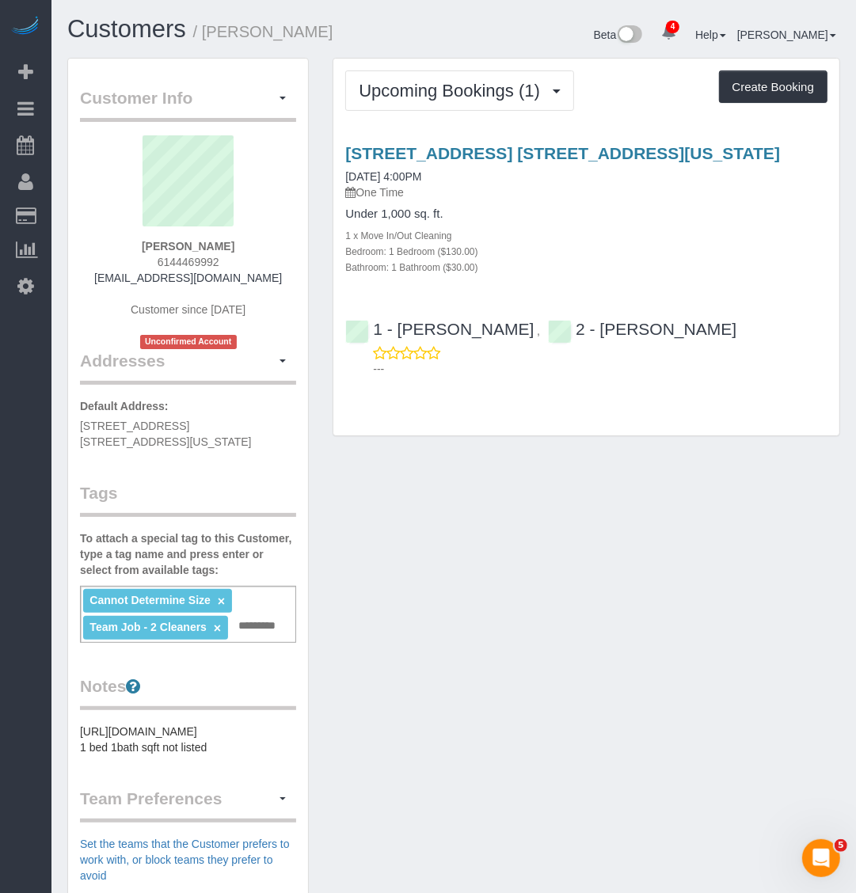
click at [606, 487] on div "Customer Info Edit Contact Info Send Message Email Preferences Special Sales Ta…" at bounding box center [453, 651] width 796 height 1186
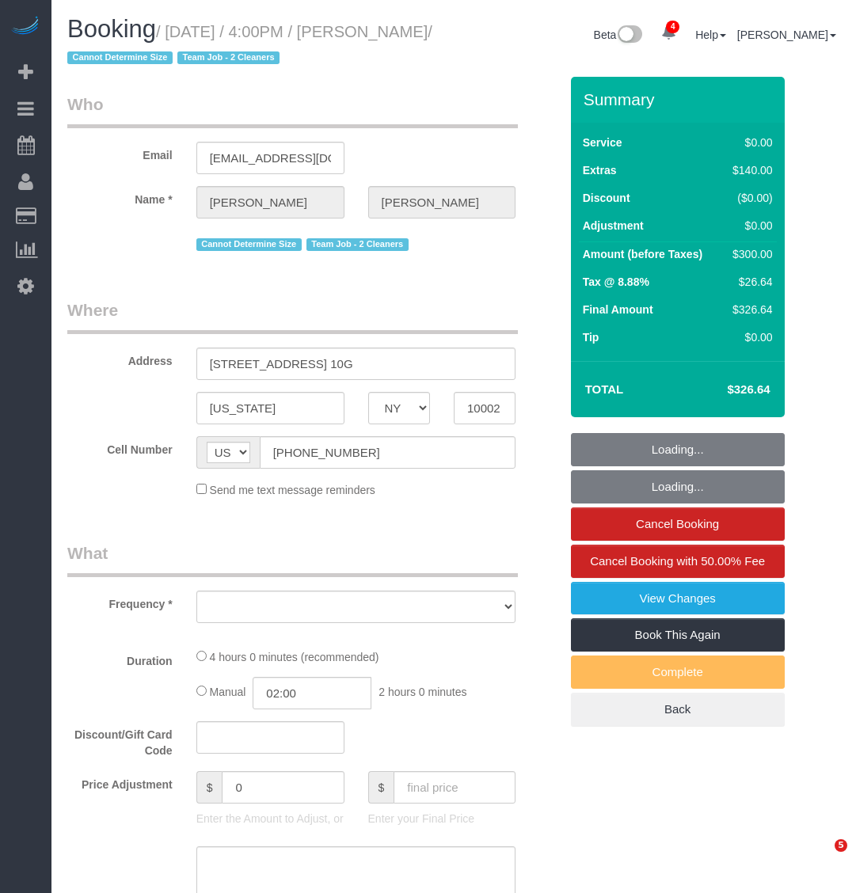
select select "NY"
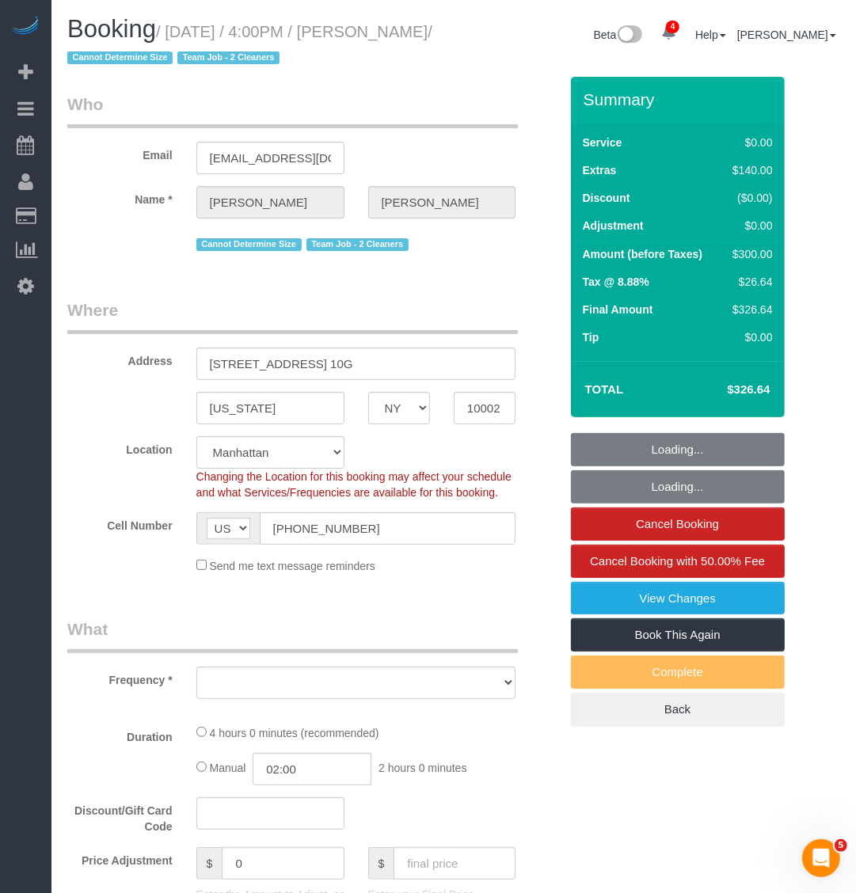
select select "object:815"
select select "spot1"
select select "number:89"
select select "number:90"
select select "number:15"
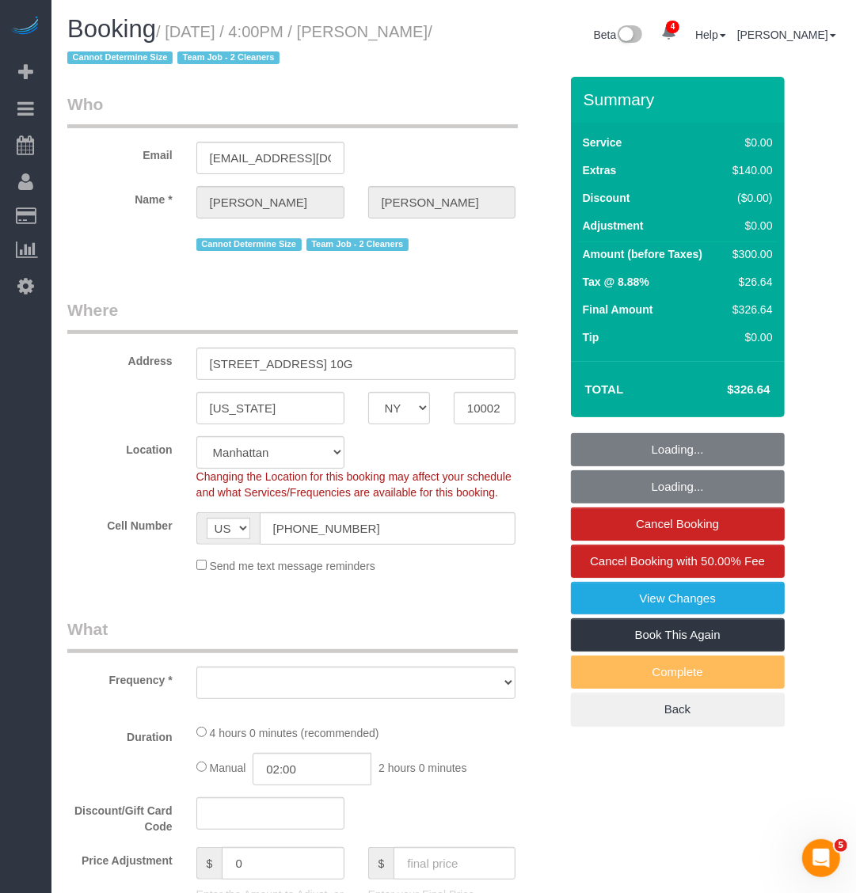
select select "number:5"
select select "string:stripe-pm_1RjS4Z4VGloSiKo73pN9mV8I"
select select "1"
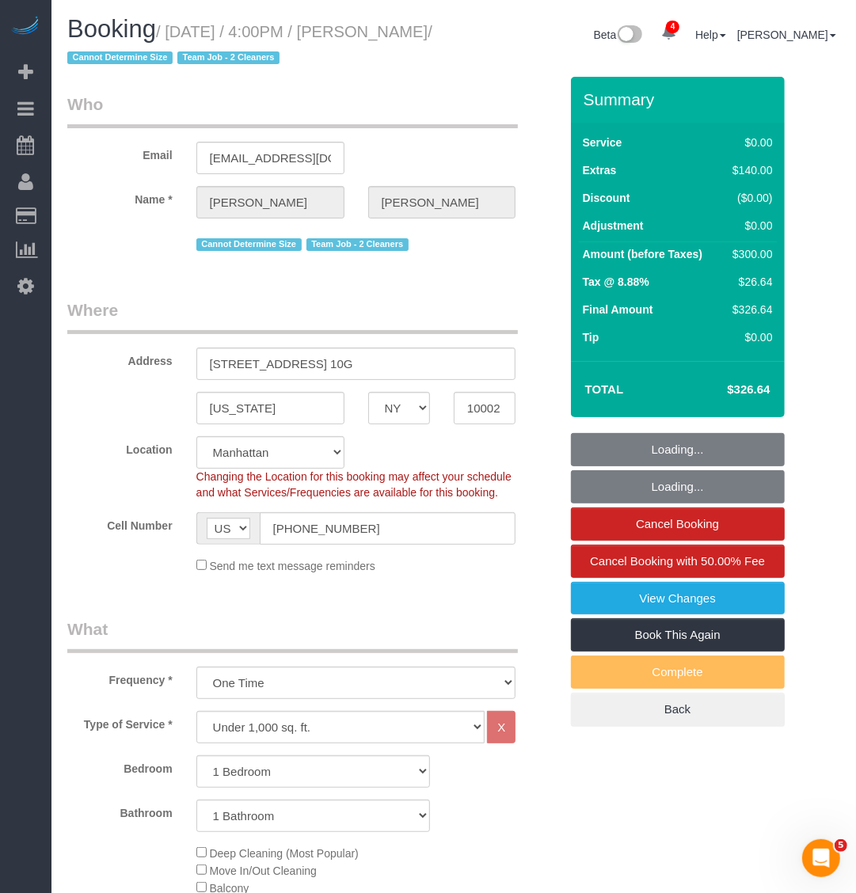
select select "object:1342"
select select "1"
